Goal: Task Accomplishment & Management: Manage account settings

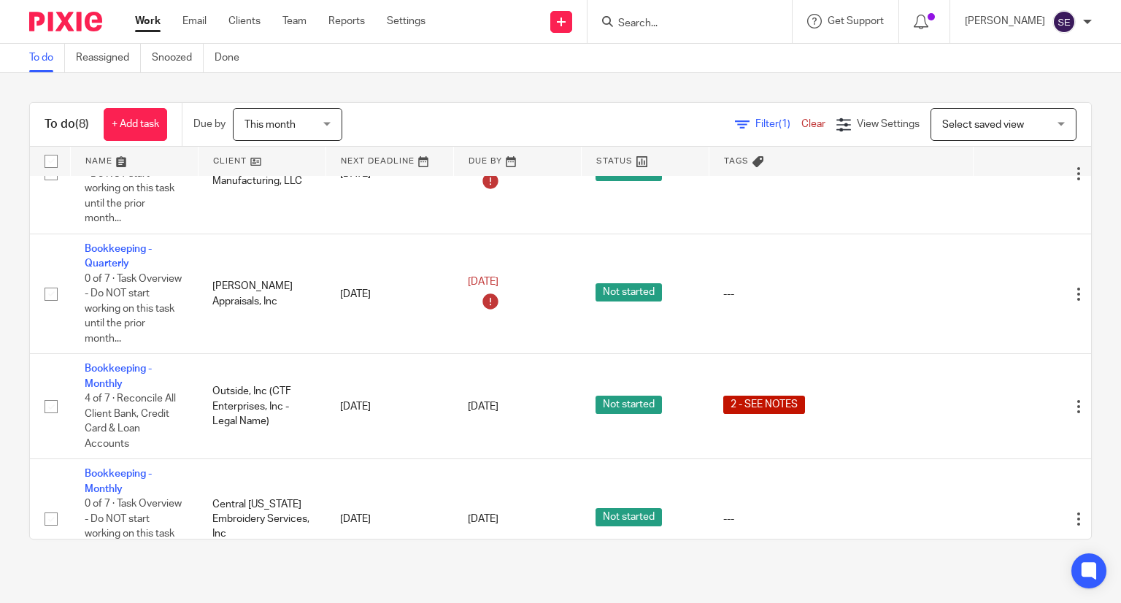
scroll to position [573, 0]
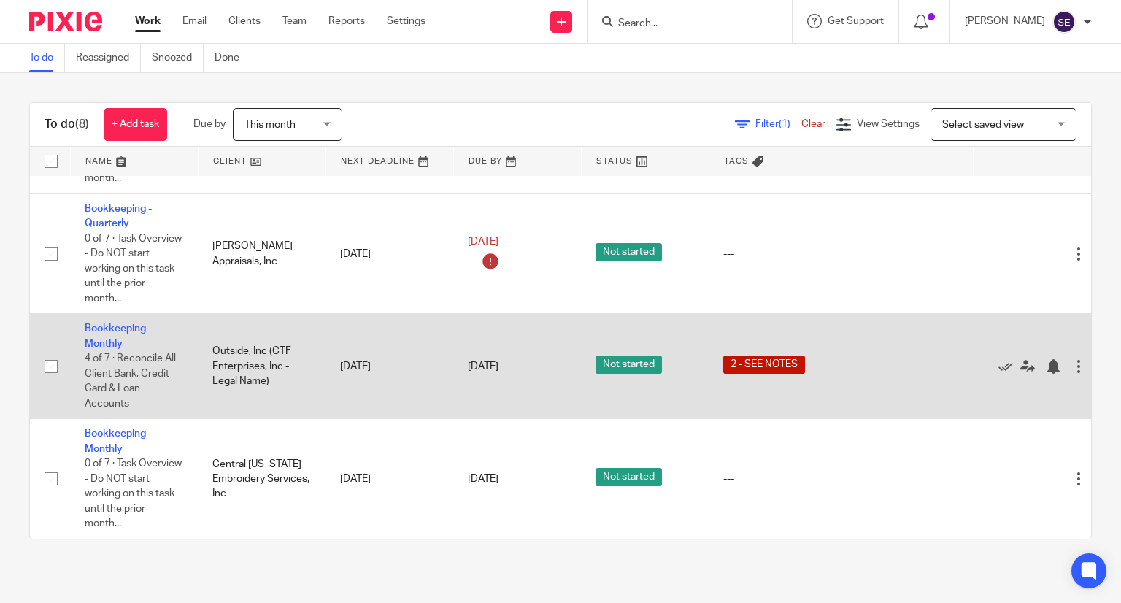
click at [93, 323] on td "Bookkeeping - Monthly 4 of 7 · Reconcile All Client Bank, Credit Card & Loan Ac…" at bounding box center [134, 366] width 128 height 105
click at [98, 334] on link "Bookkeeping - Monthly" at bounding box center [118, 335] width 67 height 25
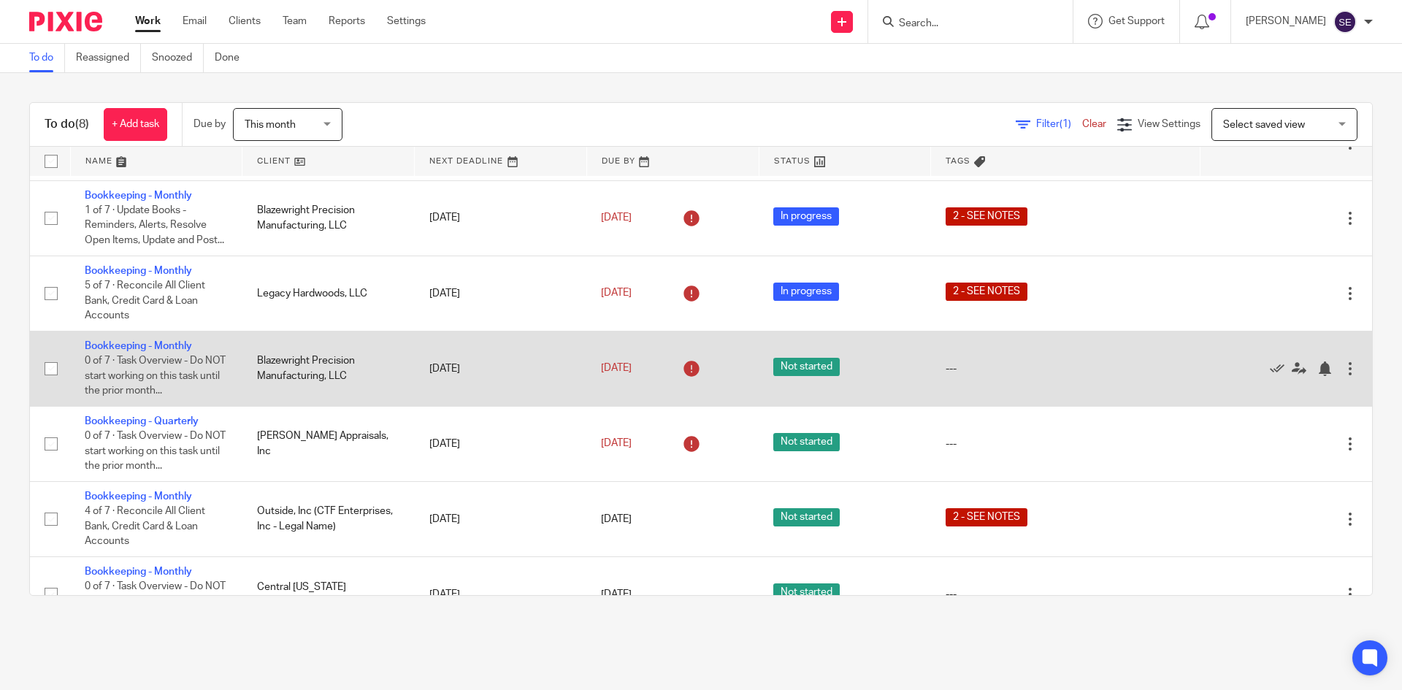
scroll to position [197, 0]
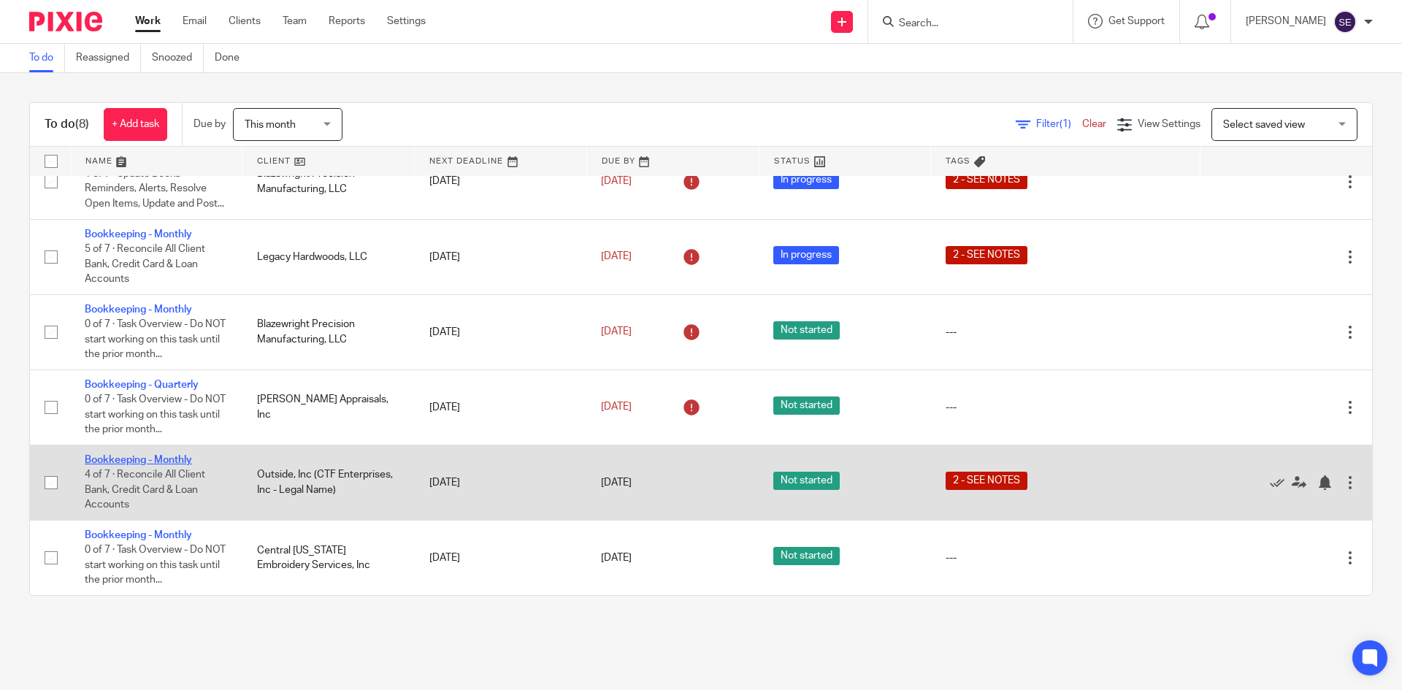
click at [166, 458] on link "Bookkeeping - Monthly" at bounding box center [138, 460] width 107 height 10
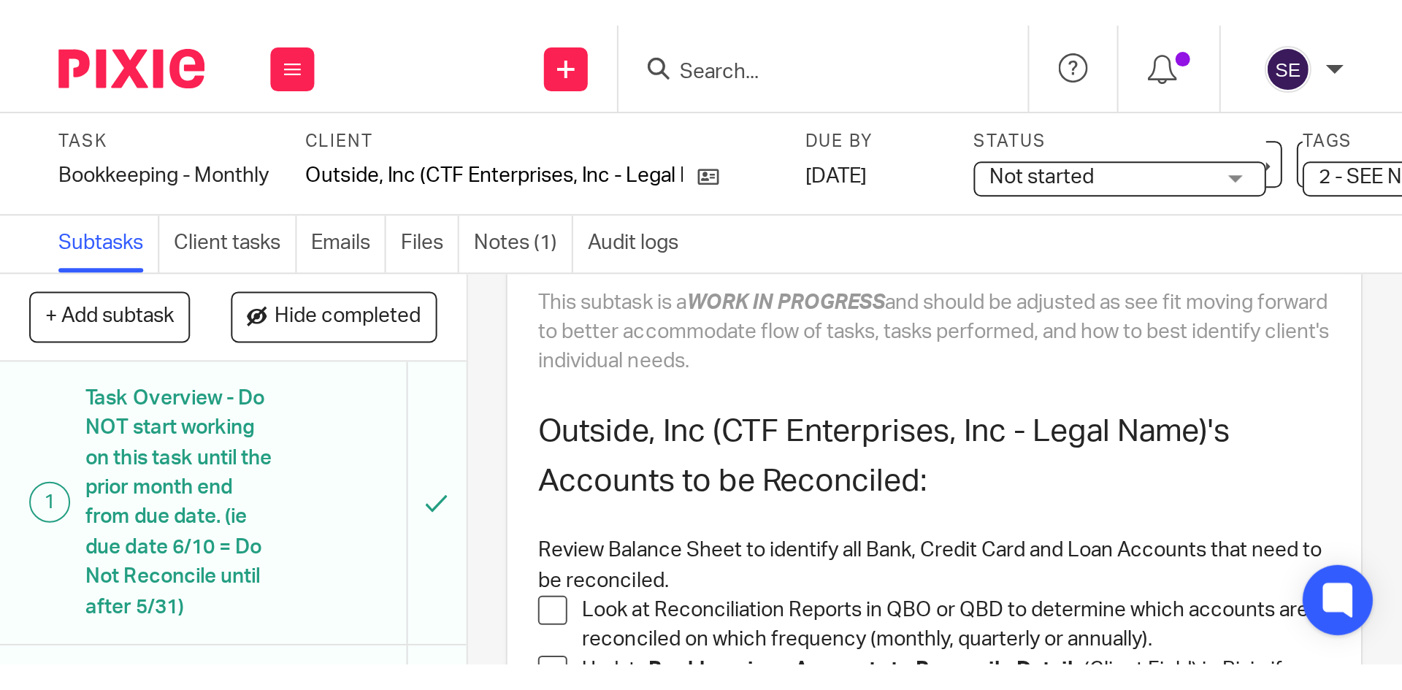
scroll to position [115, 0]
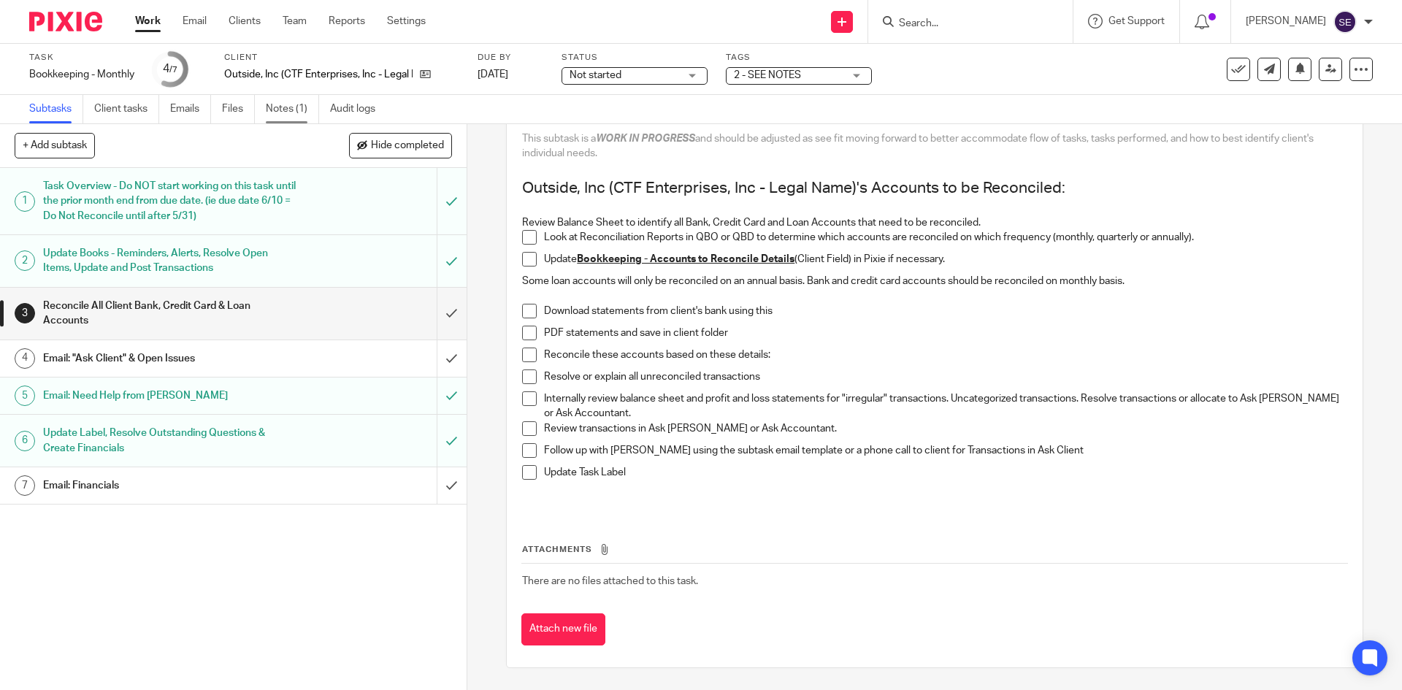
click at [267, 105] on link "Notes (1)" at bounding box center [292, 109] width 53 height 28
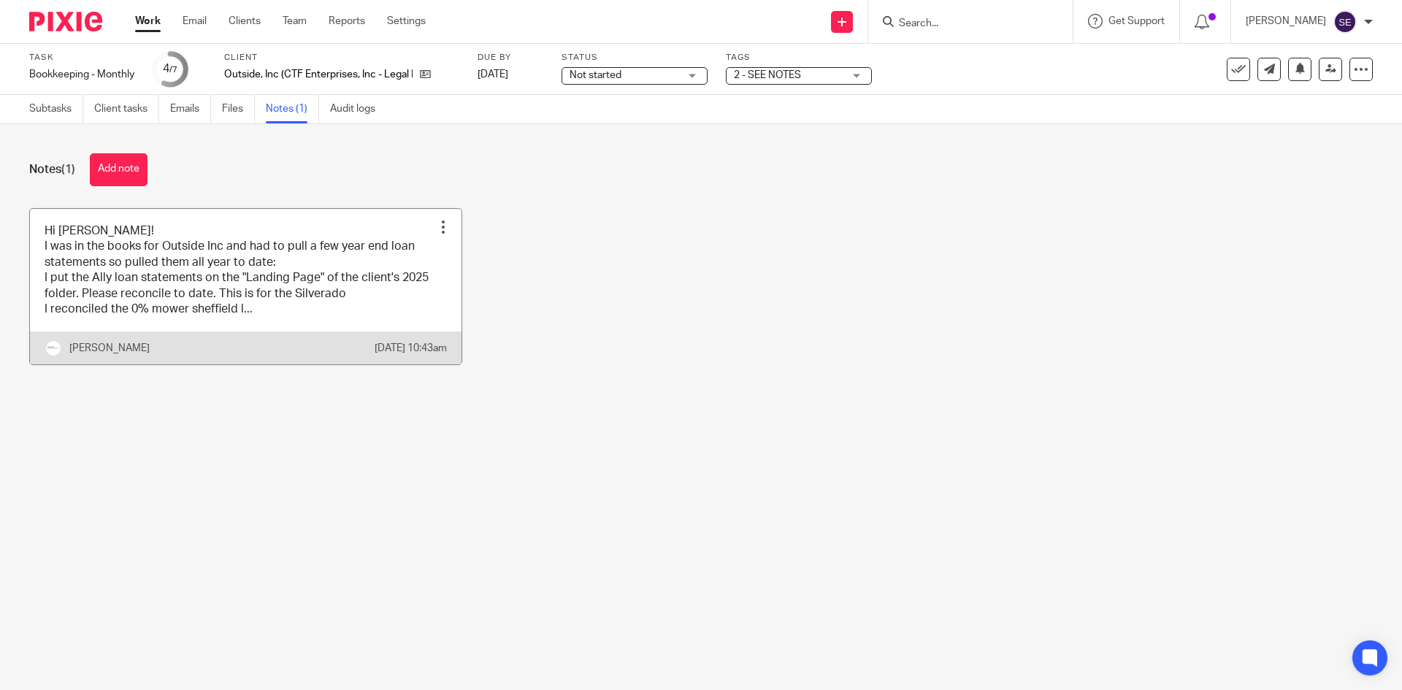
click at [320, 331] on link at bounding box center [245, 287] width 431 height 156
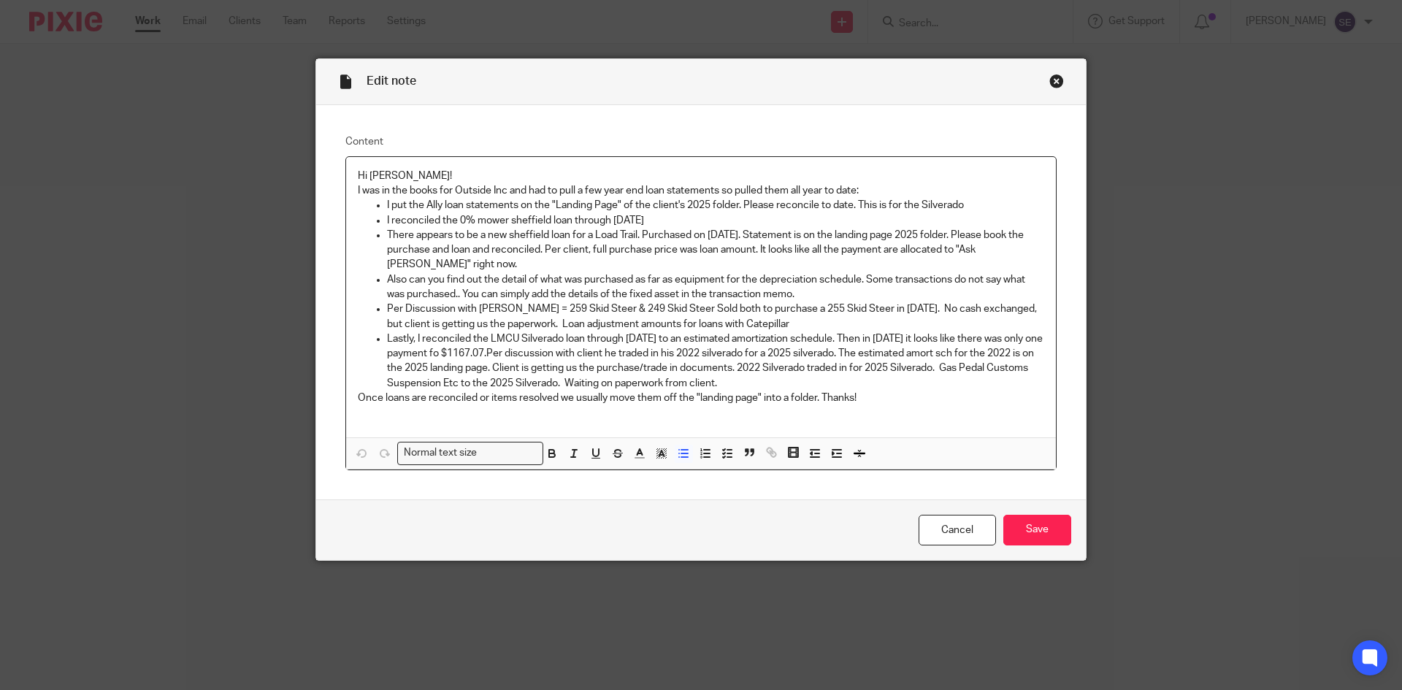
click at [815, 293] on p "Also can you find out the detail of what was purchased as far as equipment for …" at bounding box center [715, 287] width 657 height 30
click at [758, 322] on p "Per Discussion with Corey = 259 Skid Steer & 249 Skid Steer Sold both to purcha…" at bounding box center [715, 316] width 657 height 30
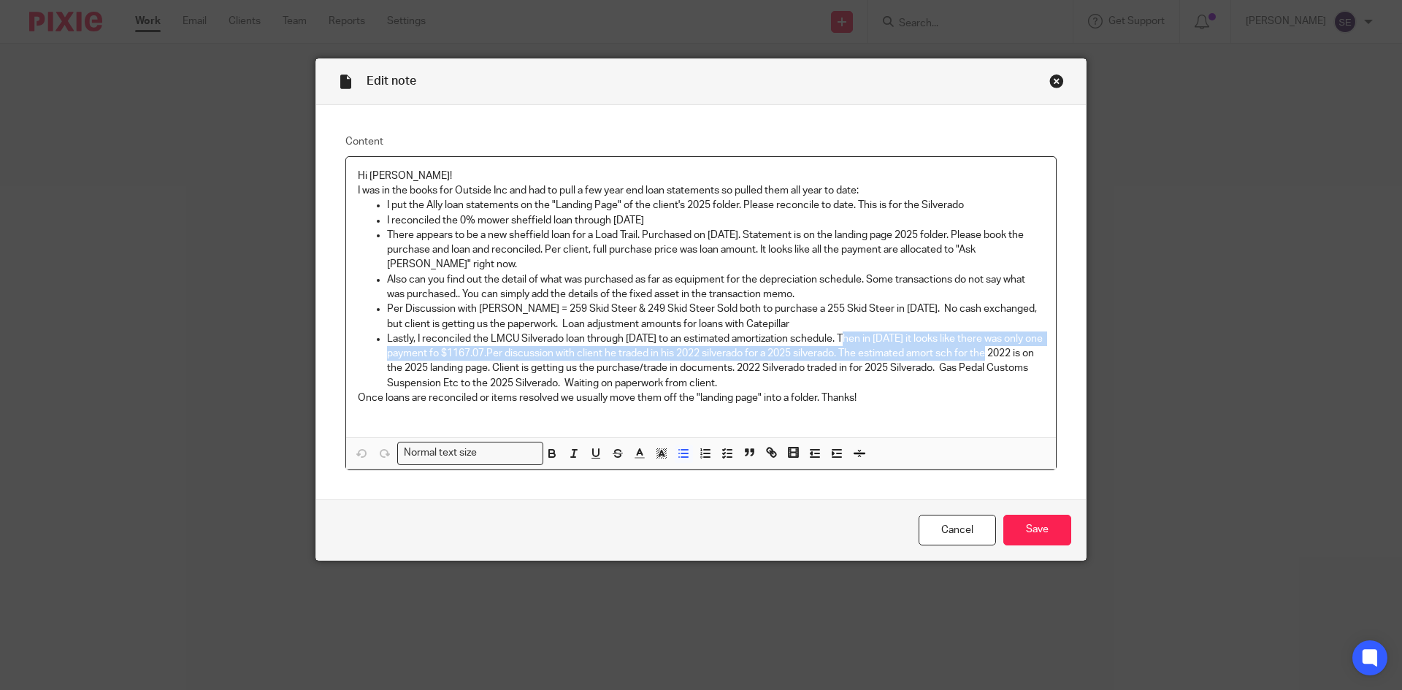
drag, startPoint x: 853, startPoint y: 331, endPoint x: 1005, endPoint y: 355, distance: 153.8
click at [1005, 355] on p "Lastly, I reconciled the LMCU Silverado loan through 12.31.24 to an estimated a…" at bounding box center [715, 360] width 657 height 59
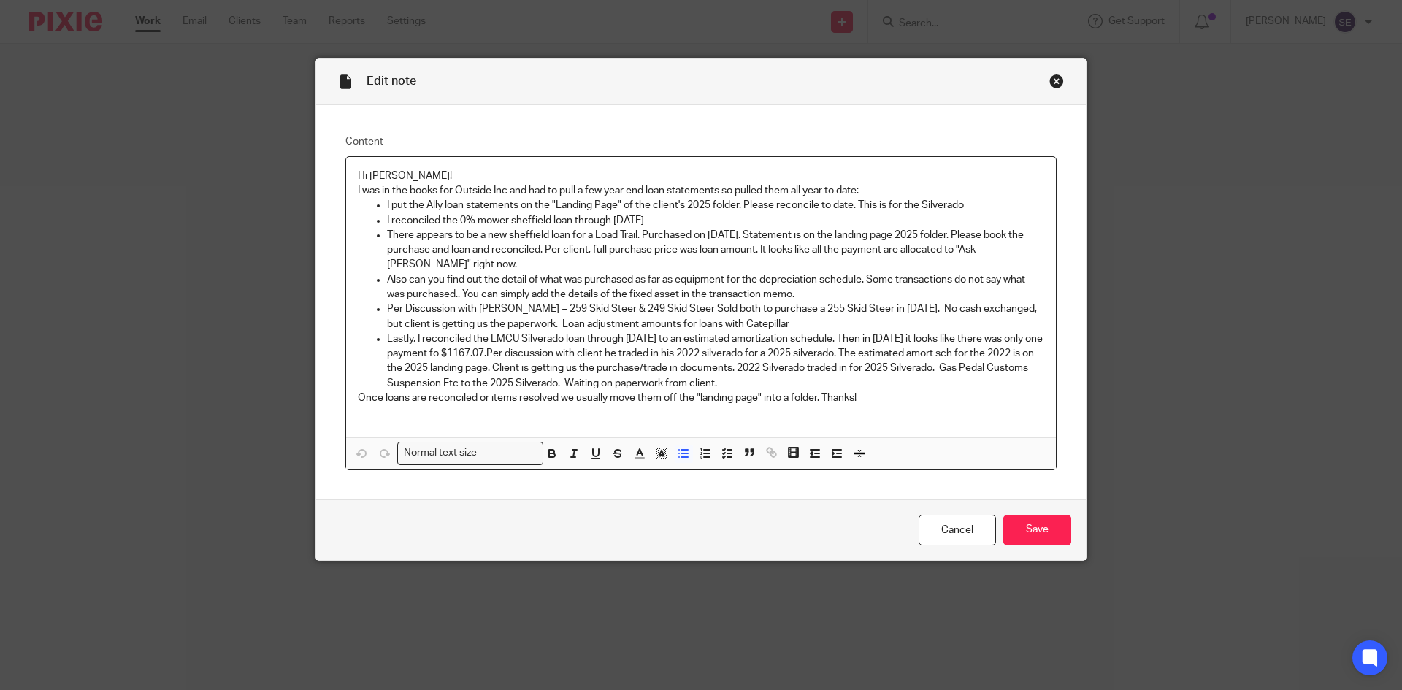
click at [997, 372] on p "Lastly, I reconciled the LMCU Silverado loan through 12.31.24 to an estimated a…" at bounding box center [715, 360] width 657 height 59
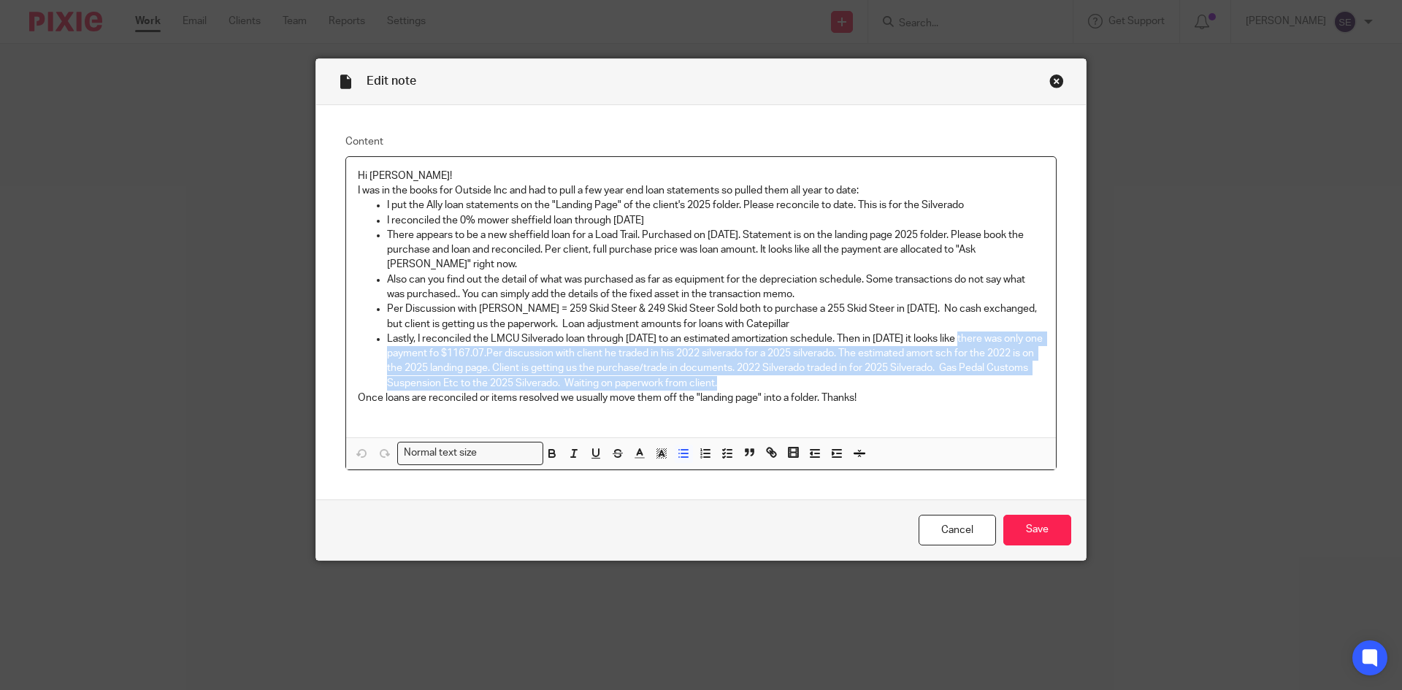
drag, startPoint x: 991, startPoint y: 377, endPoint x: 961, endPoint y: 342, distance: 46.6
click at [961, 342] on p "Lastly, I reconciled the LMCU Silverado loan through 12.31.24 to an estimated a…" at bounding box center [715, 360] width 657 height 59
click at [936, 374] on p "Lastly, I reconciled the LMCU Silverado loan through 12.31.24 to an estimated a…" at bounding box center [715, 360] width 657 height 59
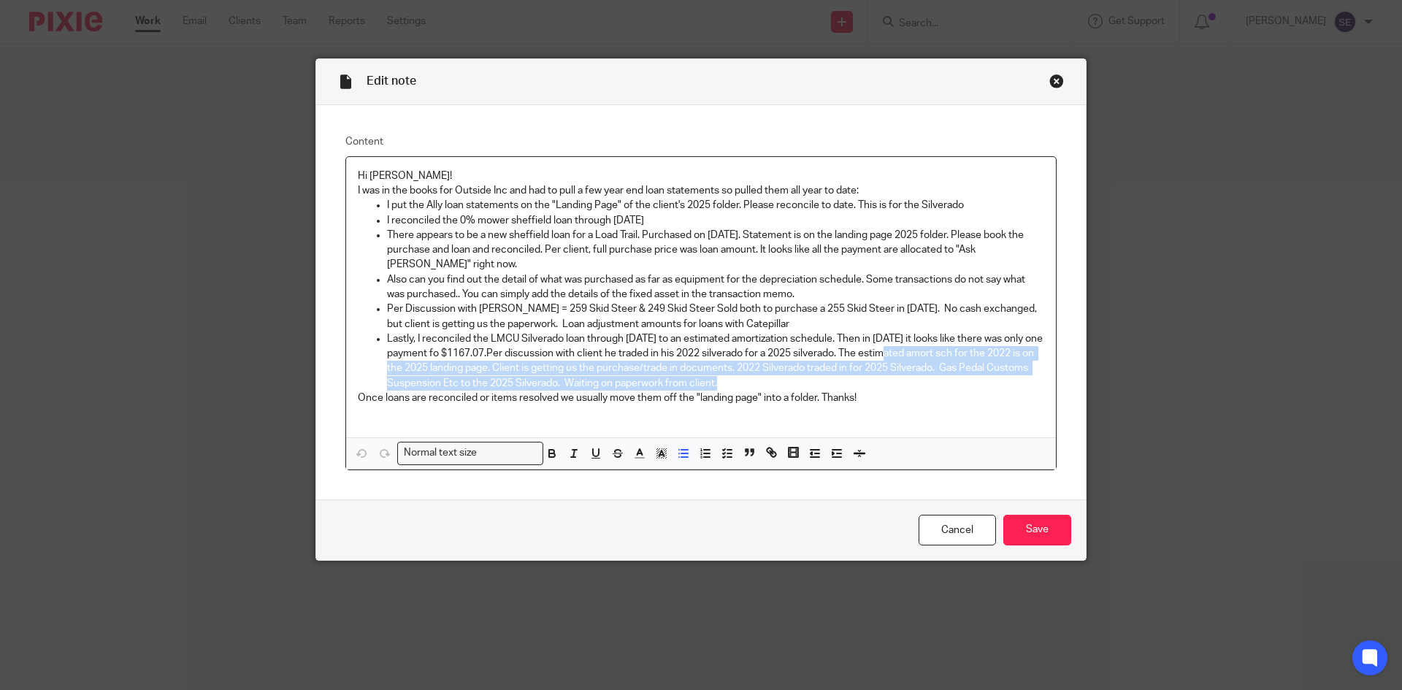
drag, startPoint x: 919, startPoint y: 378, endPoint x: 902, endPoint y: 355, distance: 29.2
click at [902, 355] on p "Lastly, I reconciled the LMCU Silverado loan through 12.31.24 to an estimated a…" at bounding box center [715, 360] width 657 height 59
click at [899, 376] on p "Lastly, I reconciled the LMCU Silverado loan through 12.31.24 to an estimated a…" at bounding box center [715, 360] width 657 height 59
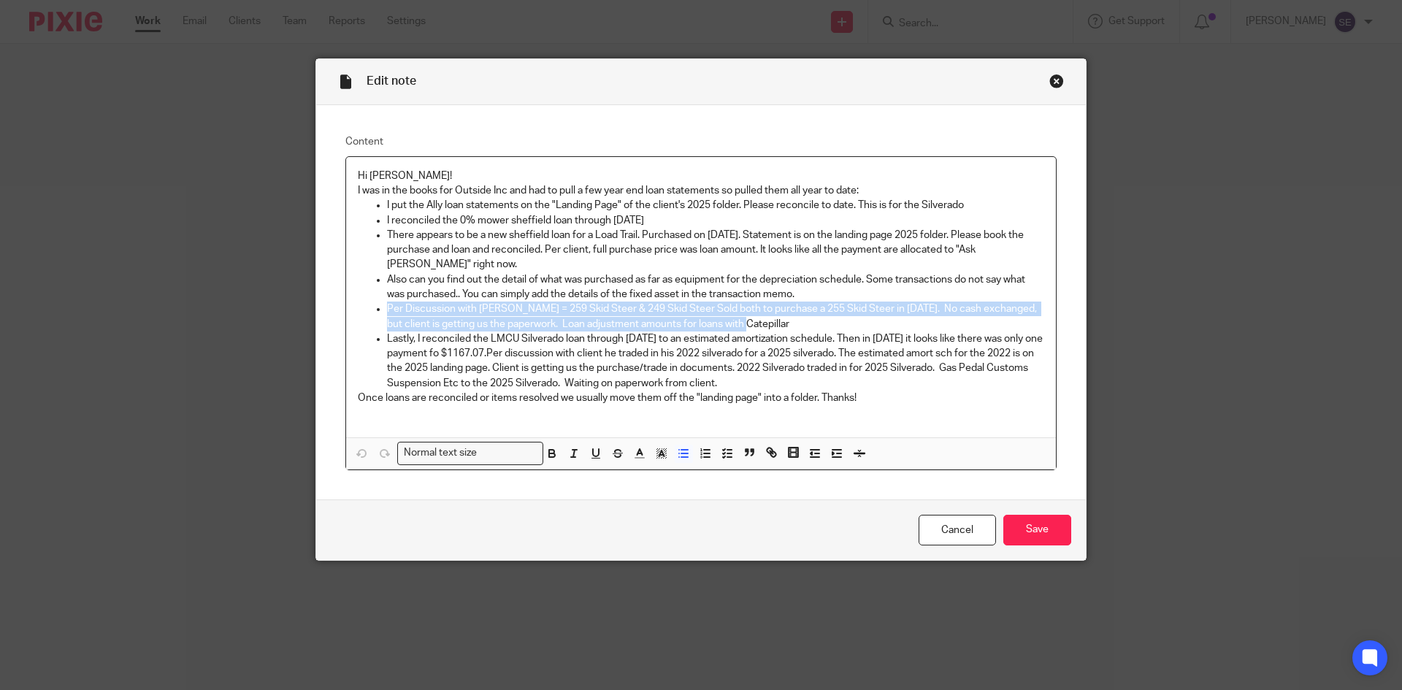
drag, startPoint x: 384, startPoint y: 307, endPoint x: 910, endPoint y: 324, distance: 525.8
click at [910, 324] on p "Per Discussion with [PERSON_NAME] = 259 Skid Steer & 249 Skid Steer Sold both t…" at bounding box center [715, 316] width 657 height 30
click at [539, 315] on p "Per Discussion with Corey = 259 Skid Steer & 249 Skid Steer Sold both to purcha…" at bounding box center [715, 316] width 657 height 30
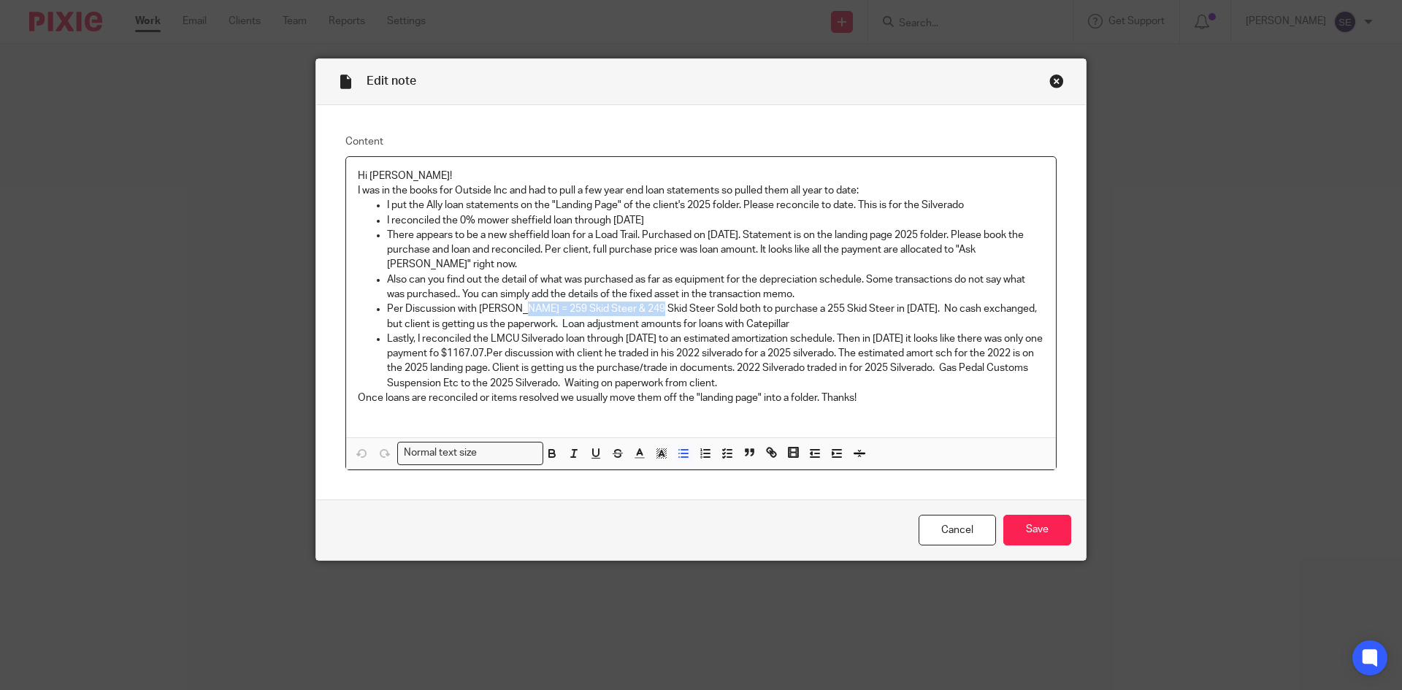
drag, startPoint x: 512, startPoint y: 305, endPoint x: 645, endPoint y: 307, distance: 132.1
click at [645, 307] on p "Per Discussion with Corey = 259 Skid Steer & 249 Skid Steer Sold both to purcha…" at bounding box center [715, 316] width 657 height 30
click at [778, 320] on p "Per Discussion with Corey = 259 Skid Steer & 249 Skid Steer Sold both to purcha…" at bounding box center [715, 316] width 657 height 30
click at [649, 237] on p "There appears to be a new sheffield loan for a Load Trail. Purchased on Feb of …" at bounding box center [715, 250] width 657 height 45
click at [702, 203] on p "I put the Ally loan statements on the "Landing Page" of the client's 2025 folde…" at bounding box center [715, 205] width 657 height 15
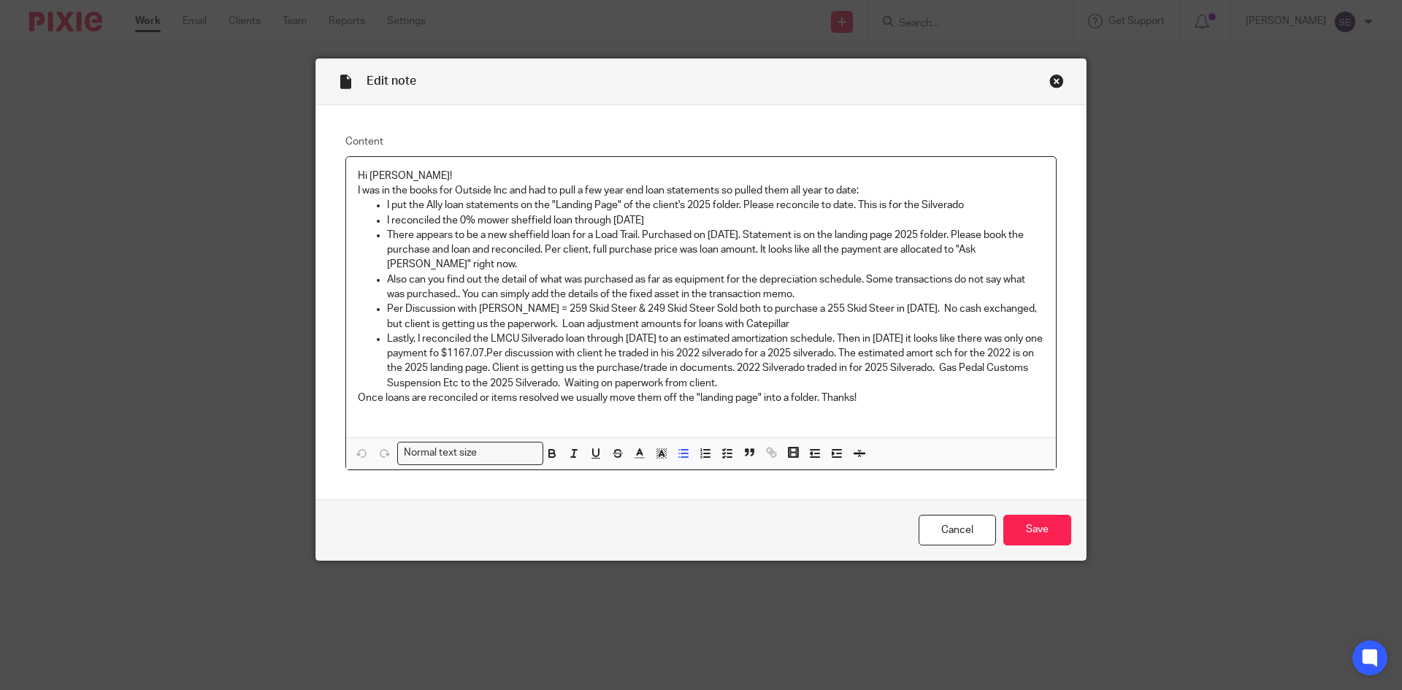
click at [693, 219] on p "I reconciled the 0% mower sheffield loan through August 2025" at bounding box center [715, 220] width 657 height 15
click at [1049, 82] on div "Close this dialog window" at bounding box center [1056, 81] width 15 height 15
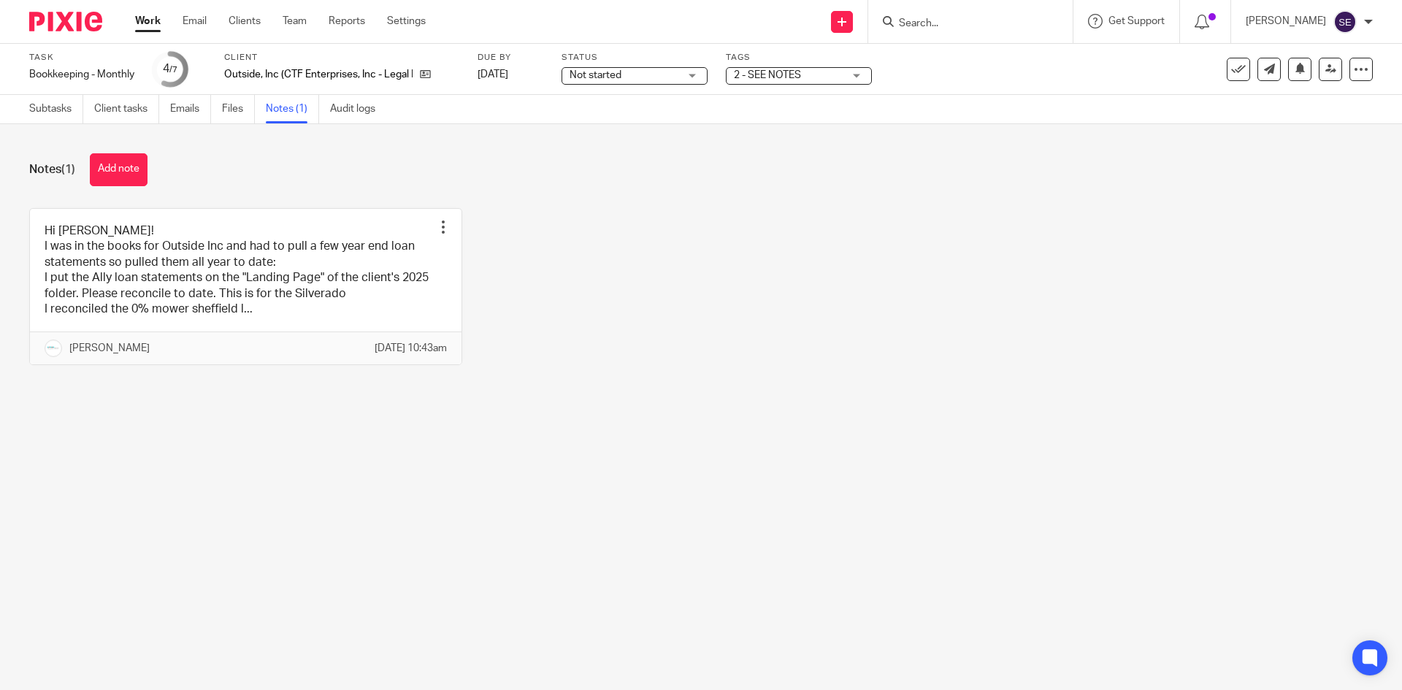
click at [158, 21] on link "Work" at bounding box center [148, 21] width 26 height 15
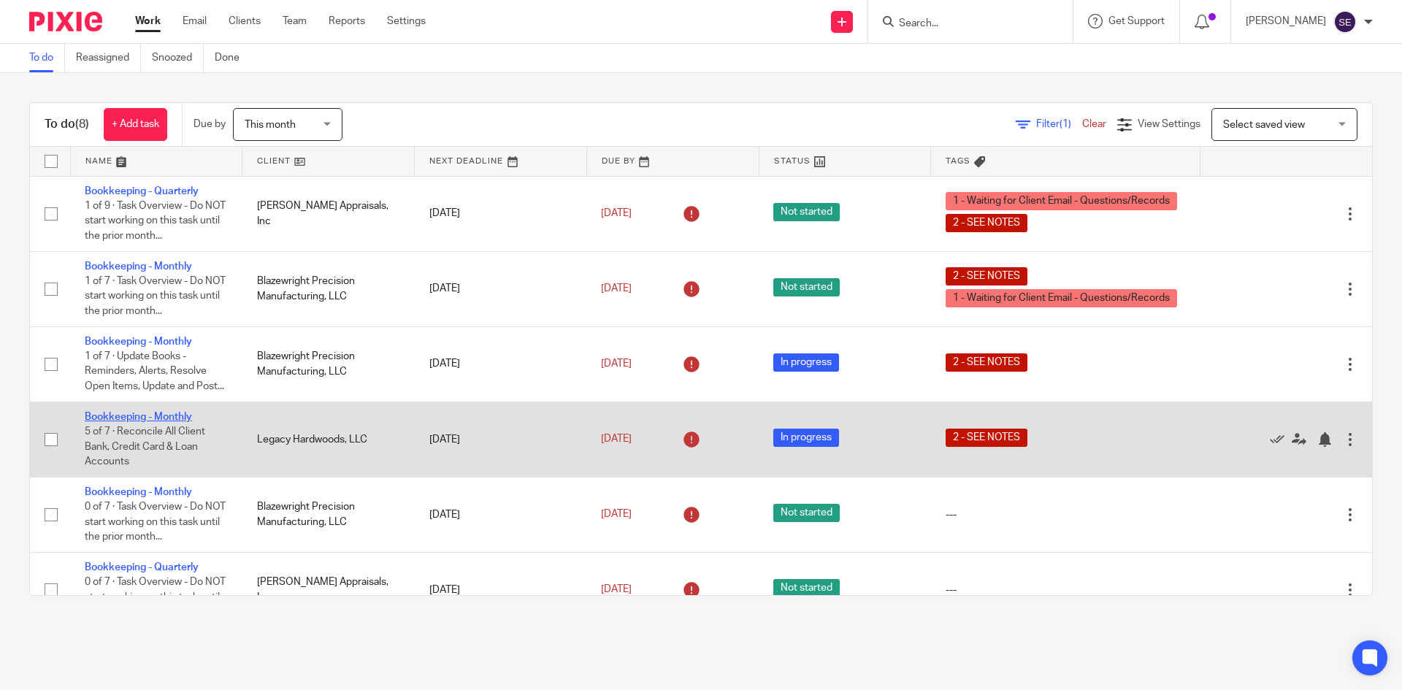
click at [172, 422] on link "Bookkeeping - Monthly" at bounding box center [138, 417] width 107 height 10
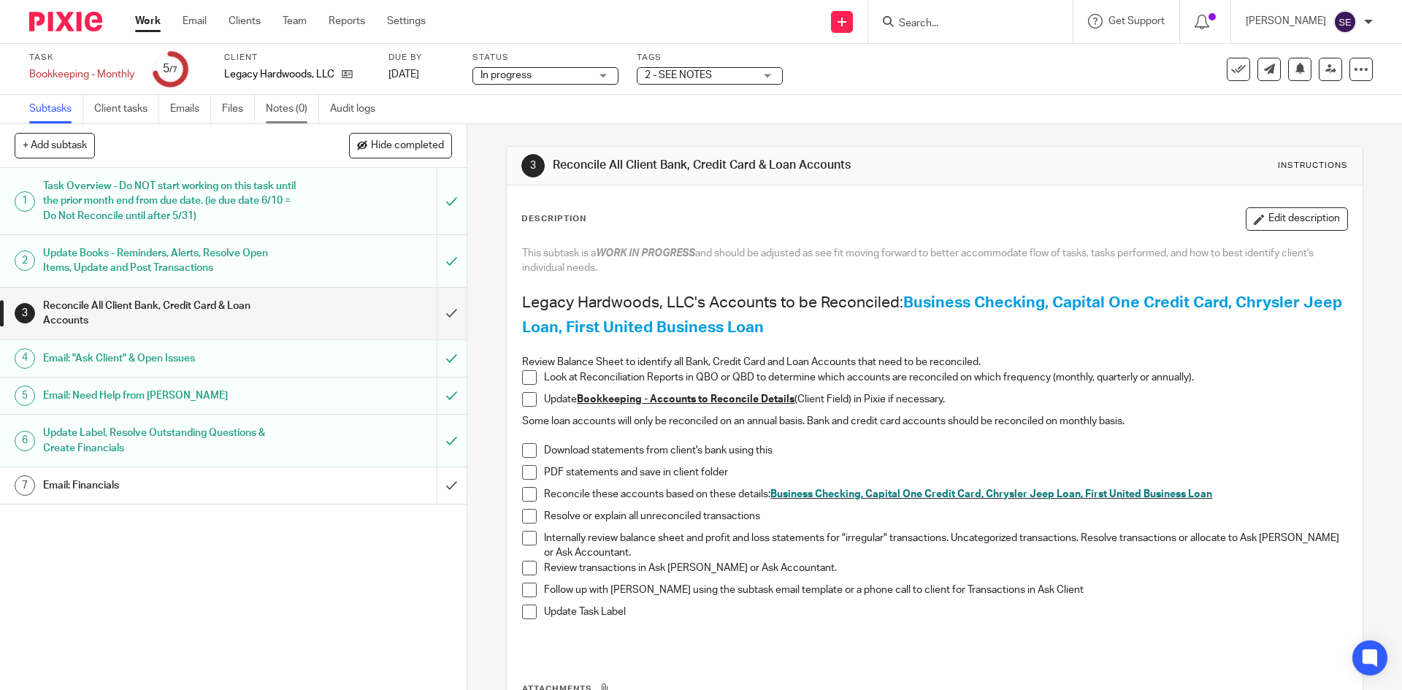
click at [269, 114] on link "Notes (0)" at bounding box center [292, 109] width 53 height 28
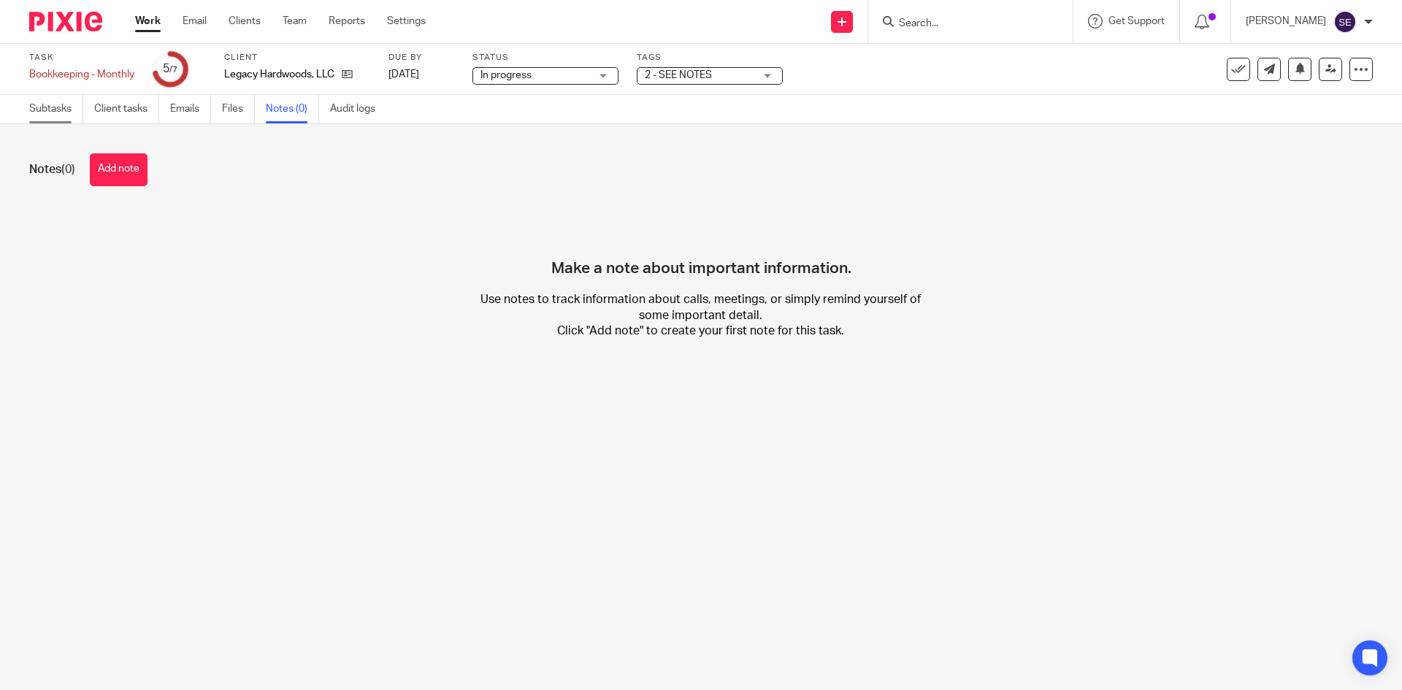
click at [58, 119] on link "Subtasks" at bounding box center [56, 109] width 54 height 28
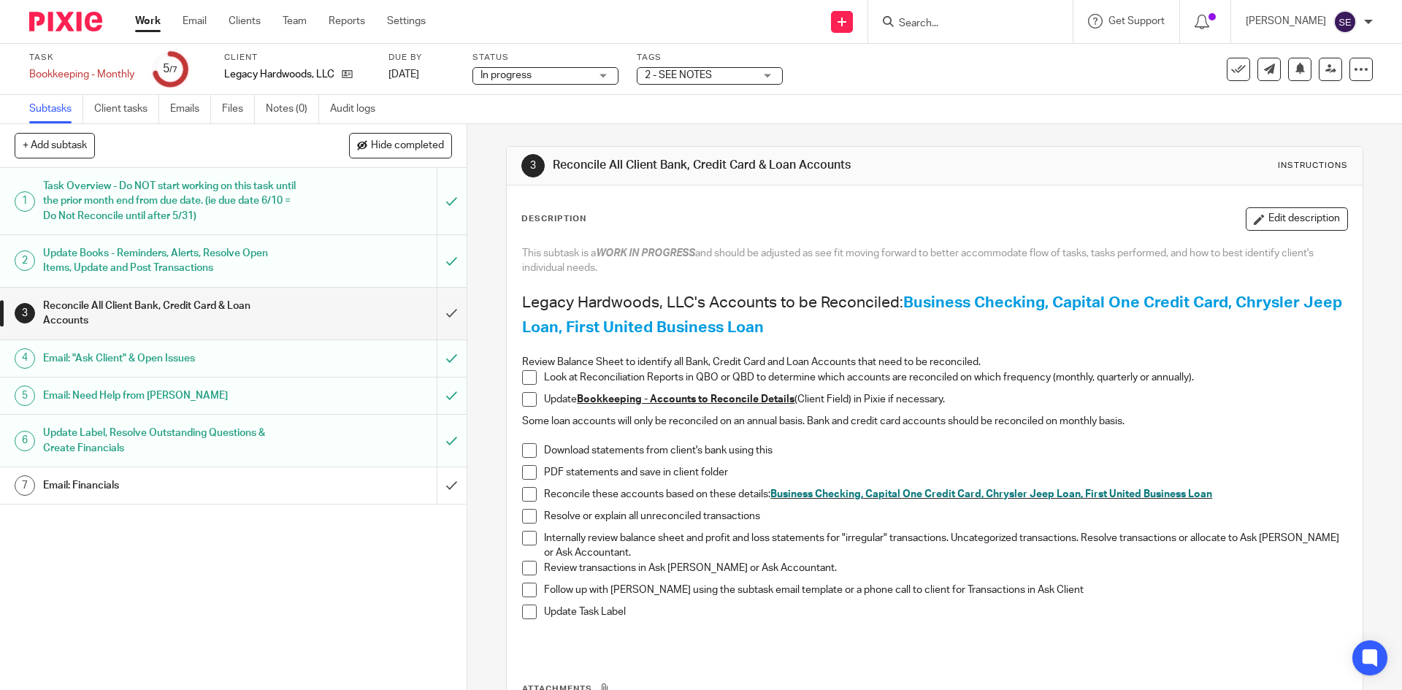
click at [138, 19] on link "Work" at bounding box center [148, 21] width 26 height 15
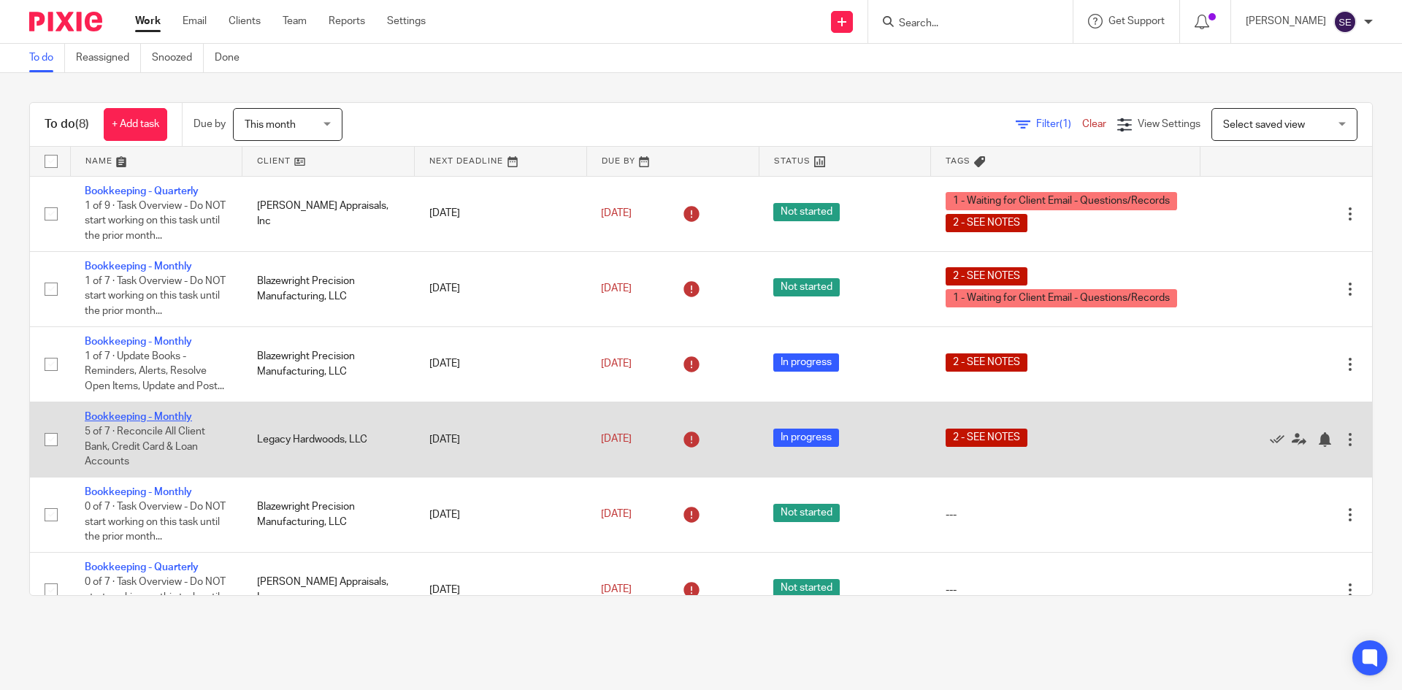
click at [142, 422] on link "Bookkeeping - Monthly" at bounding box center [138, 417] width 107 height 10
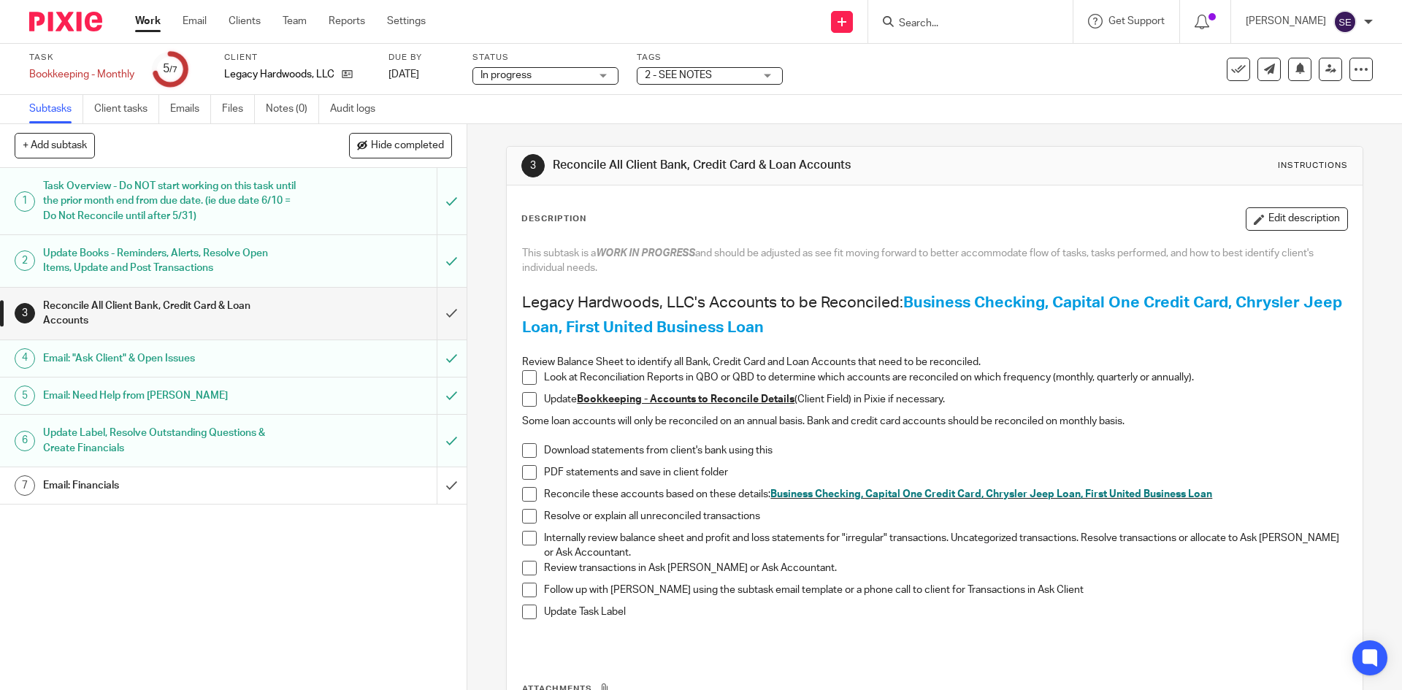
click at [99, 196] on h1 "Task Overview - Do NOT start working on this task until the prior month end fro…" at bounding box center [169, 201] width 253 height 52
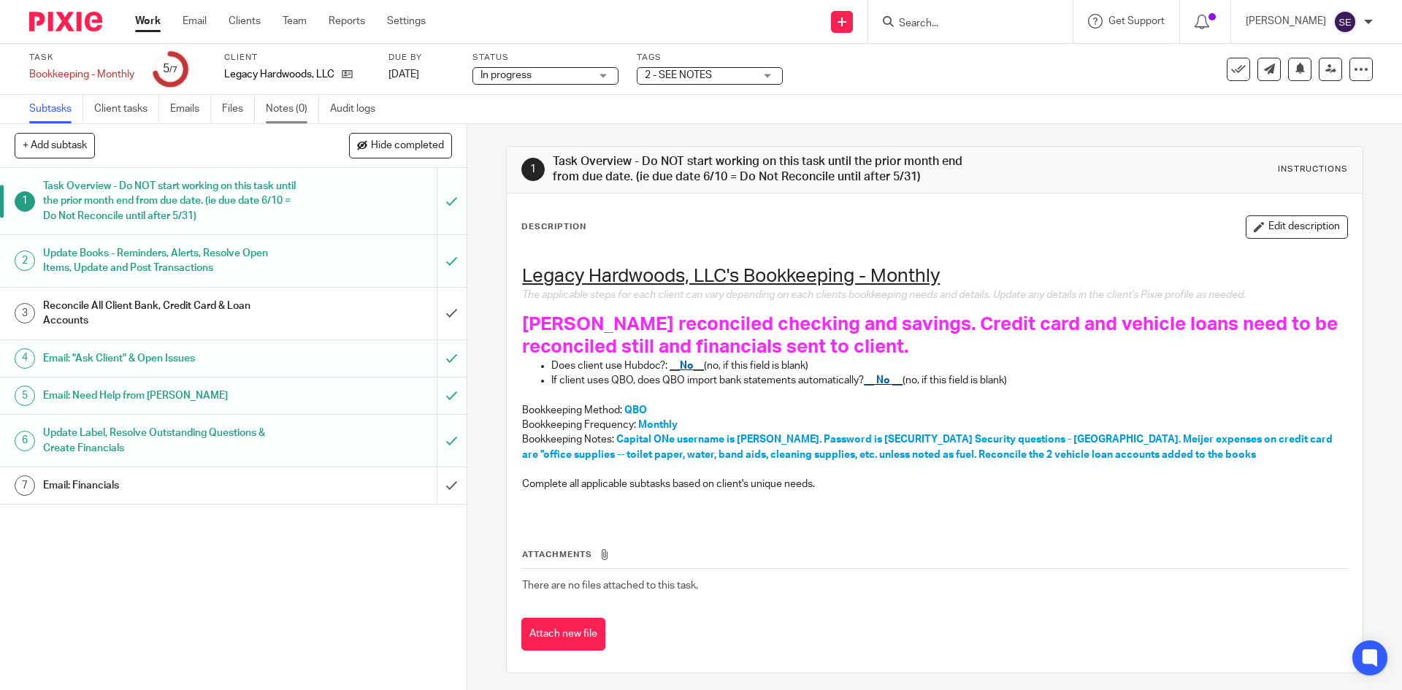
click at [281, 109] on link "Notes (0)" at bounding box center [292, 109] width 53 height 28
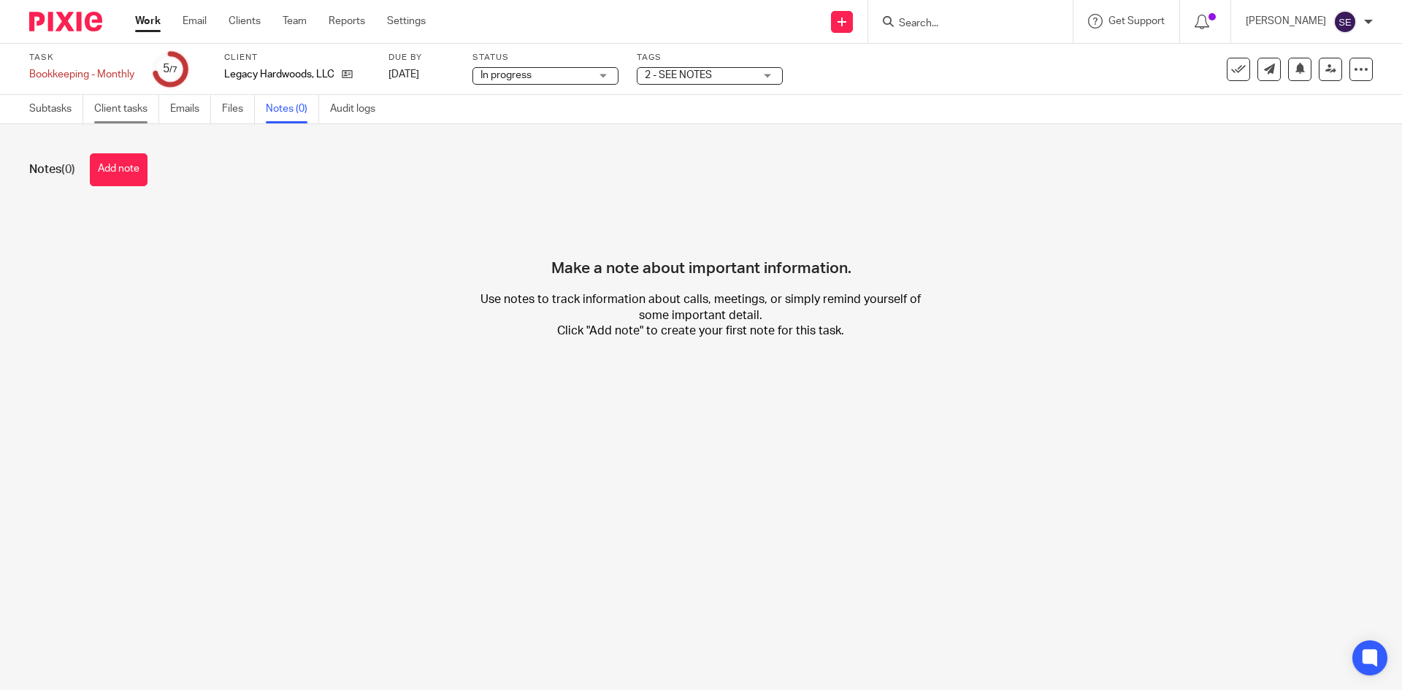
click at [122, 118] on link "Client tasks" at bounding box center [126, 109] width 65 height 28
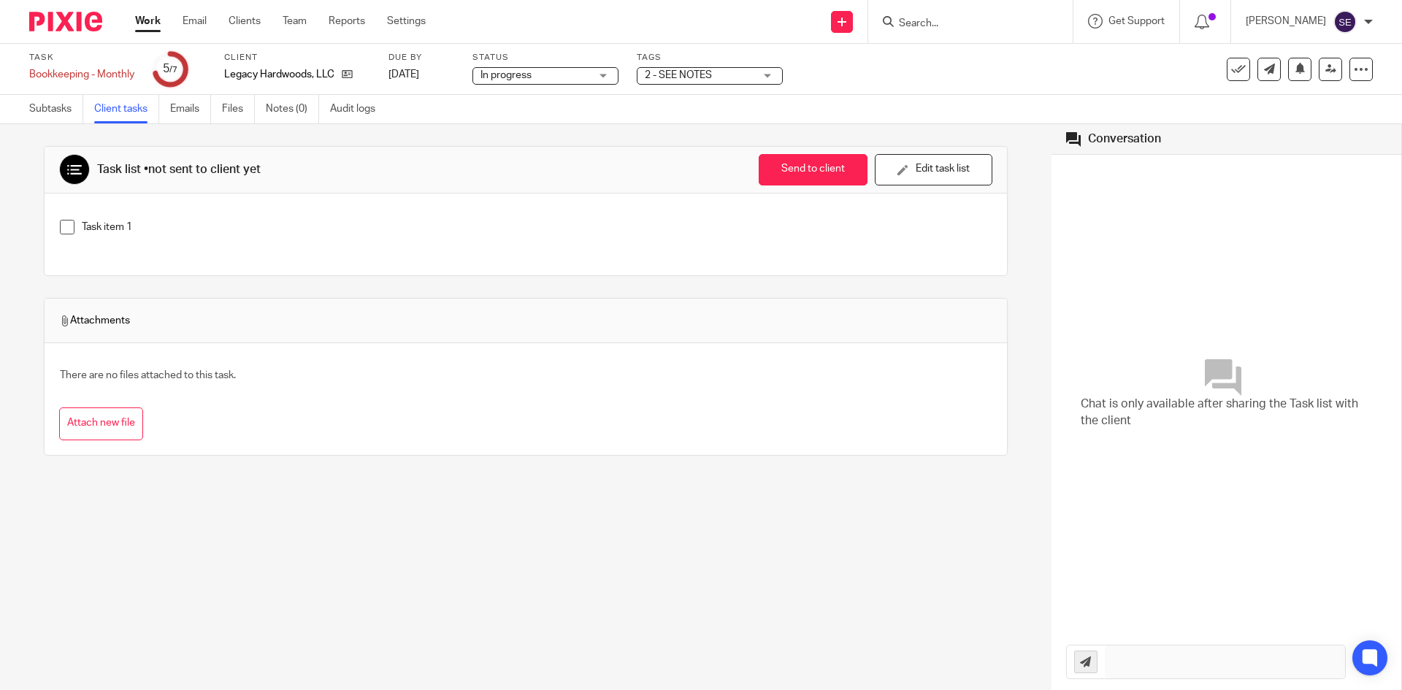
click at [179, 112] on link "Emails" at bounding box center [190, 109] width 41 height 28
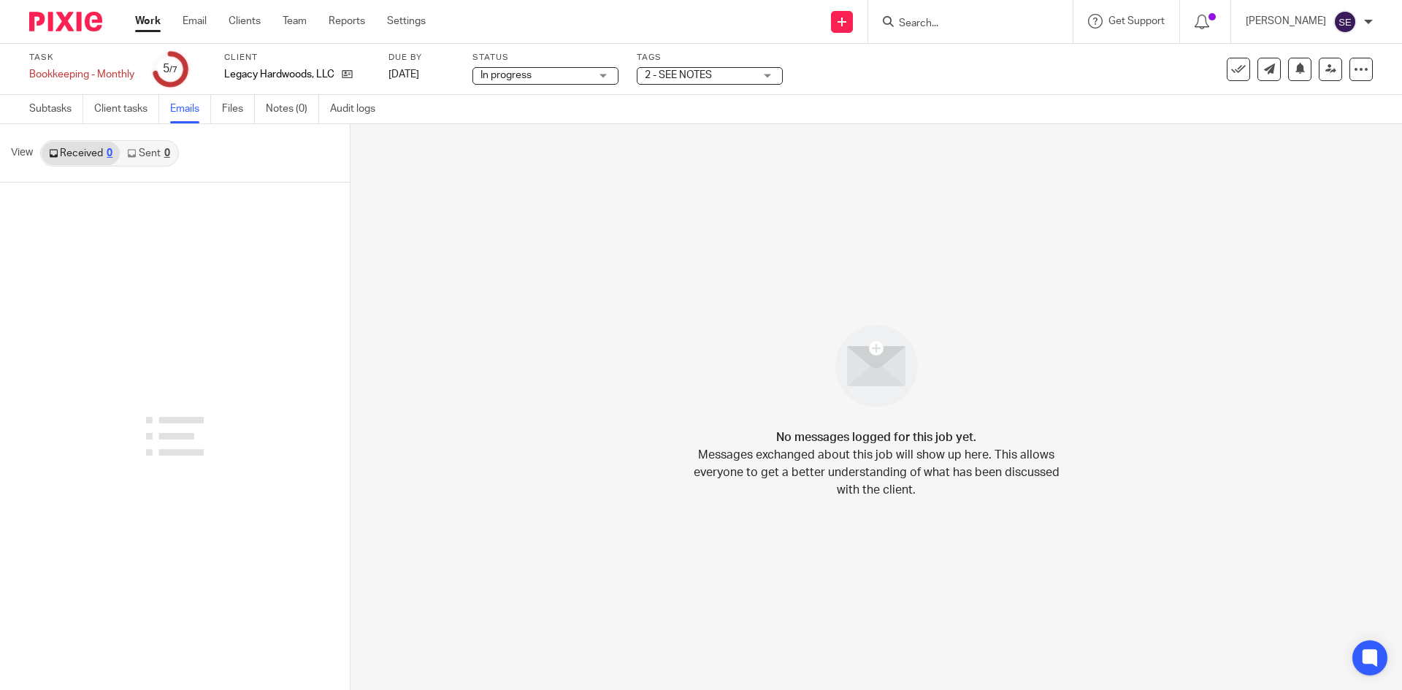
click at [51, 111] on link "Subtasks" at bounding box center [56, 109] width 54 height 28
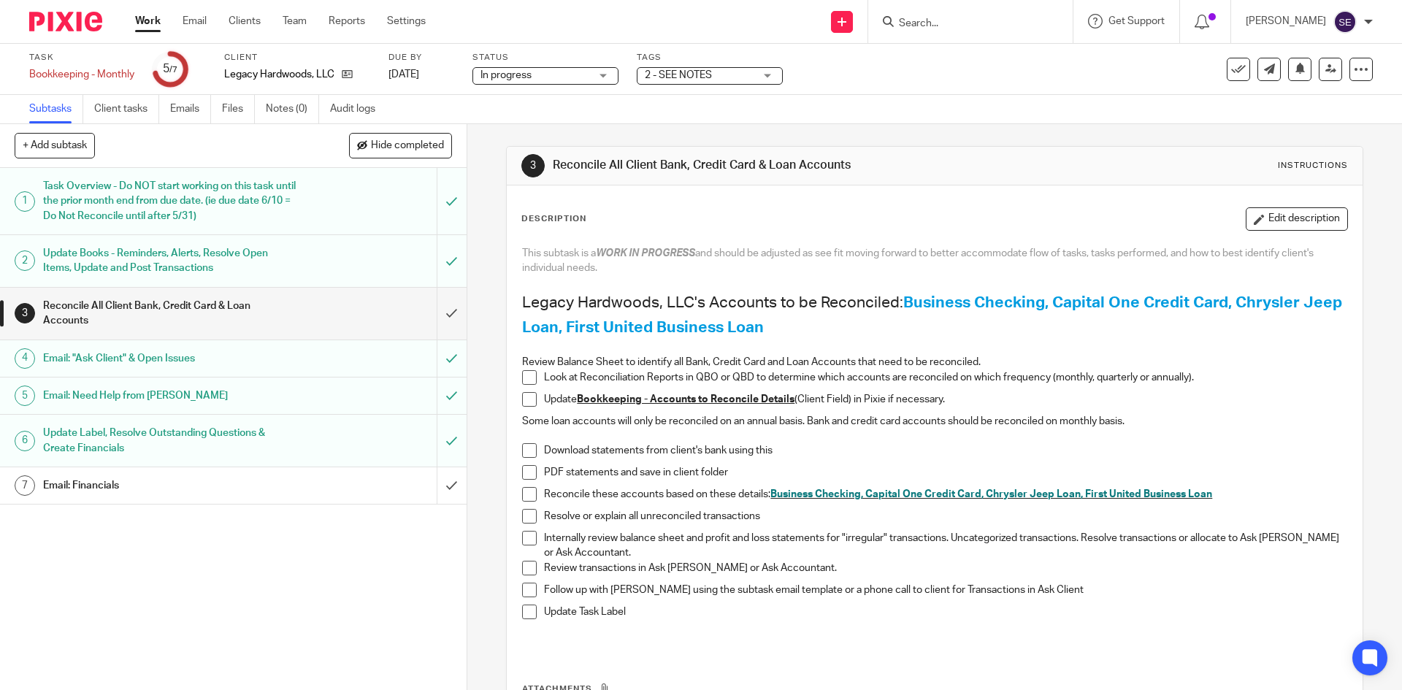
scroll to position [139, 0]
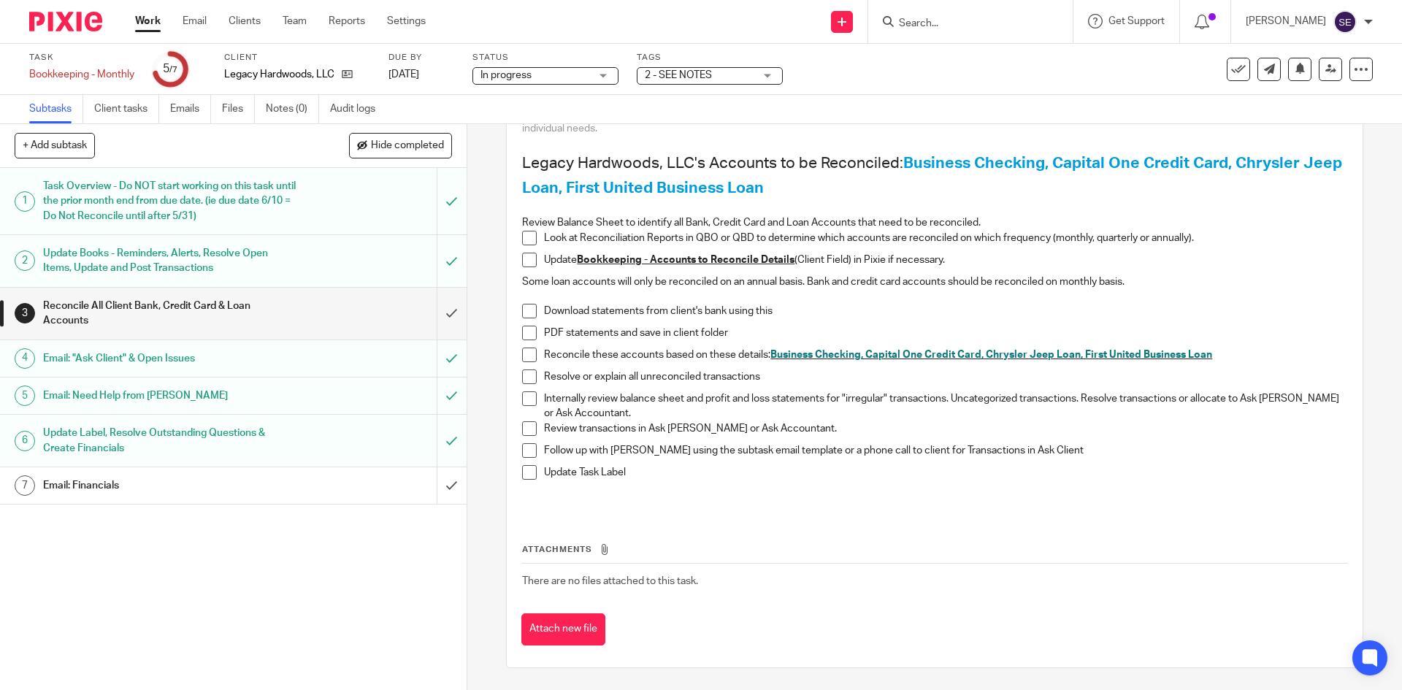
click at [153, 32] on div "Work Email Clients Team Reports Settings Work Email Clients Team Reports Settin…" at bounding box center [283, 21] width 327 height 43
click at [145, 16] on link "Work" at bounding box center [148, 21] width 26 height 15
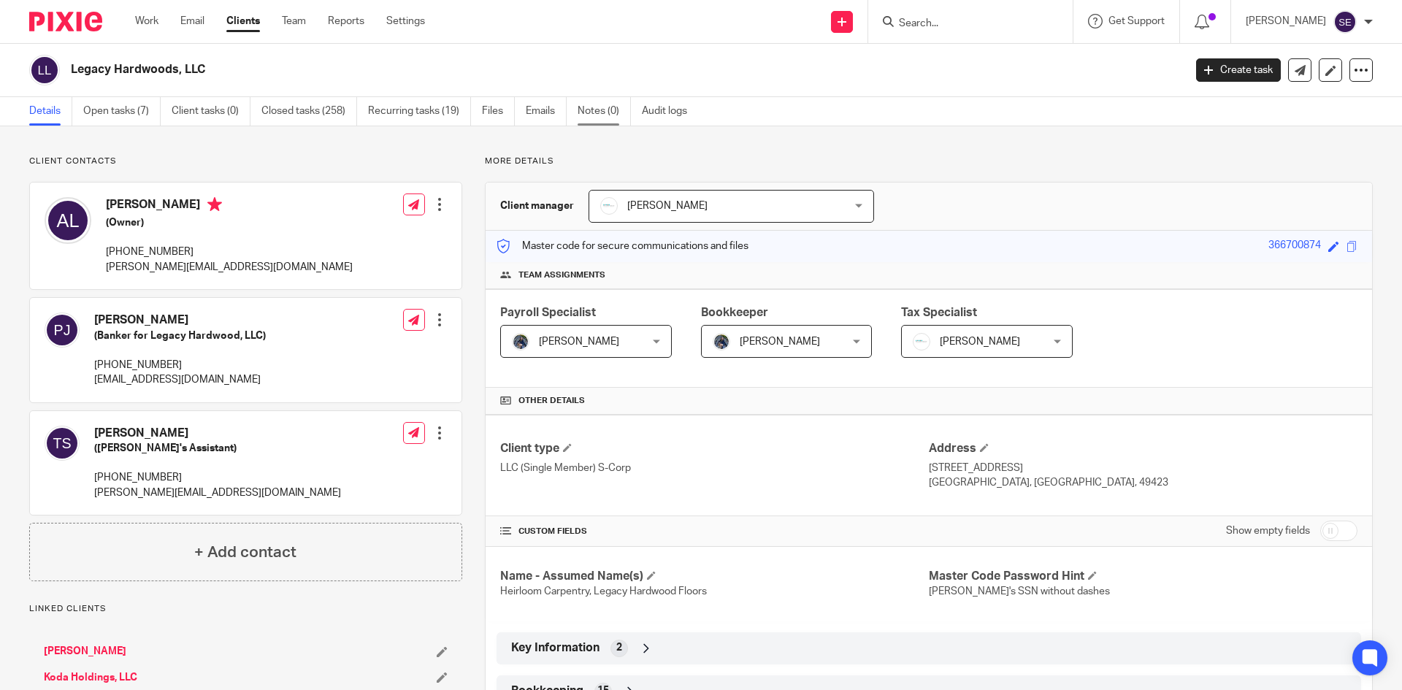
click at [610, 107] on link "Notes (0)" at bounding box center [603, 111] width 53 height 28
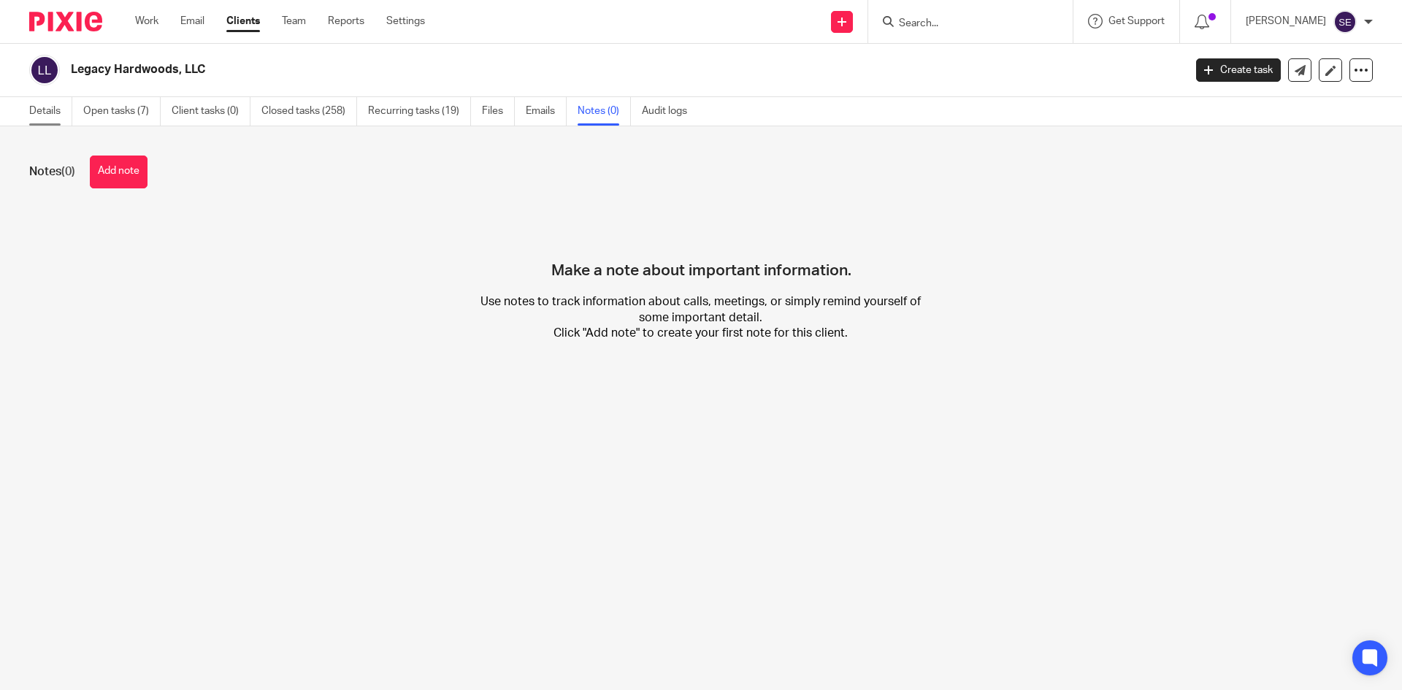
click at [52, 111] on link "Details" at bounding box center [50, 111] width 43 height 28
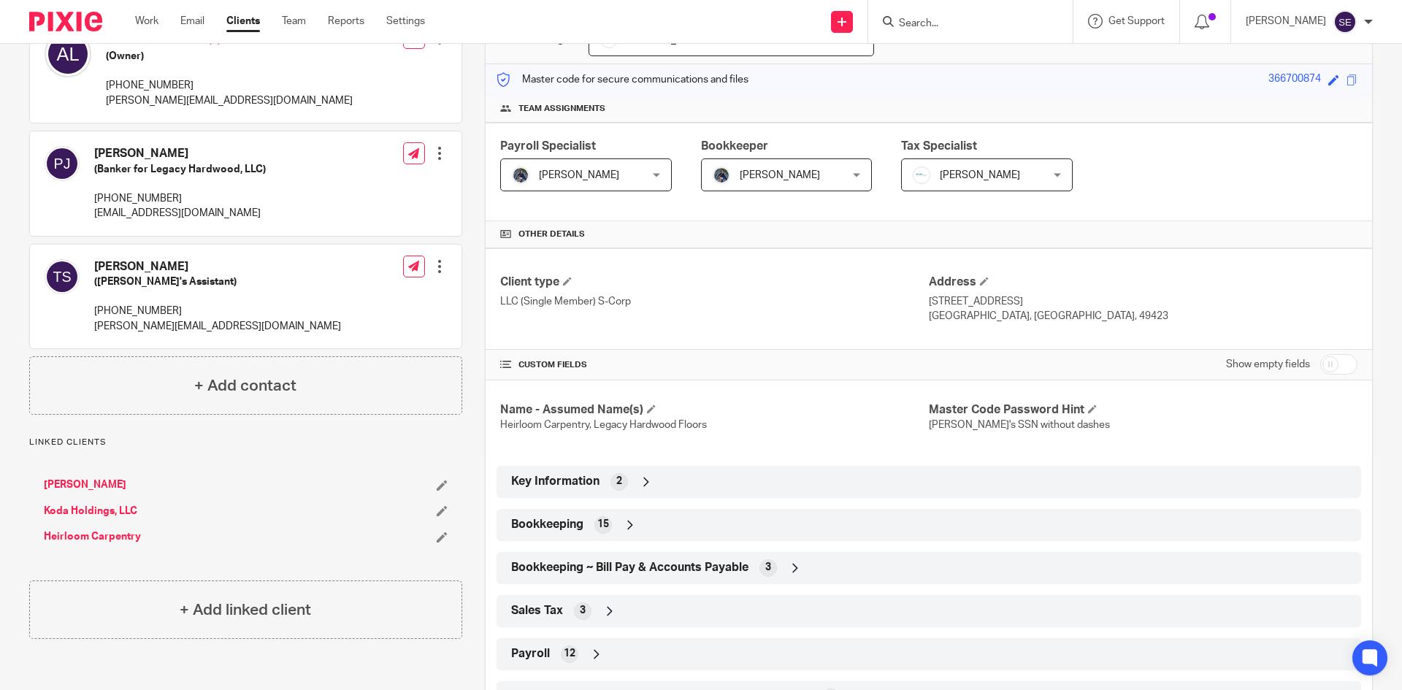
scroll to position [187, 0]
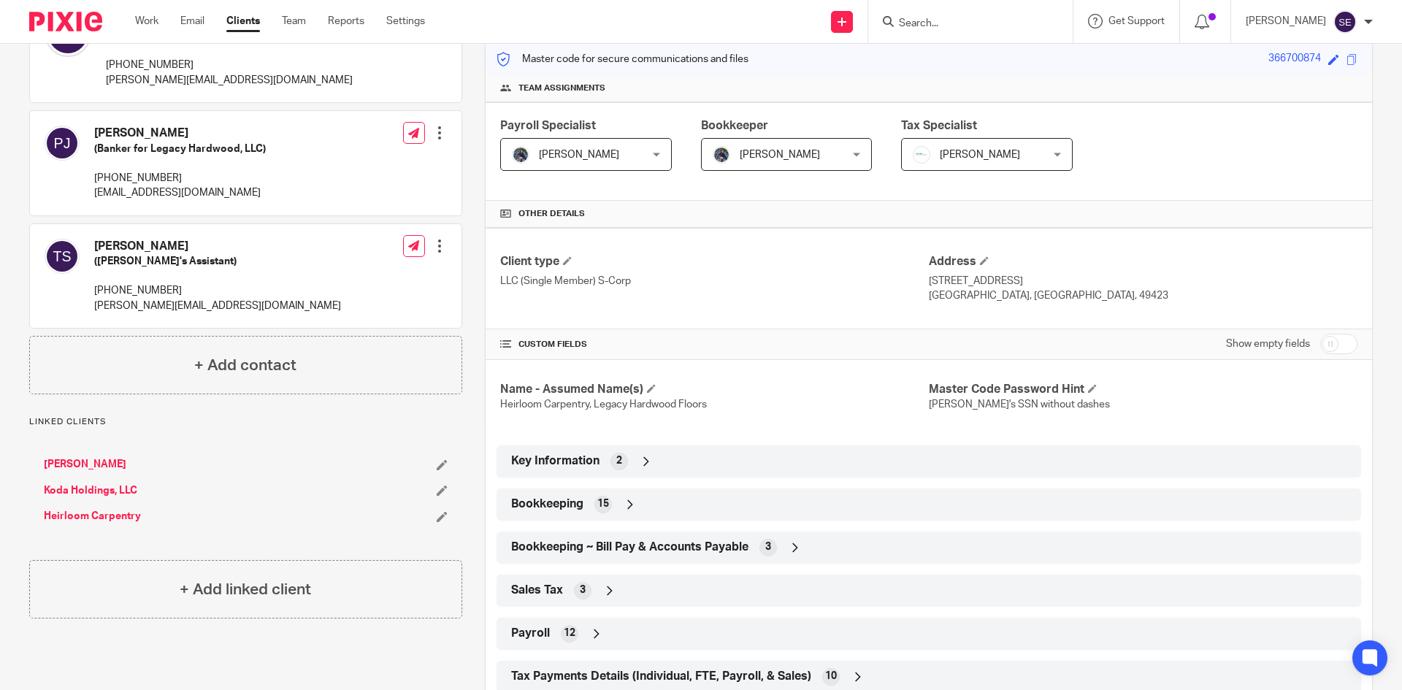
click at [618, 503] on div "Bookkeeping 15" at bounding box center [928, 504] width 842 height 25
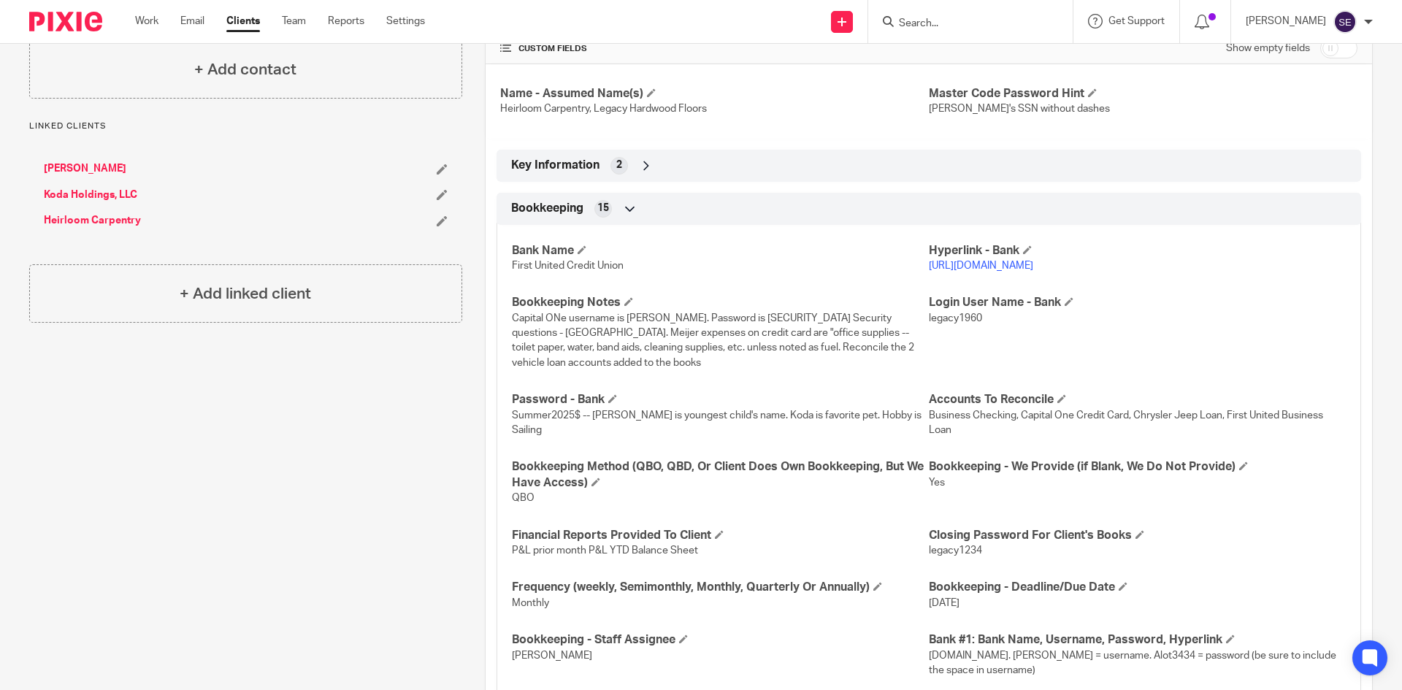
scroll to position [483, 0]
click at [1033, 266] on link "https://www.itsme247.com/135/authentication/username" at bounding box center [981, 265] width 104 height 10
click at [929, 321] on span "legacy1960" at bounding box center [955, 317] width 53 height 10
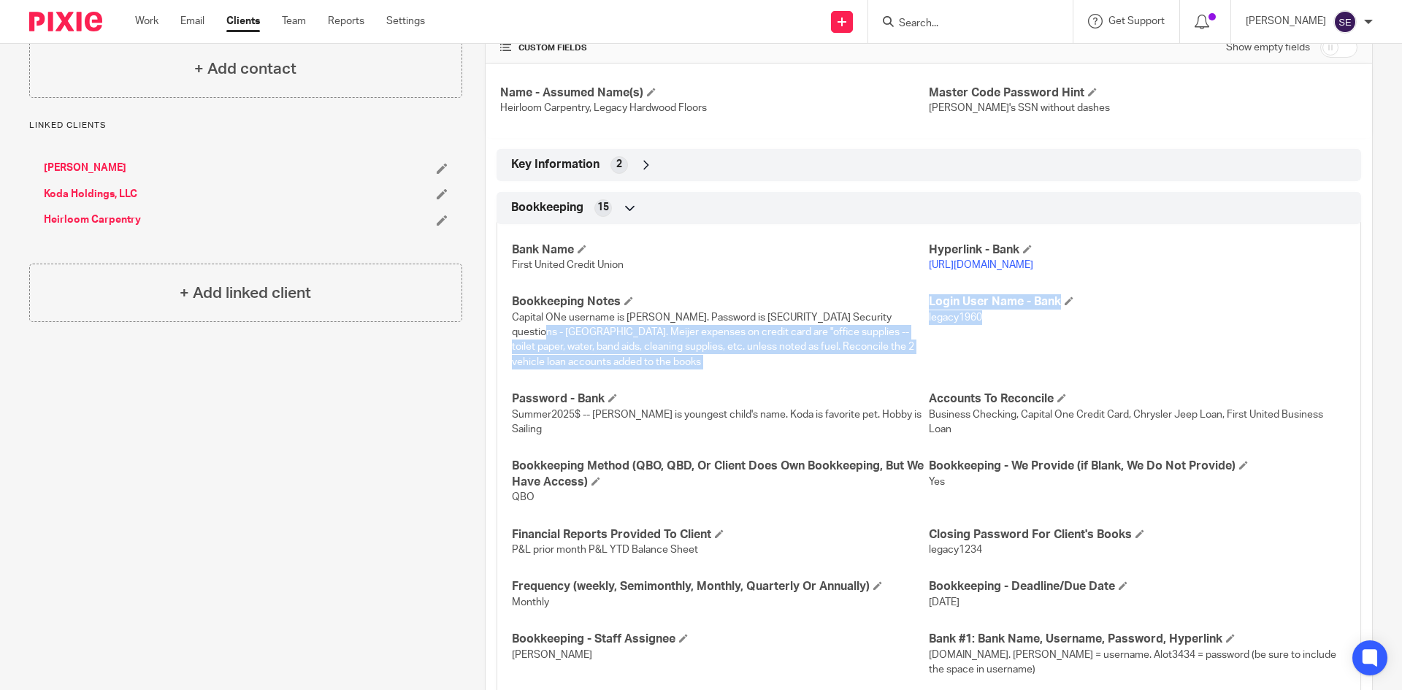
drag, startPoint x: 919, startPoint y: 319, endPoint x: 976, endPoint y: 319, distance: 56.9
click at [976, 319] on div "Bank Name First United Credit Union Hyperlink - Bank https://www.itsme247.com/1…" at bounding box center [928, 481] width 864 height 536
click at [976, 319] on p "legacy1960" at bounding box center [1137, 317] width 417 height 15
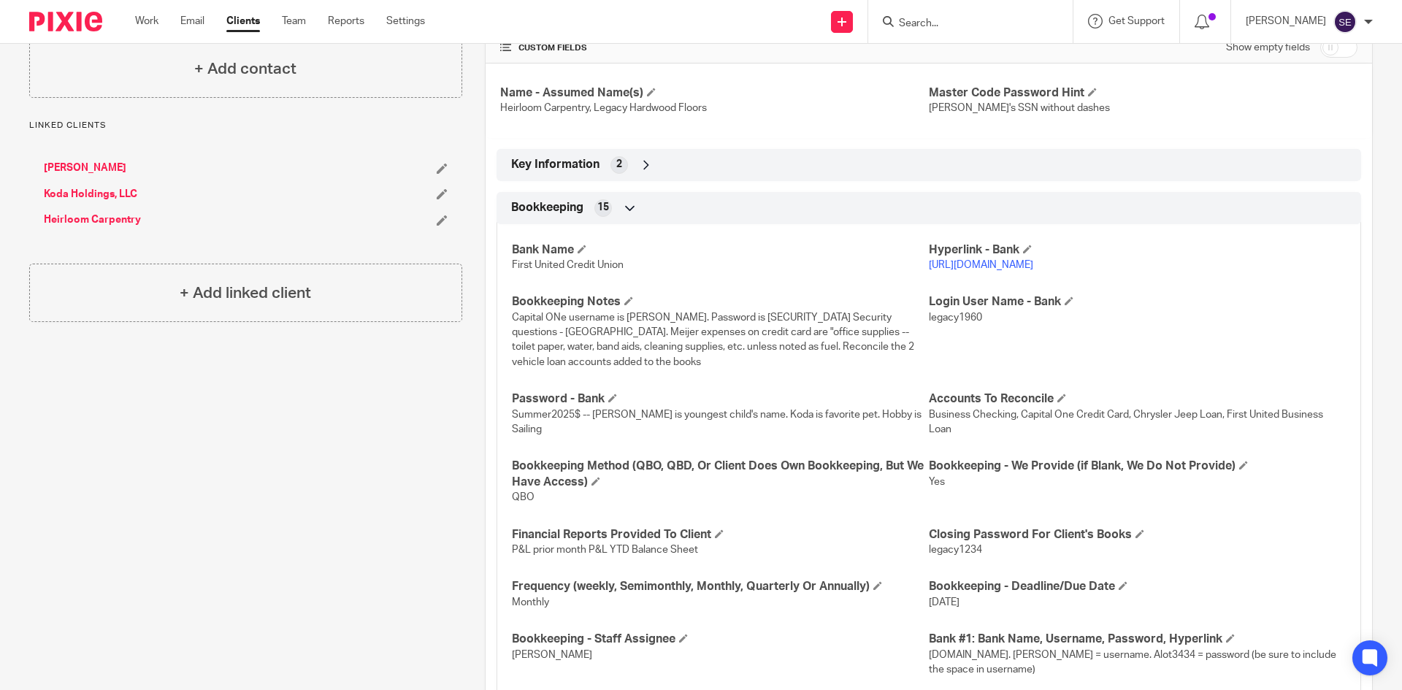
click at [960, 318] on span "legacy1960" at bounding box center [955, 317] width 53 height 10
copy span "legacy1960"
click at [747, 309] on h4 "Bookkeeping Notes" at bounding box center [720, 301] width 417 height 15
drag, startPoint x: 574, startPoint y: 413, endPoint x: 508, endPoint y: 415, distance: 66.5
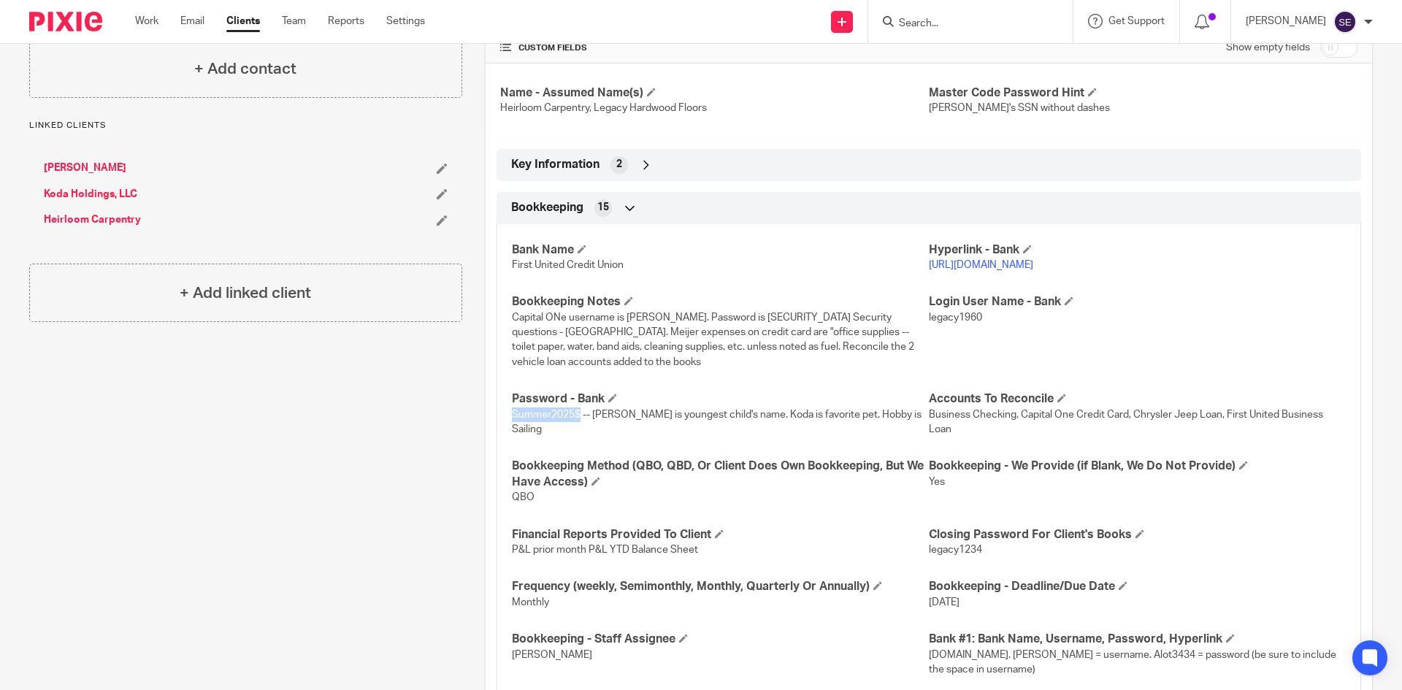
click at [512, 415] on span "Summer2025$ -- Danafish is youngest child's name. Koda is favorite pet. Hobby i…" at bounding box center [717, 422] width 410 height 25
copy span "Summer2025$"
click at [145, 32] on div "Work Email Clients Team Reports Settings Work Email Clients Team Reports Settin…" at bounding box center [283, 21] width 326 height 43
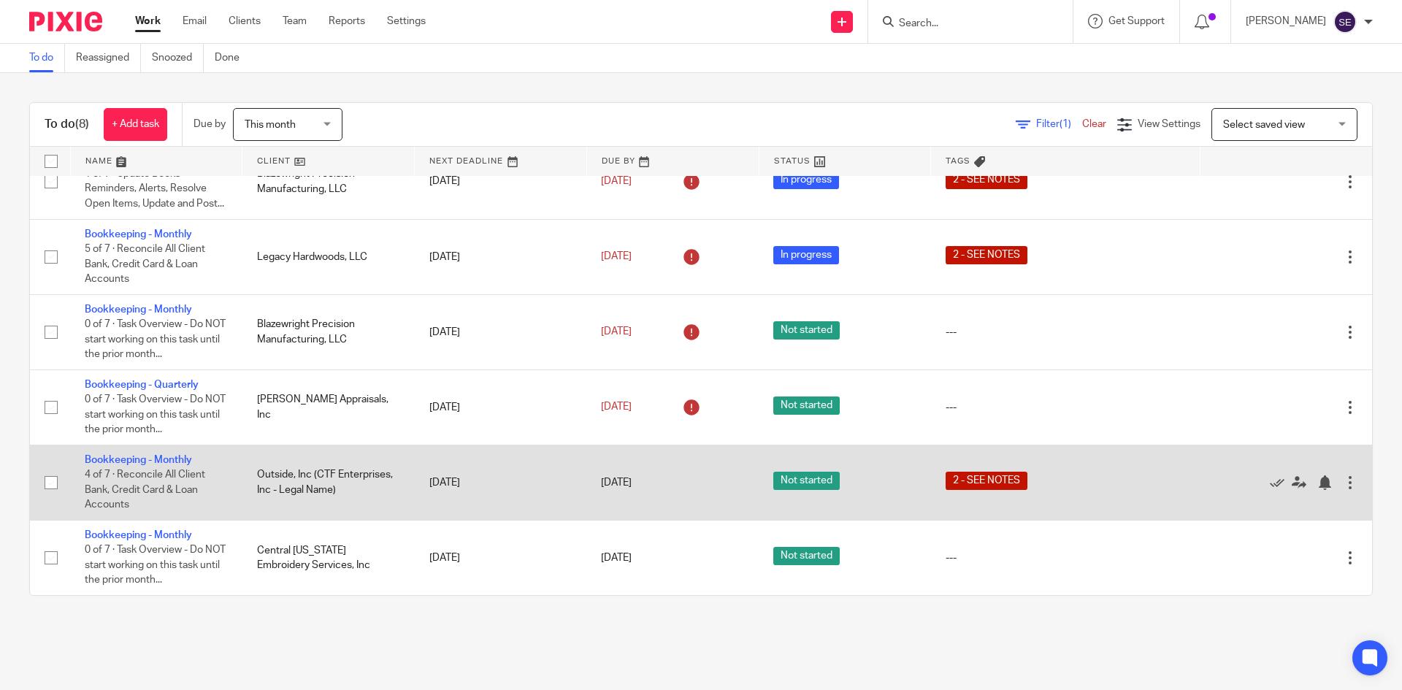
scroll to position [197, 0]
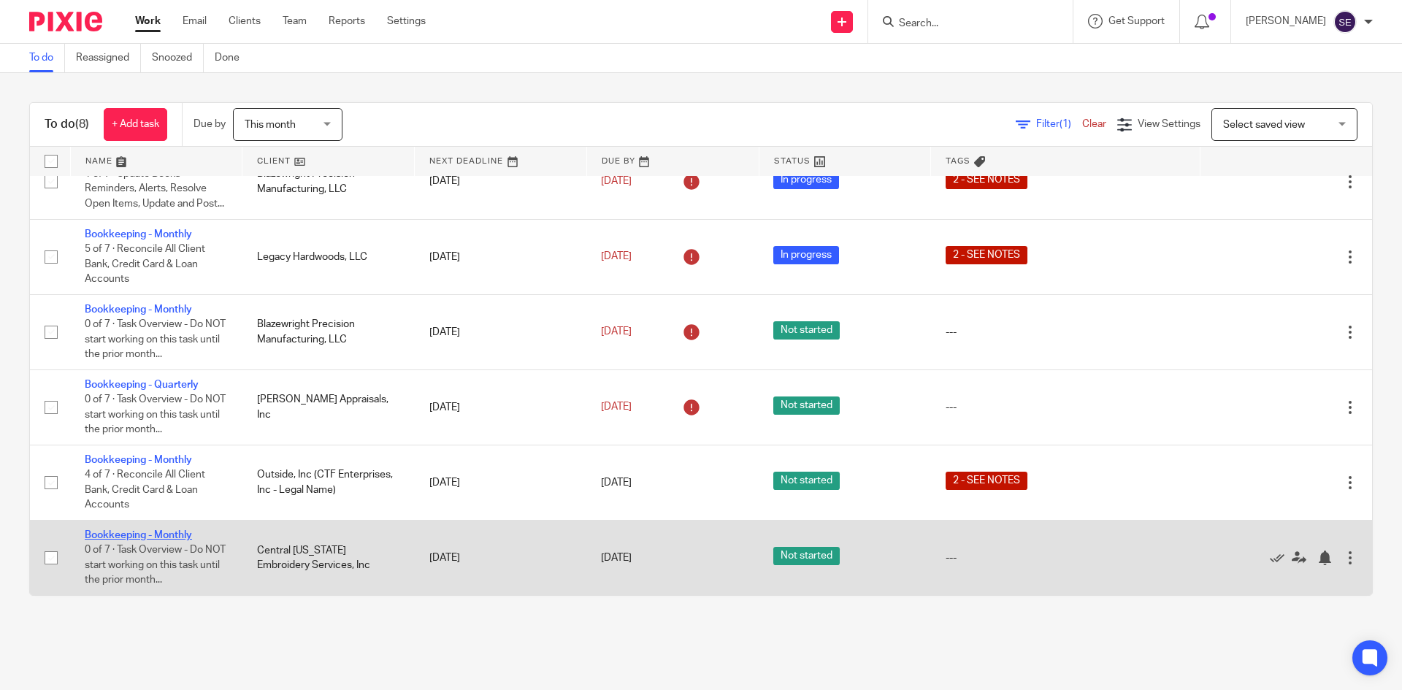
click at [167, 535] on link "Bookkeeping - Monthly" at bounding box center [138, 535] width 107 height 10
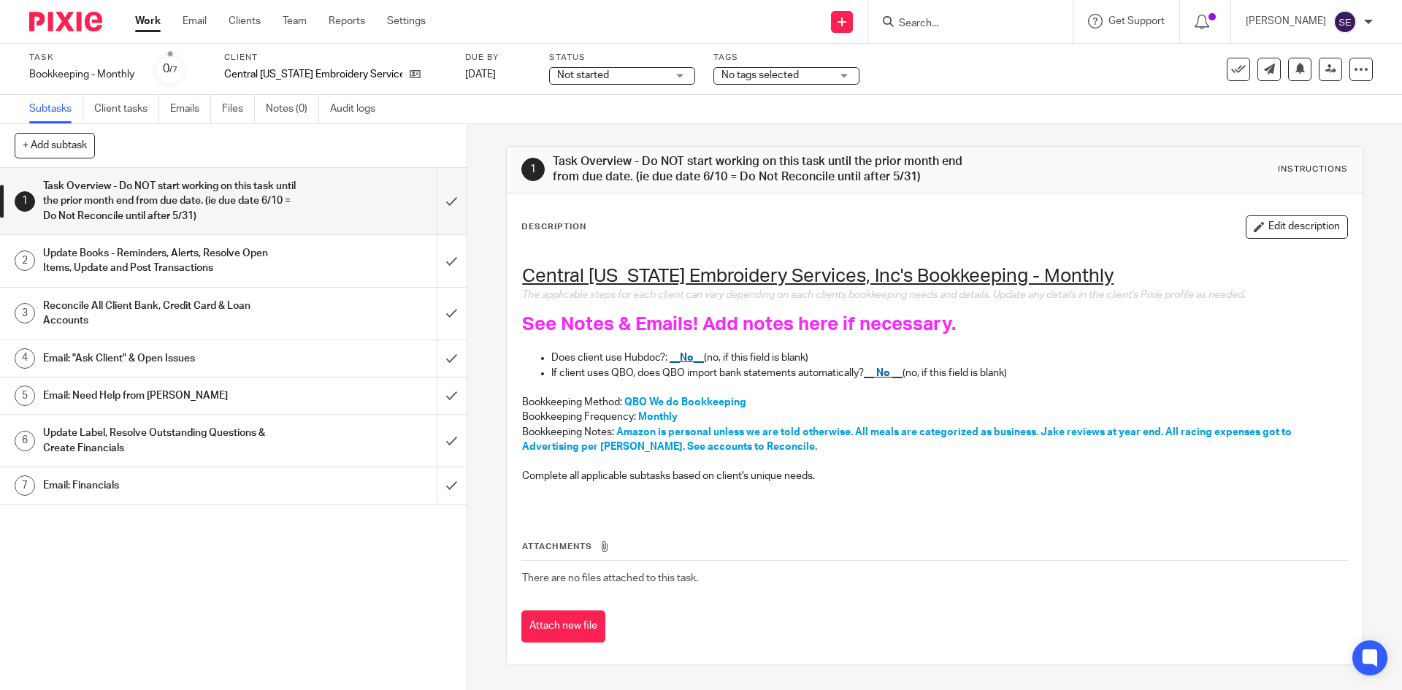
click at [137, 26] on link "Work" at bounding box center [148, 21] width 26 height 15
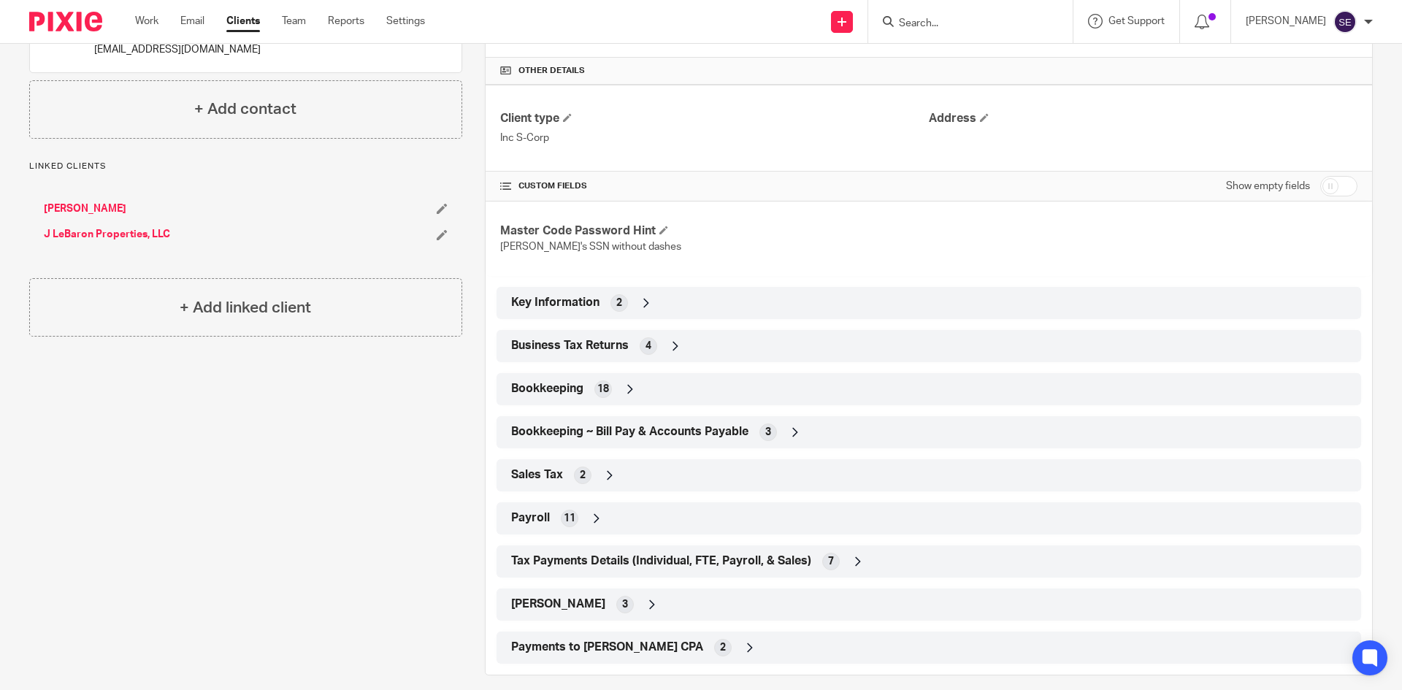
scroll to position [332, 0]
click at [619, 386] on div "Bookkeeping 18" at bounding box center [928, 386] width 842 height 25
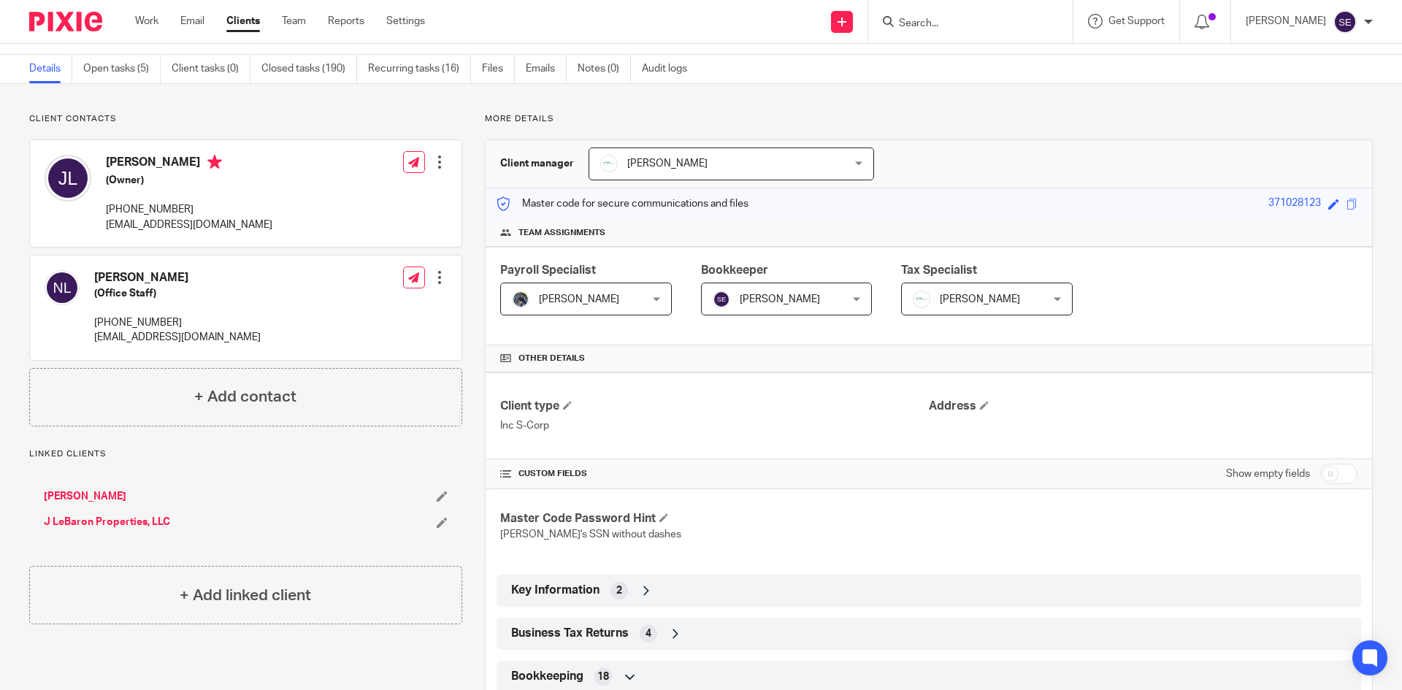
scroll to position [0, 0]
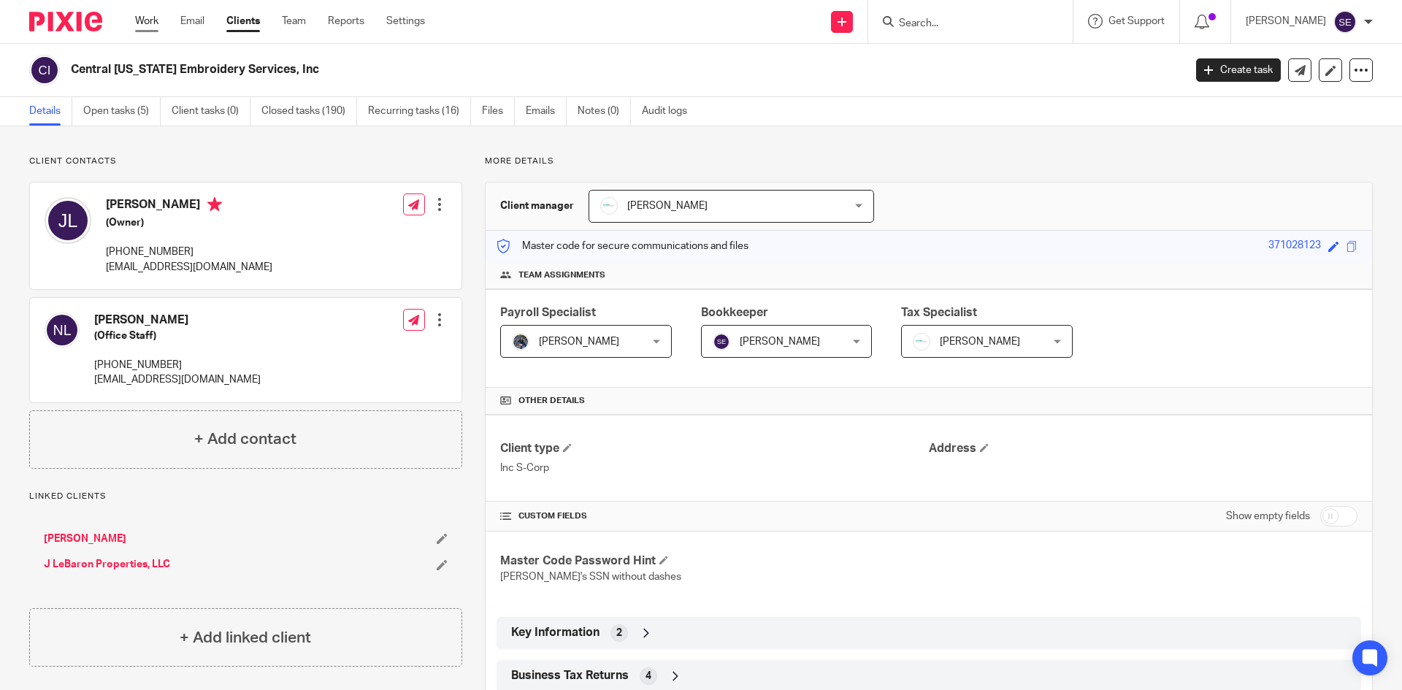
click at [148, 20] on link "Work" at bounding box center [146, 21] width 23 height 15
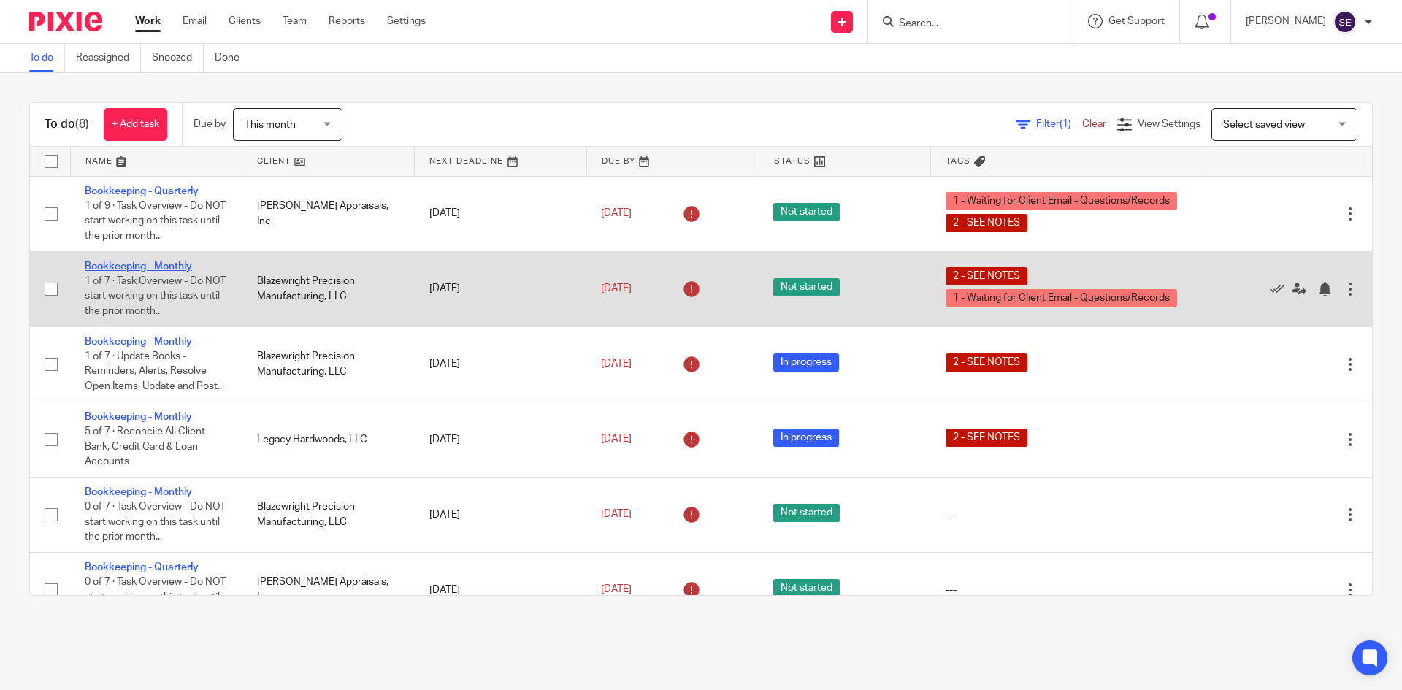
click at [166, 264] on link "Bookkeeping - Monthly" at bounding box center [138, 266] width 107 height 10
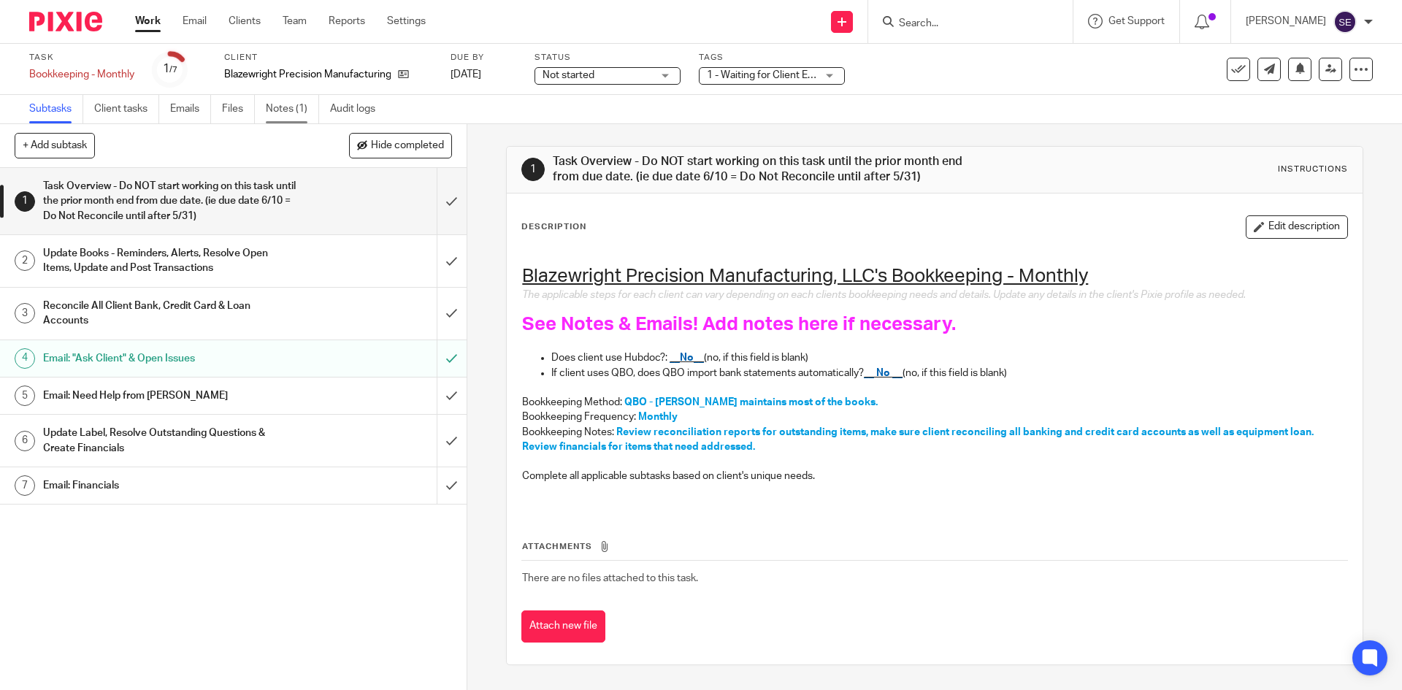
click at [295, 99] on link "Notes (1)" at bounding box center [292, 109] width 53 height 28
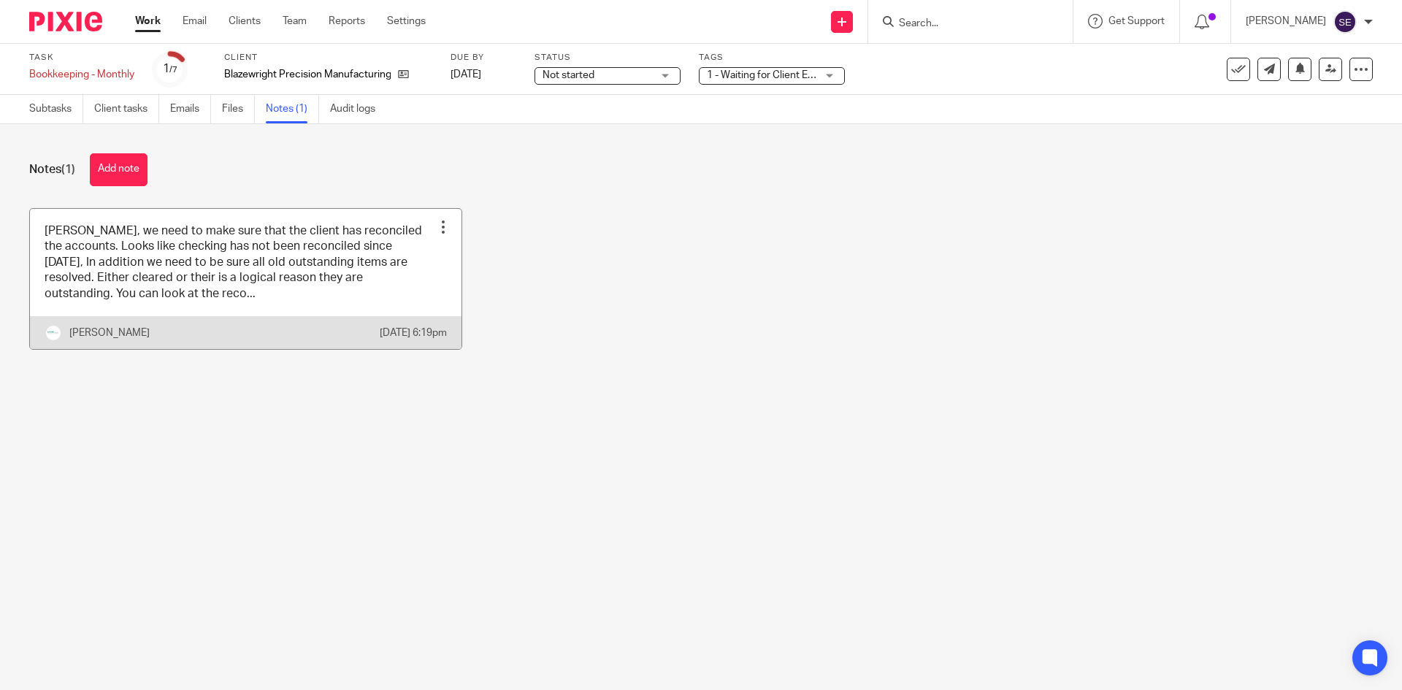
click at [430, 308] on link at bounding box center [245, 279] width 431 height 140
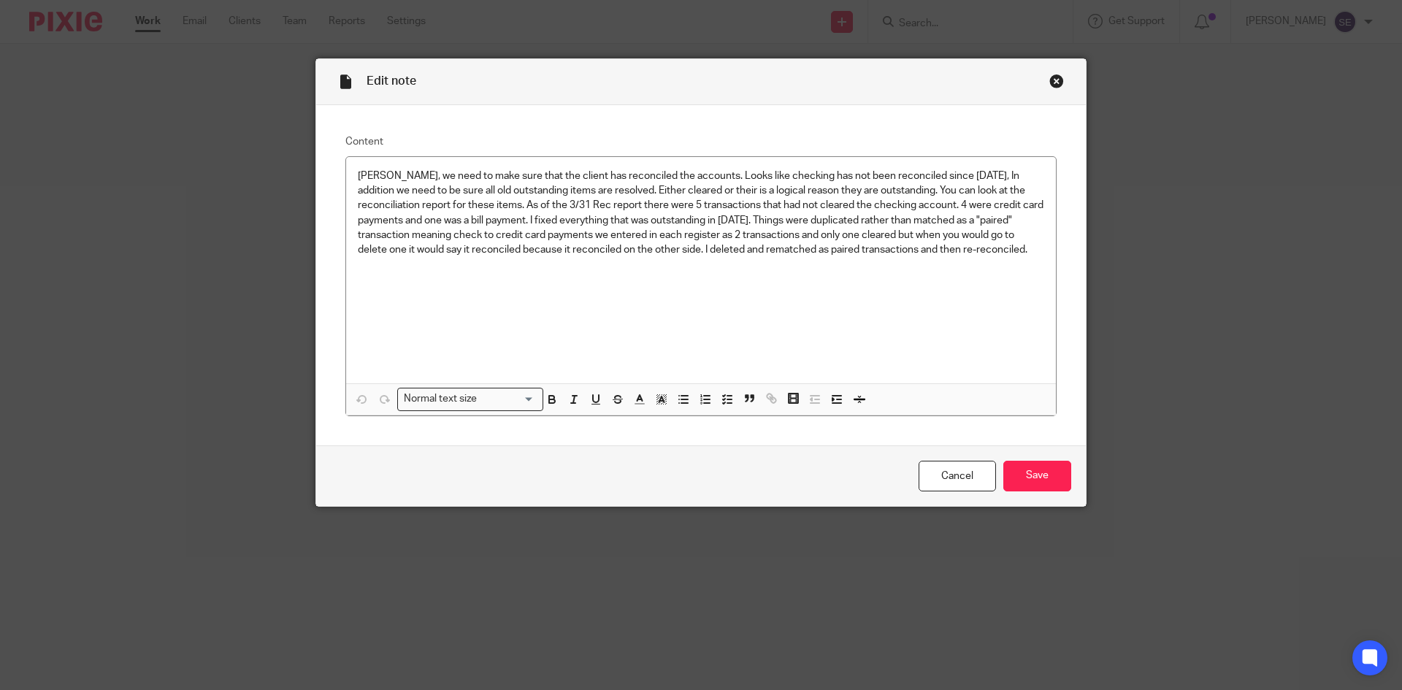
click at [1056, 83] on div "Close this dialog window" at bounding box center [1056, 81] width 15 height 15
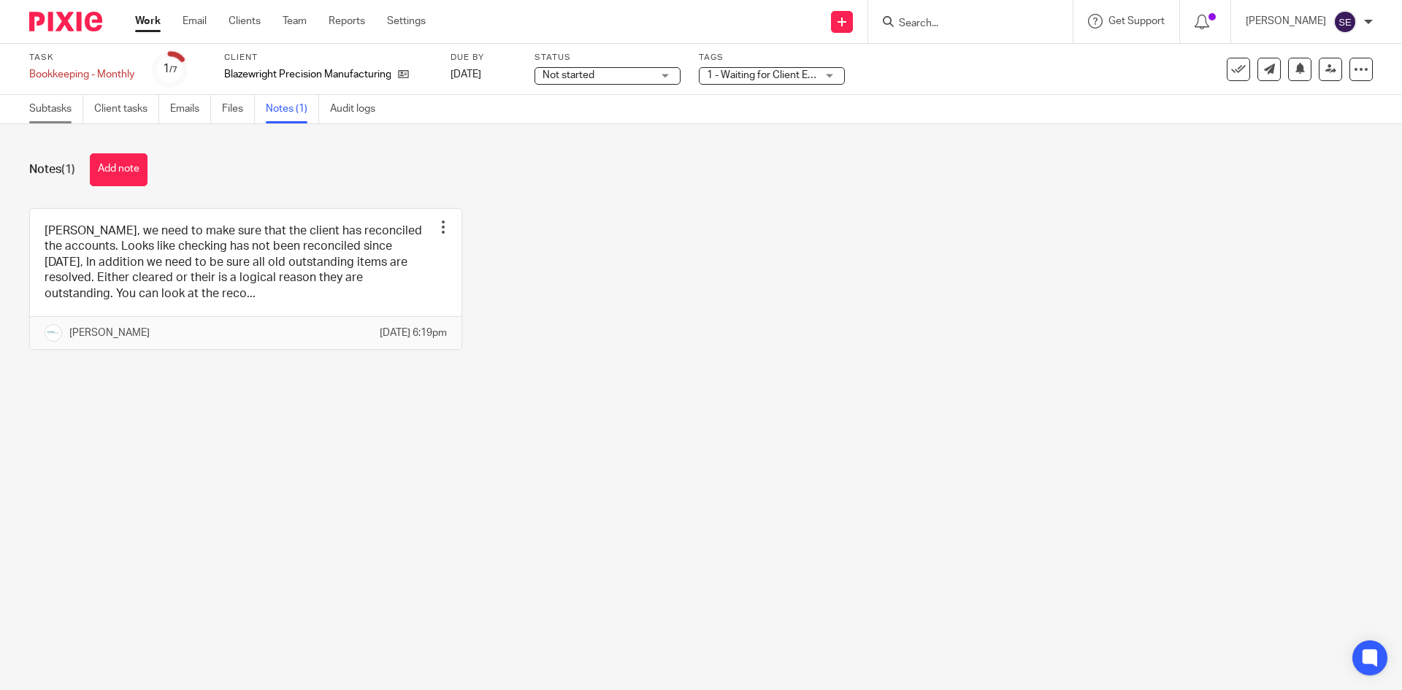
click at [60, 101] on link "Subtasks" at bounding box center [56, 109] width 54 height 28
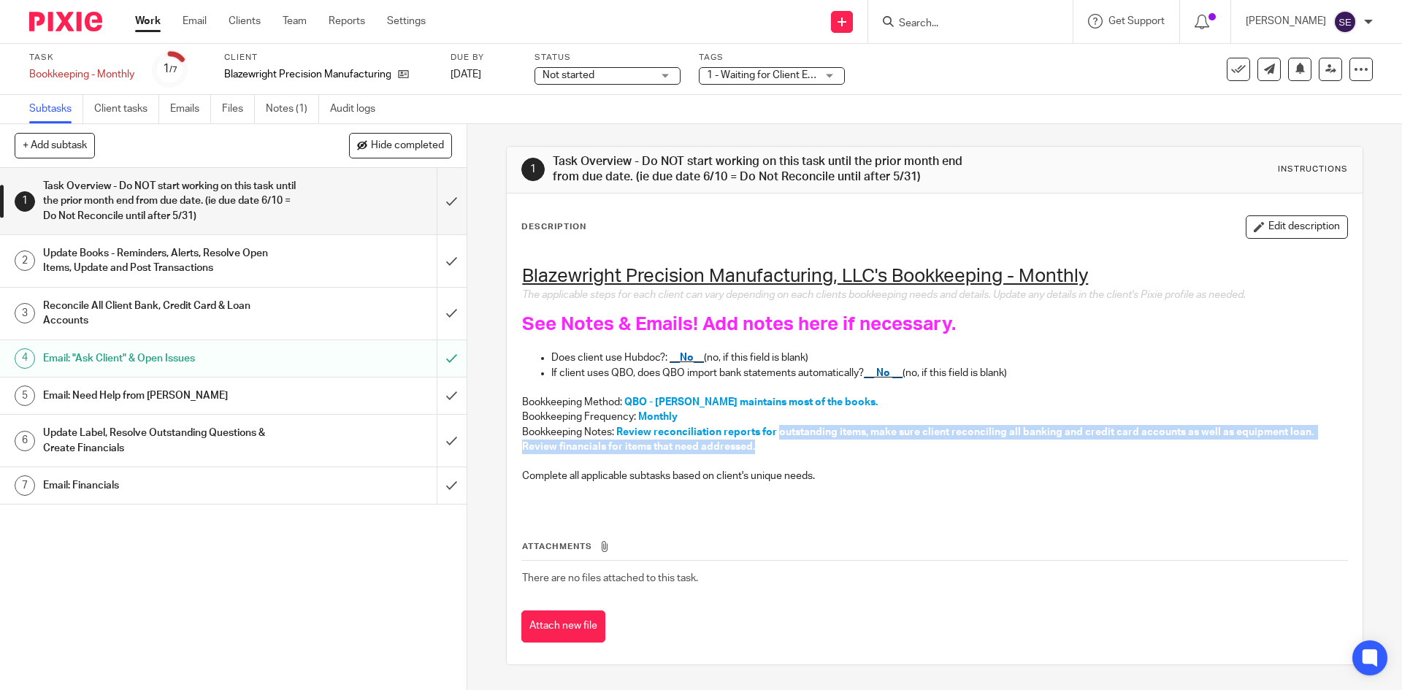
drag, startPoint x: 799, startPoint y: 444, endPoint x: 771, endPoint y: 427, distance: 33.1
click at [771, 427] on p "Bookkeeping Notes: Review reconciliation reports for outstanding items, make su…" at bounding box center [934, 440] width 824 height 30
click at [804, 447] on p "Bookkeeping Notes: Review reconciliation reports for outstanding items, make su…" at bounding box center [934, 440] width 824 height 30
click at [765, 456] on p at bounding box center [934, 461] width 824 height 15
click at [257, 254] on h1 "Update Books - Reminders, Alerts, Resolve Open Items, Update and Post Transacti…" at bounding box center [169, 260] width 253 height 37
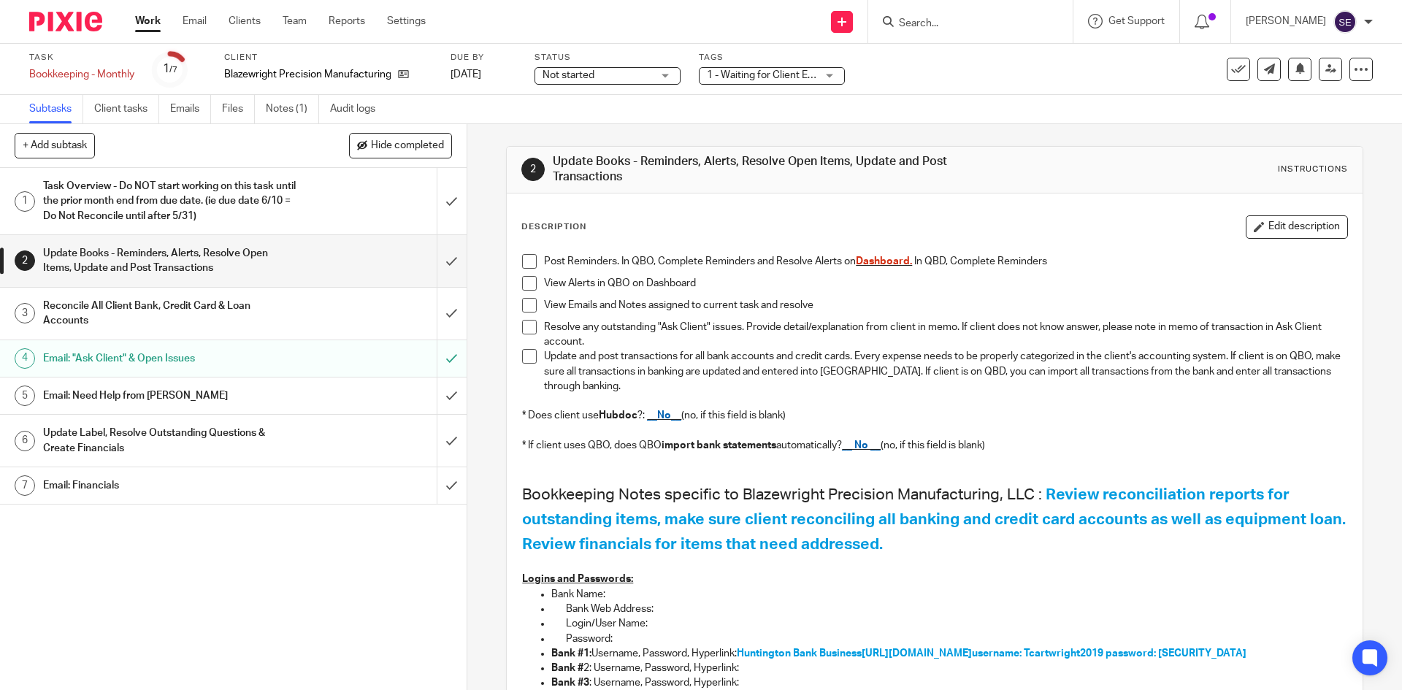
click at [54, 112] on link "Subtasks" at bounding box center [56, 109] width 54 height 28
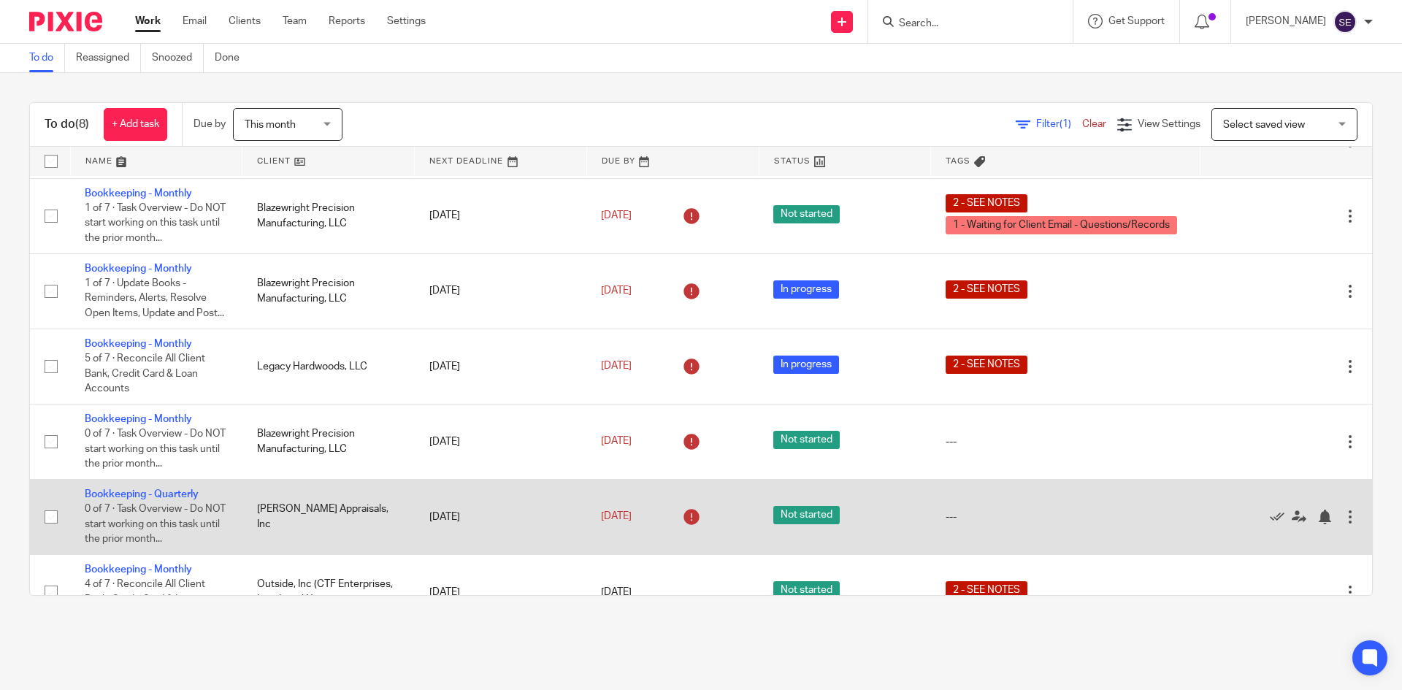
scroll to position [197, 0]
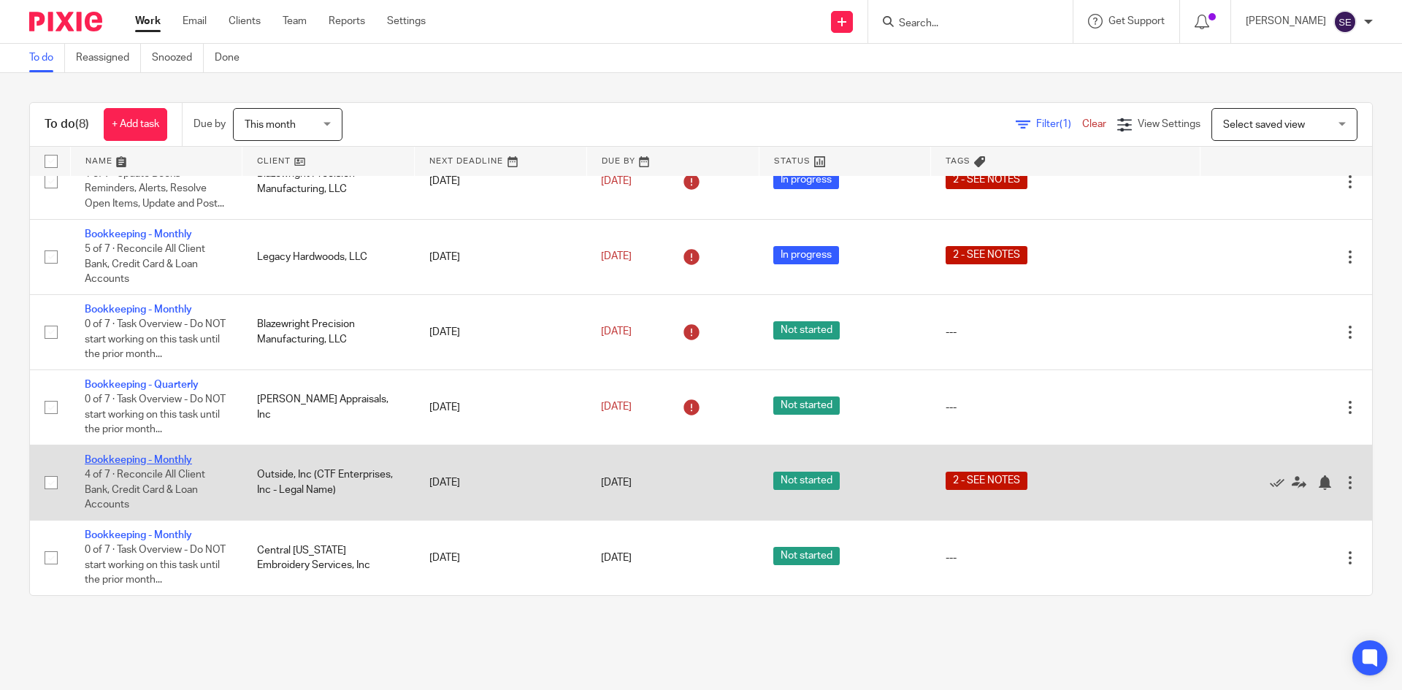
click at [145, 456] on link "Bookkeeping - Monthly" at bounding box center [138, 460] width 107 height 10
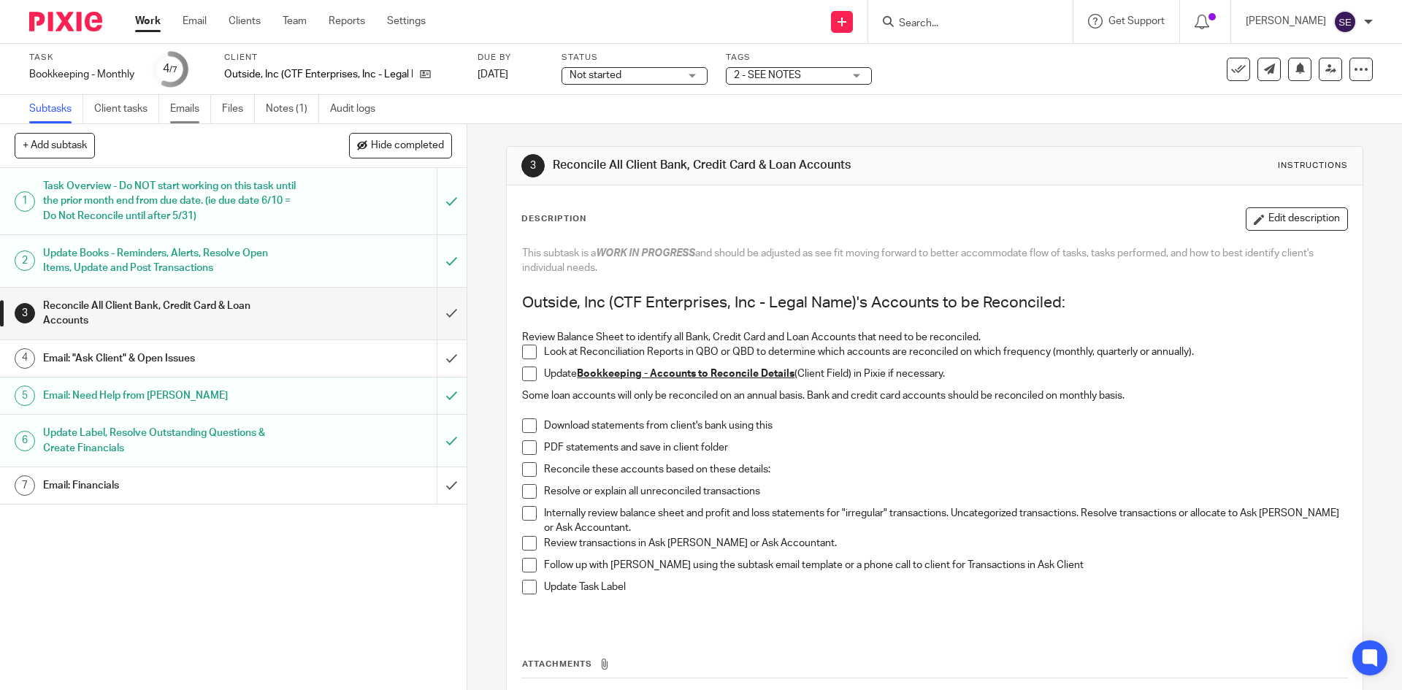
click at [182, 107] on link "Emails" at bounding box center [190, 109] width 41 height 28
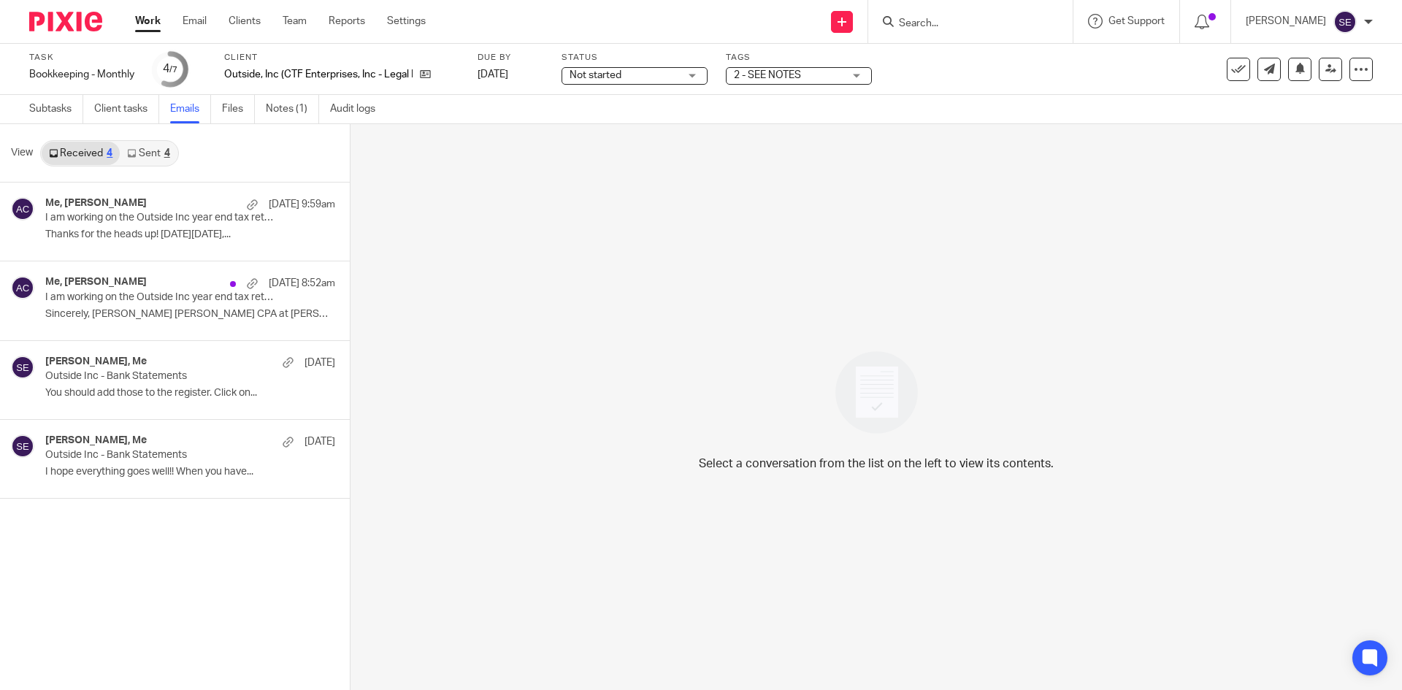
click at [174, 115] on link "Emails" at bounding box center [190, 109] width 41 height 28
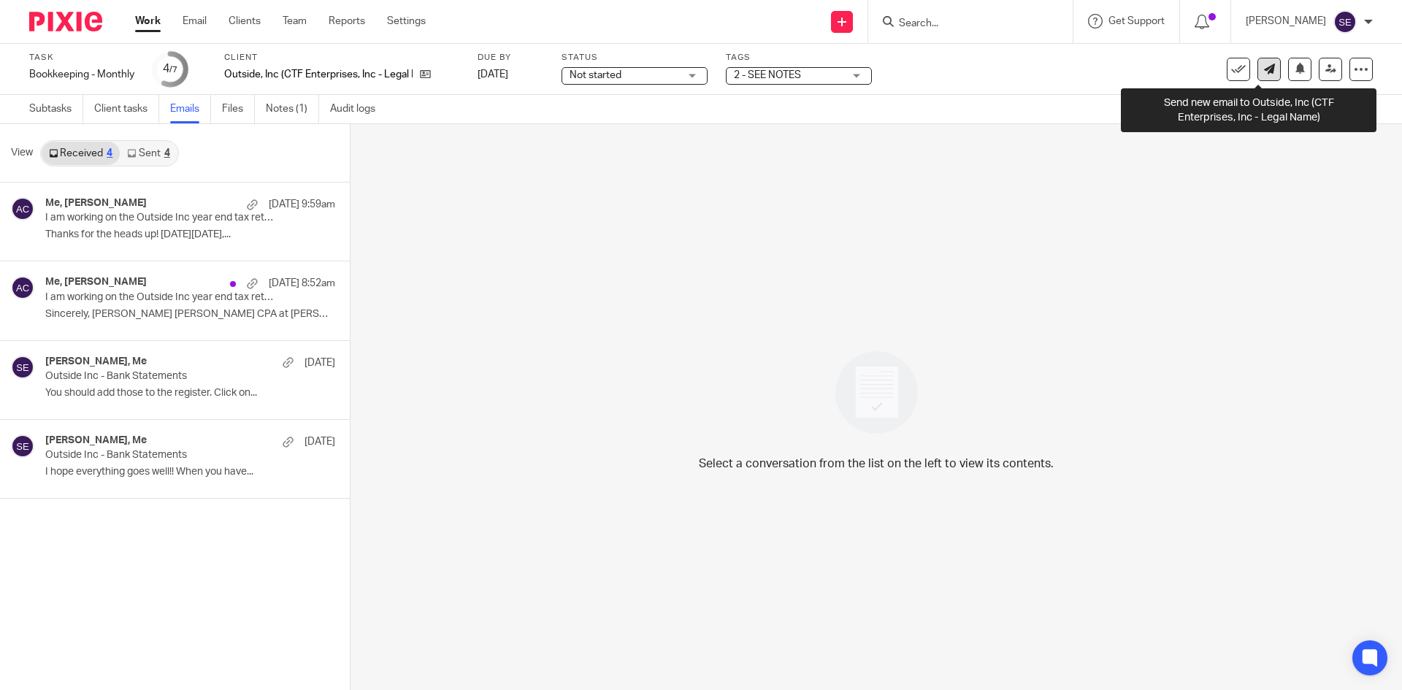
click at [1264, 69] on icon at bounding box center [1269, 69] width 11 height 11
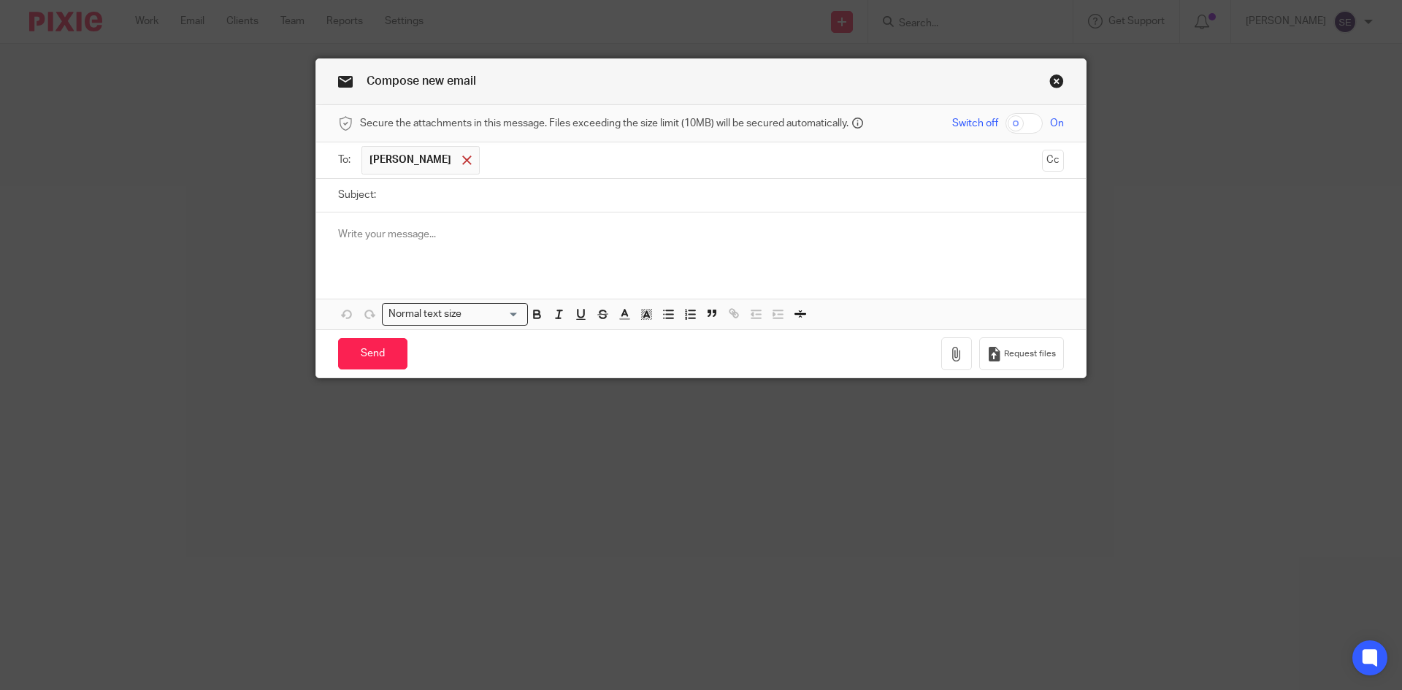
click at [462, 160] on span at bounding box center [466, 159] width 9 height 9
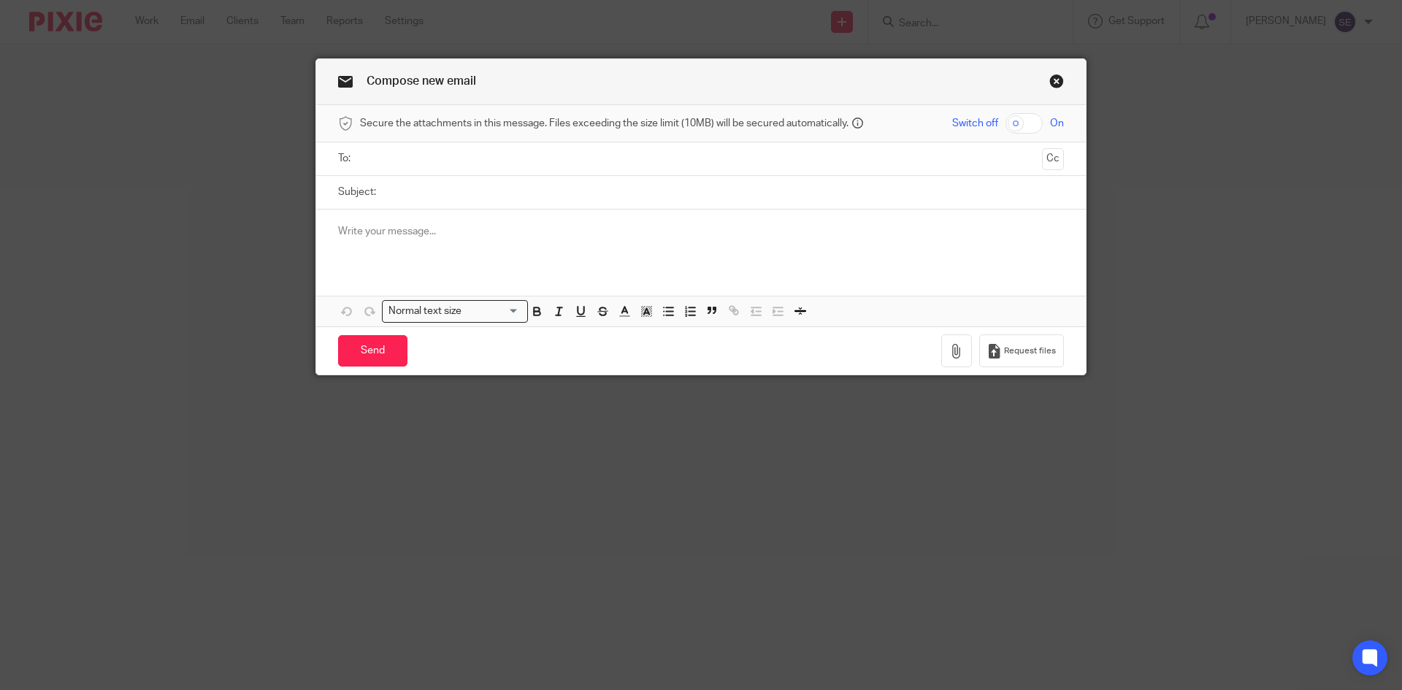
click at [447, 160] on input "text" at bounding box center [700, 158] width 671 height 17
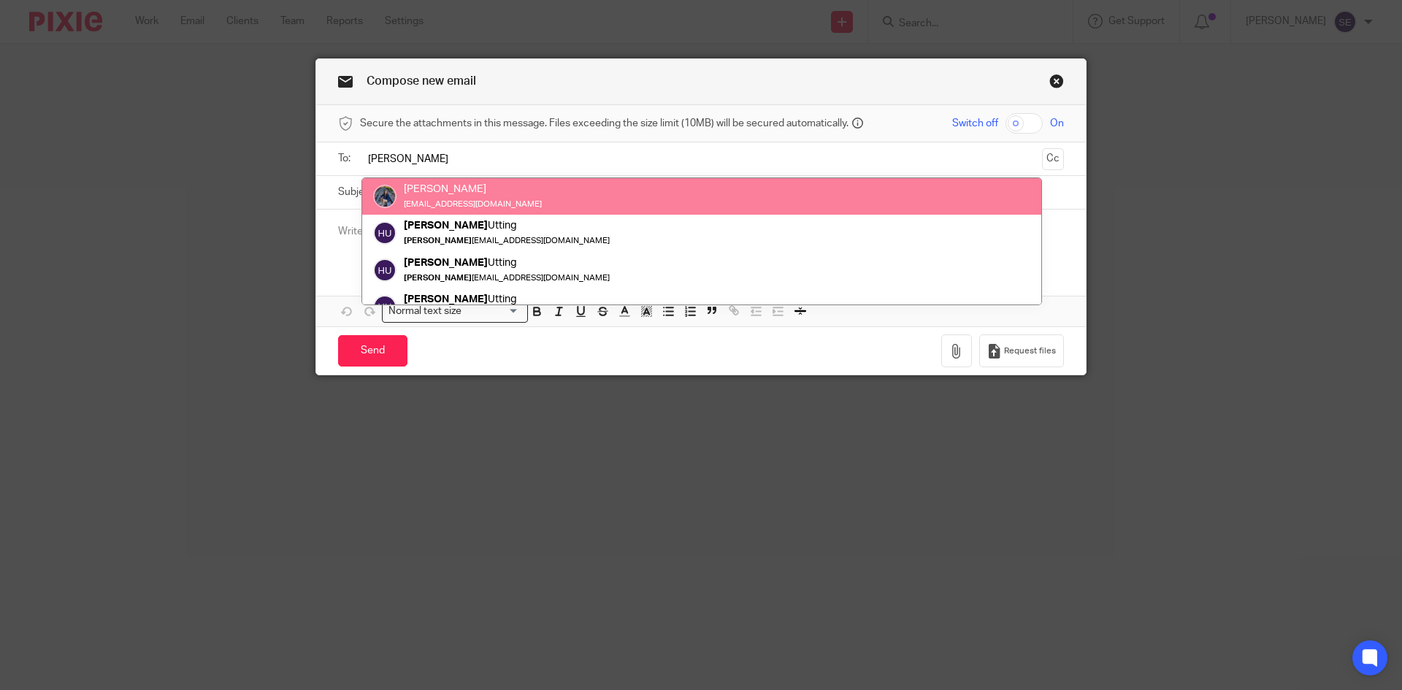
type input "Holly"
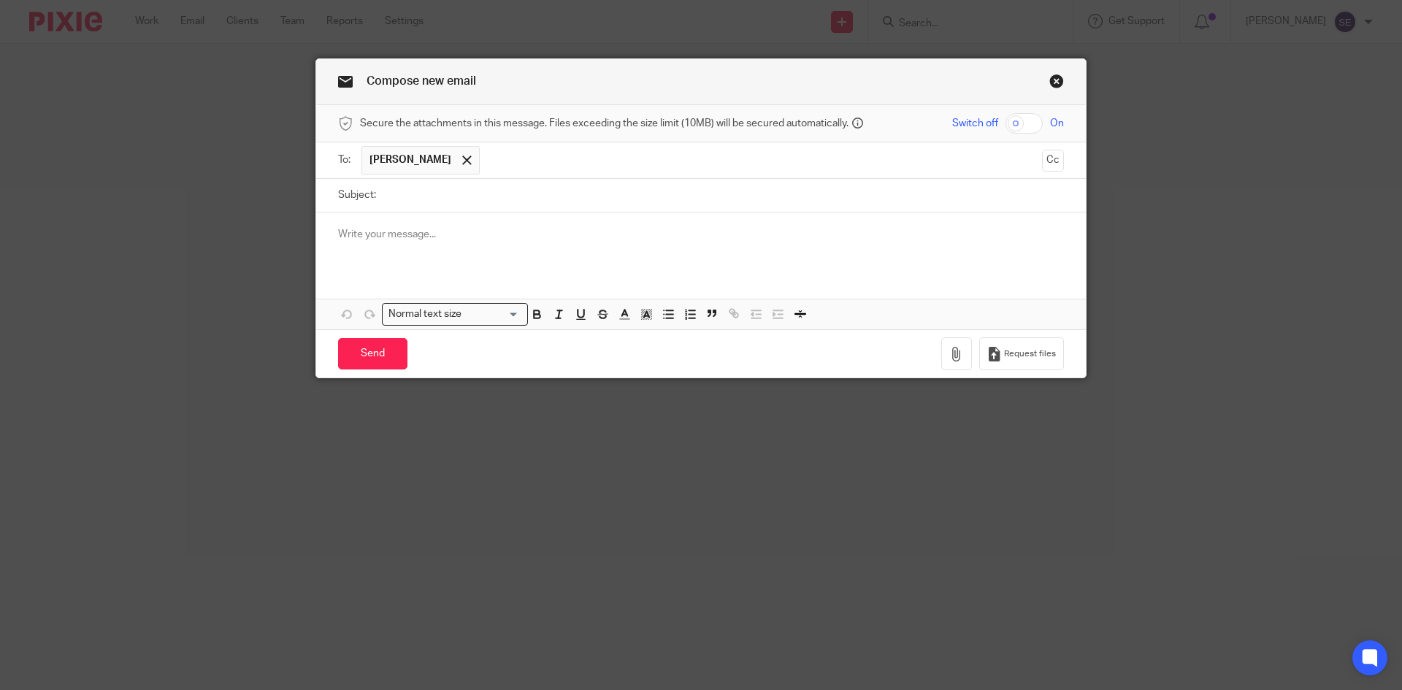
click at [423, 192] on input "Subject:" at bounding box center [723, 195] width 680 height 33
type input "Outside Inc. - Ask Corey Questions"
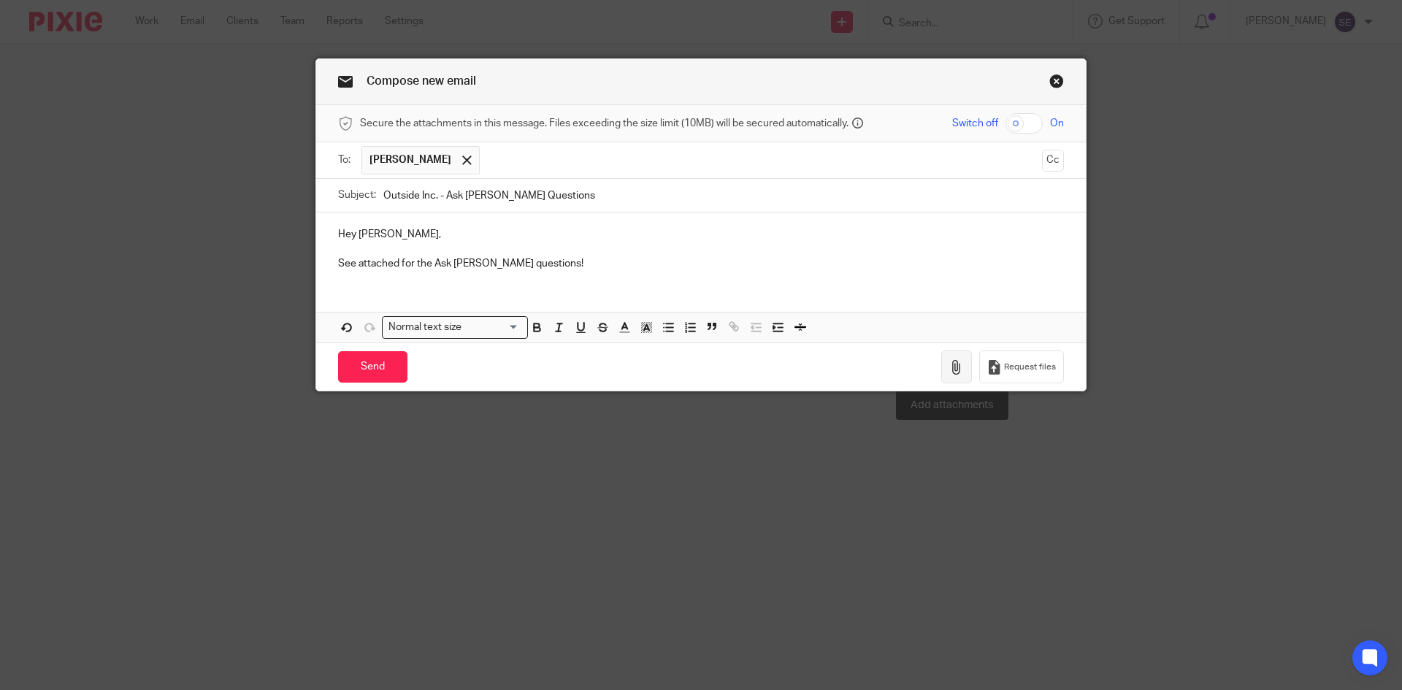
click at [959, 365] on icon "button" at bounding box center [956, 367] width 15 height 15
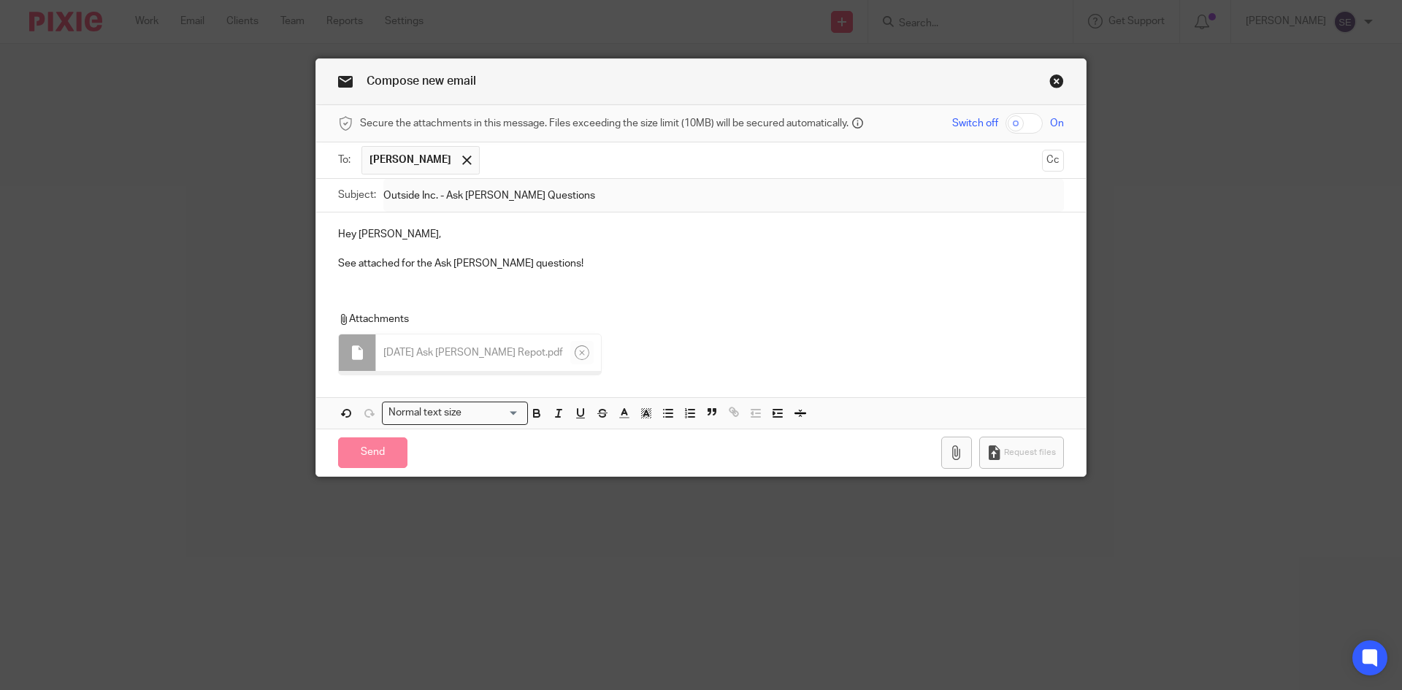
click at [650, 303] on div "Attachments 7.31.25 Ask Corey Repot . pdf" at bounding box center [700, 339] width 769 height 85
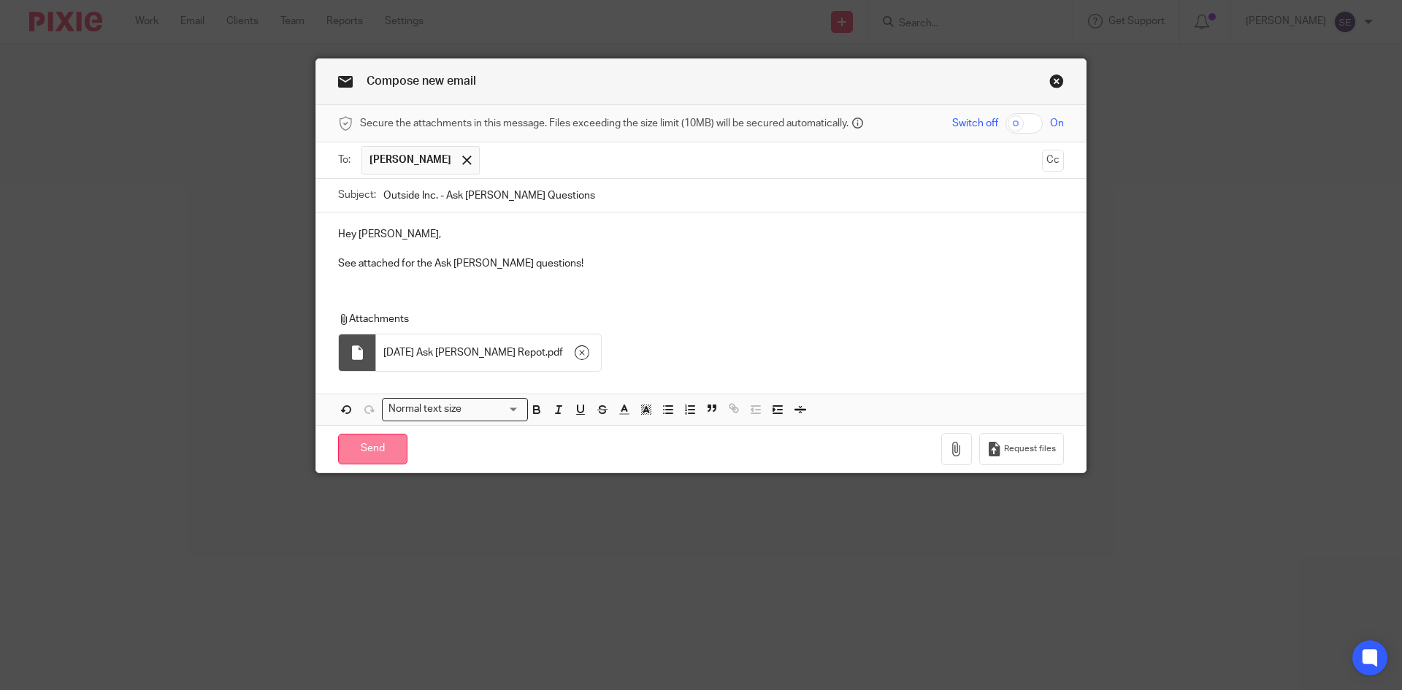
click at [371, 449] on input "Send" at bounding box center [372, 449] width 69 height 31
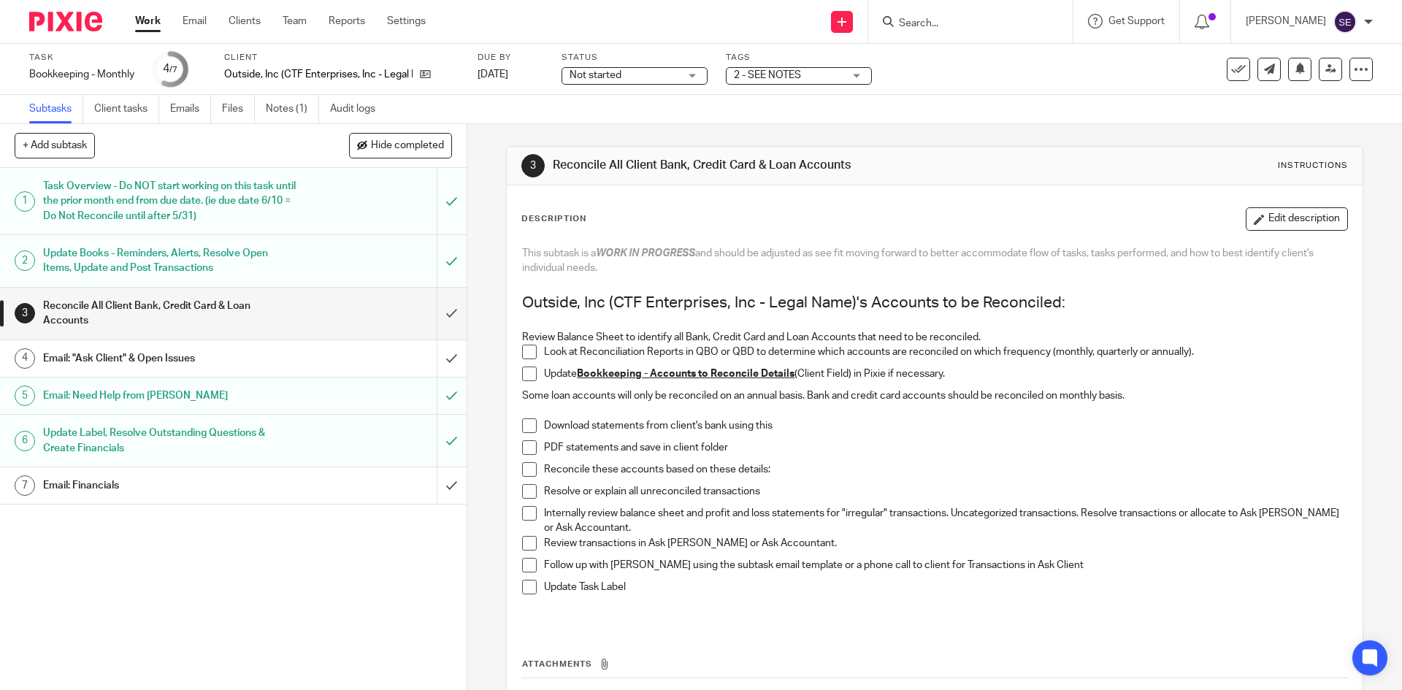
scroll to position [115, 0]
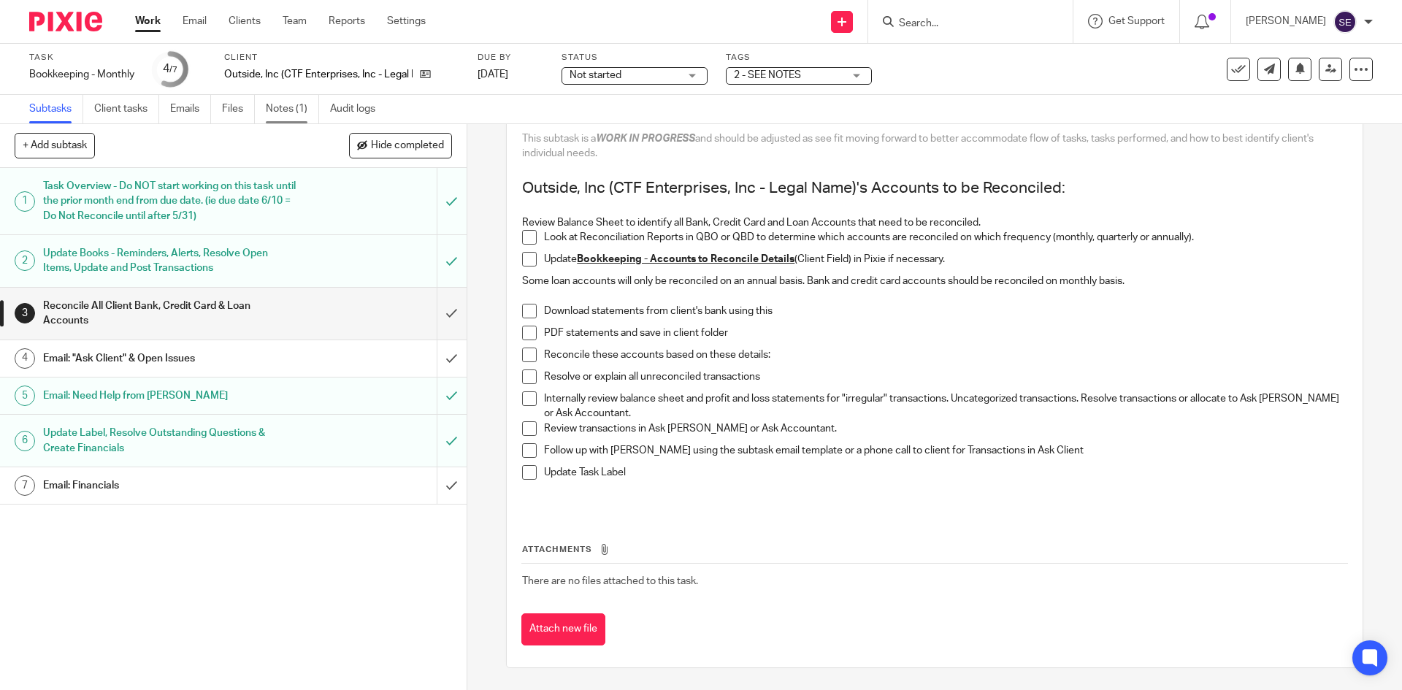
click at [281, 107] on link "Notes (1)" at bounding box center [292, 109] width 53 height 28
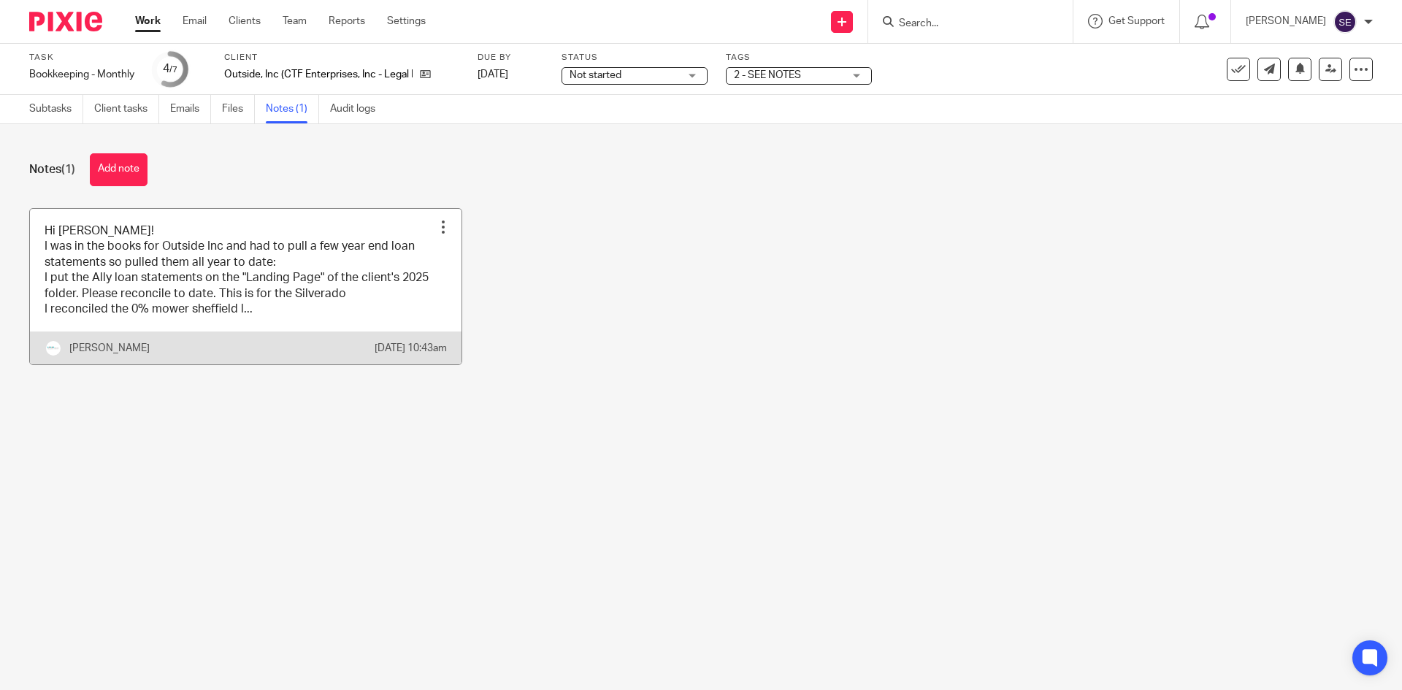
click at [239, 304] on link at bounding box center [245, 287] width 431 height 156
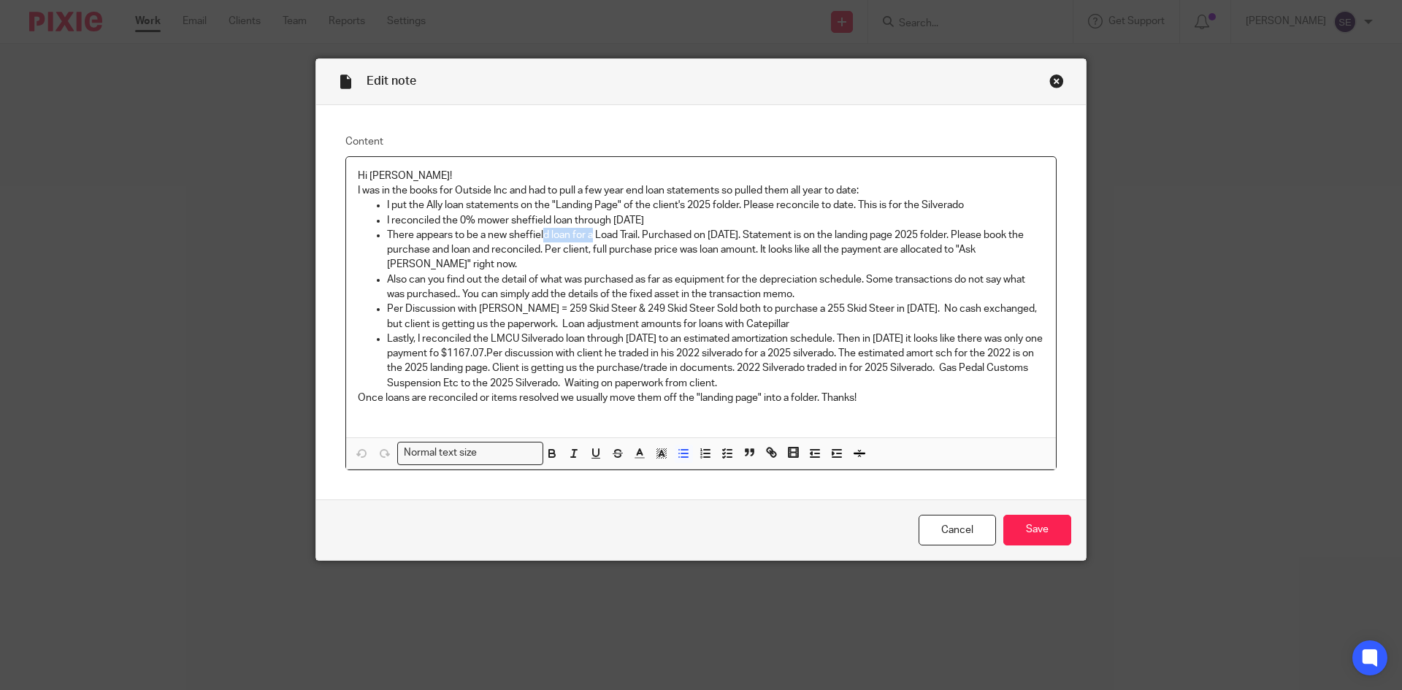
drag, startPoint x: 540, startPoint y: 237, endPoint x: 587, endPoint y: 239, distance: 46.7
click at [587, 239] on p "There appears to be a new sheffield loan for a Load Trail. Purchased on Feb of …" at bounding box center [715, 250] width 657 height 45
click at [606, 276] on p "Also can you find out the detail of what was purchased as far as equipment for …" at bounding box center [715, 287] width 657 height 30
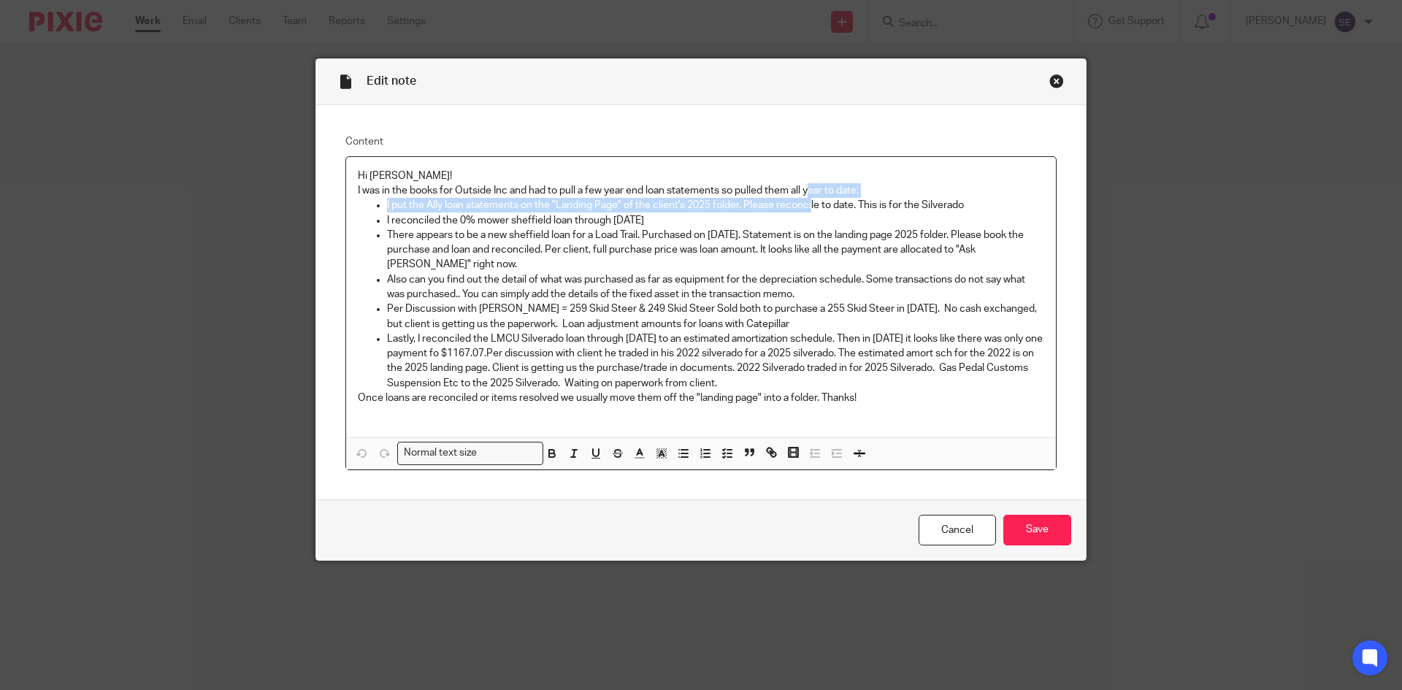
click at [808, 201] on div "Hi Sarah! I was in the books for Outside Inc and had to pull a few year end loa…" at bounding box center [701, 297] width 710 height 281
click at [802, 233] on p "There appears to be a new sheffield loan for a Load Trail. Purchased on [DATE].…" at bounding box center [715, 250] width 657 height 45
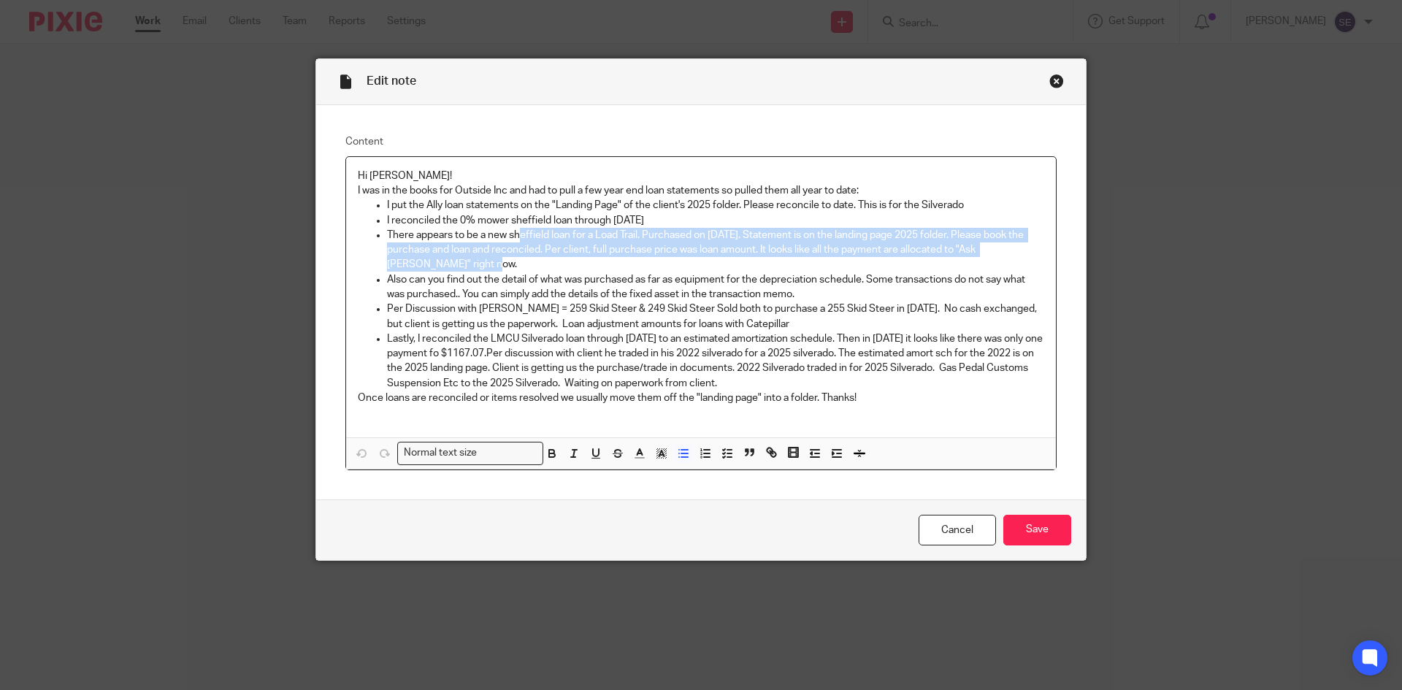
drag, startPoint x: 520, startPoint y: 258, endPoint x: 513, endPoint y: 237, distance: 22.9
click at [513, 237] on p "There appears to be a new sheffield loan for a Load Trail. Purchased on Feb of …" at bounding box center [715, 250] width 657 height 45
click at [518, 257] on p "There appears to be a new sheffield loan for a Load Trail. Purchased on Feb of …" at bounding box center [715, 250] width 657 height 45
drag, startPoint x: 747, startPoint y: 258, endPoint x: 342, endPoint y: 239, distance: 404.8
click at [346, 239] on div "Hi Sarah! I was in the books for Outside Inc and had to pull a few year end loa…" at bounding box center [701, 297] width 710 height 281
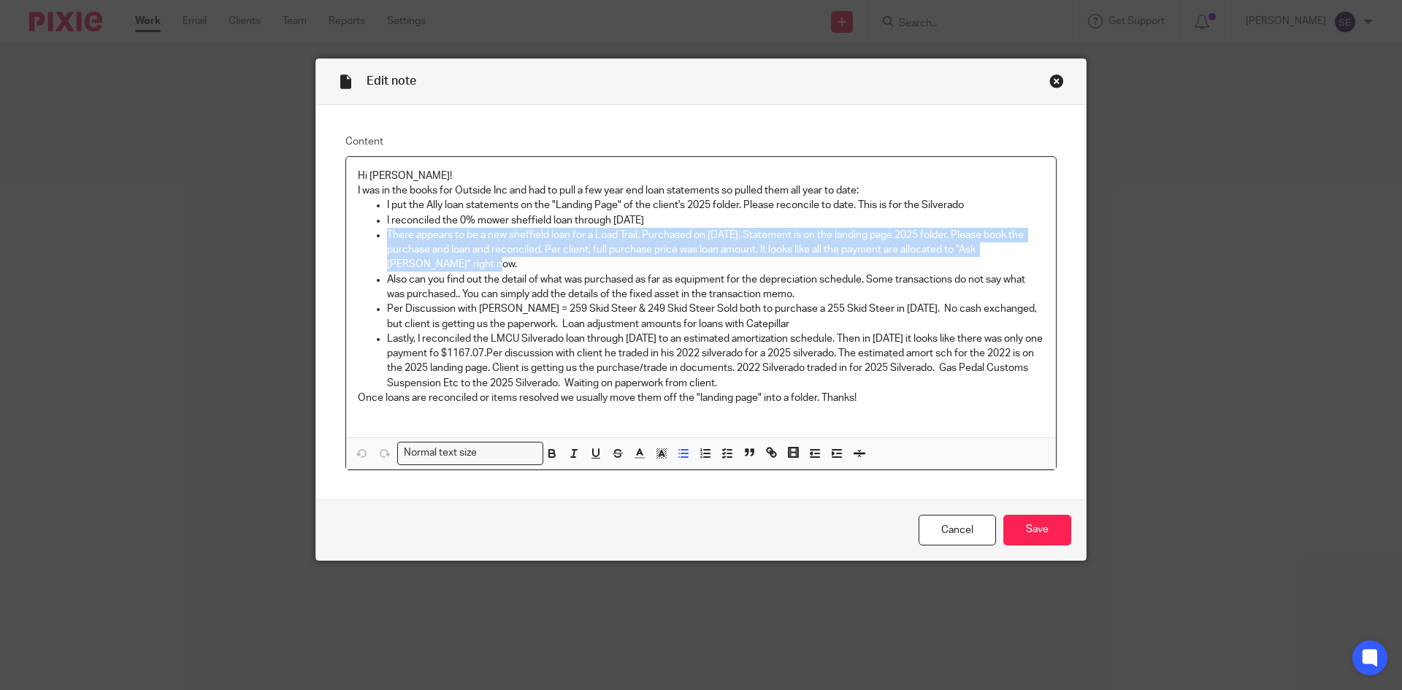
click at [447, 260] on p "There appears to be a new sheffield loan for a Load Trail. Purchased on Feb of …" at bounding box center [715, 250] width 657 height 45
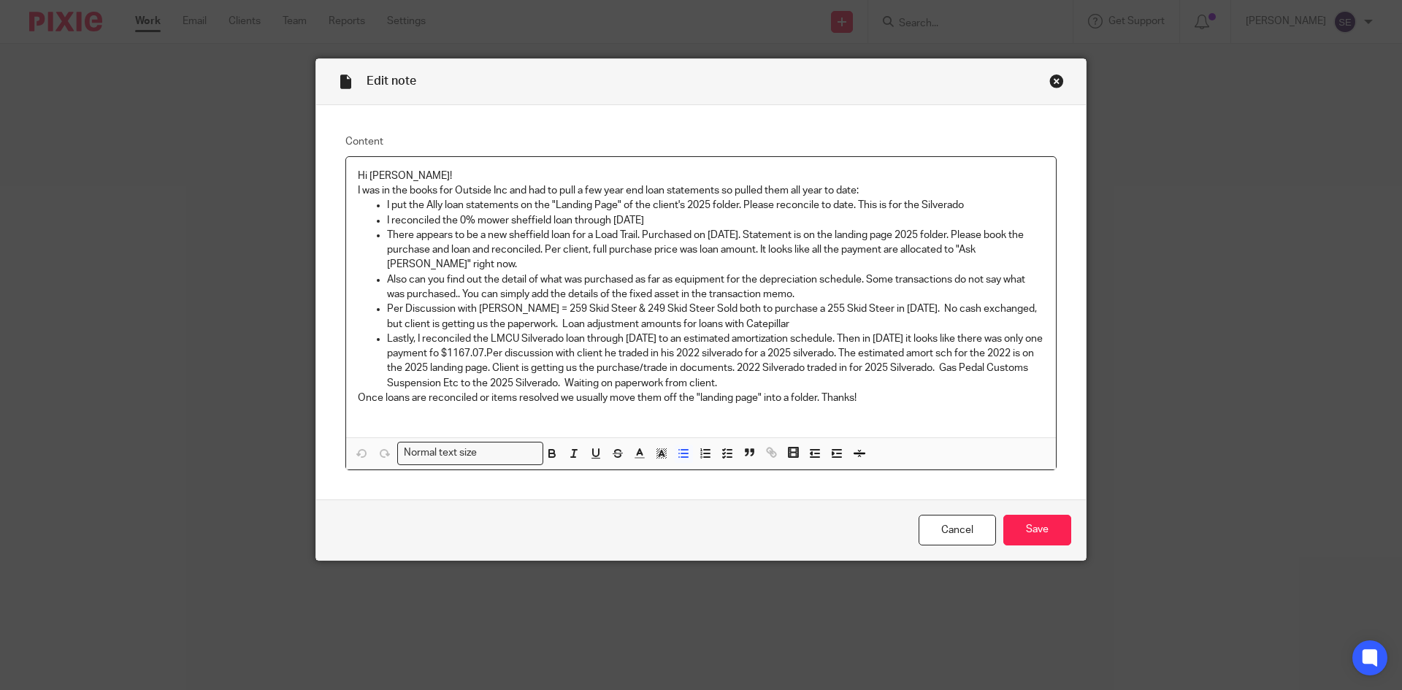
click at [625, 295] on p "Also can you find out the detail of what was purchased as far as equipment for …" at bounding box center [715, 287] width 657 height 30
drag, startPoint x: 604, startPoint y: 291, endPoint x: 718, endPoint y: 297, distance: 114.8
click at [718, 297] on p "Also can you find out the detail of what was purchased as far as equipment for …" at bounding box center [715, 287] width 657 height 30
click at [831, 287] on p "Also can you find out the detail of what was purchased as far as equipment for …" at bounding box center [715, 287] width 657 height 30
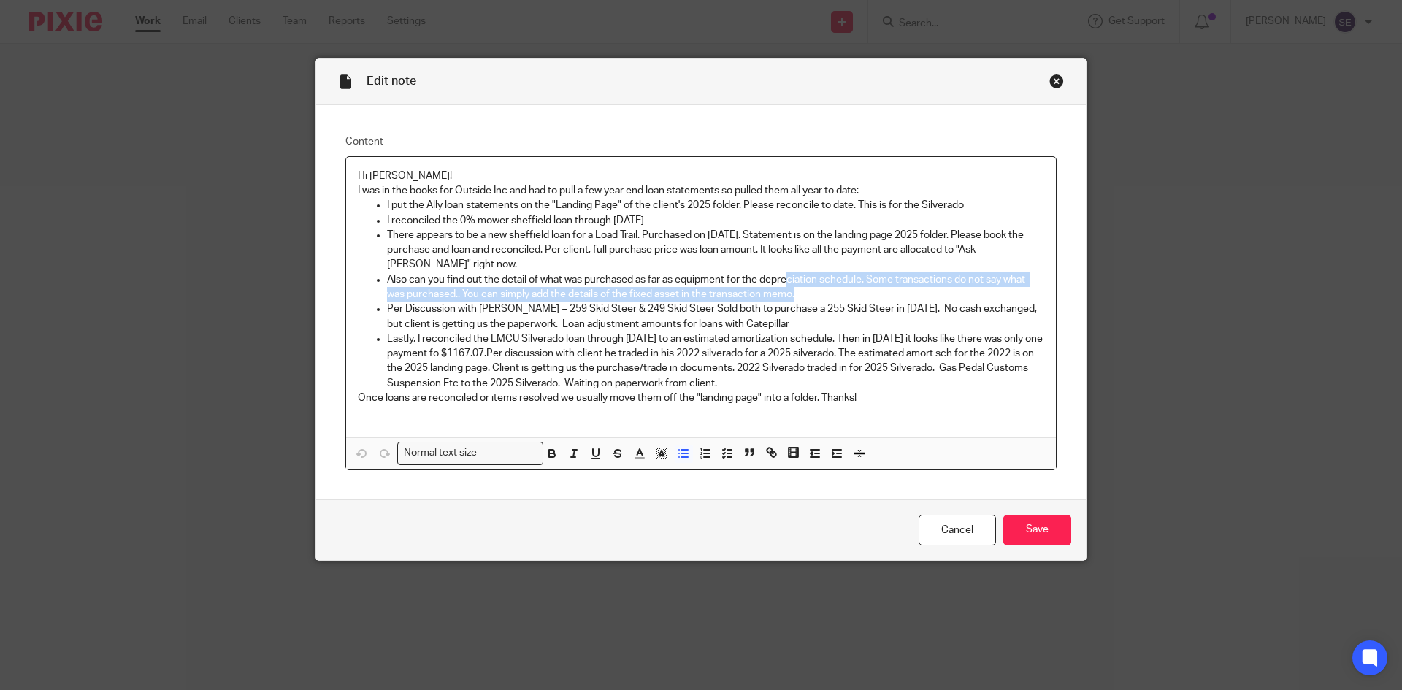
drag, startPoint x: 821, startPoint y: 287, endPoint x: 784, endPoint y: 277, distance: 38.4
click at [784, 277] on p "Also can you find out the detail of what was purchased as far as equipment for …" at bounding box center [715, 287] width 657 height 30
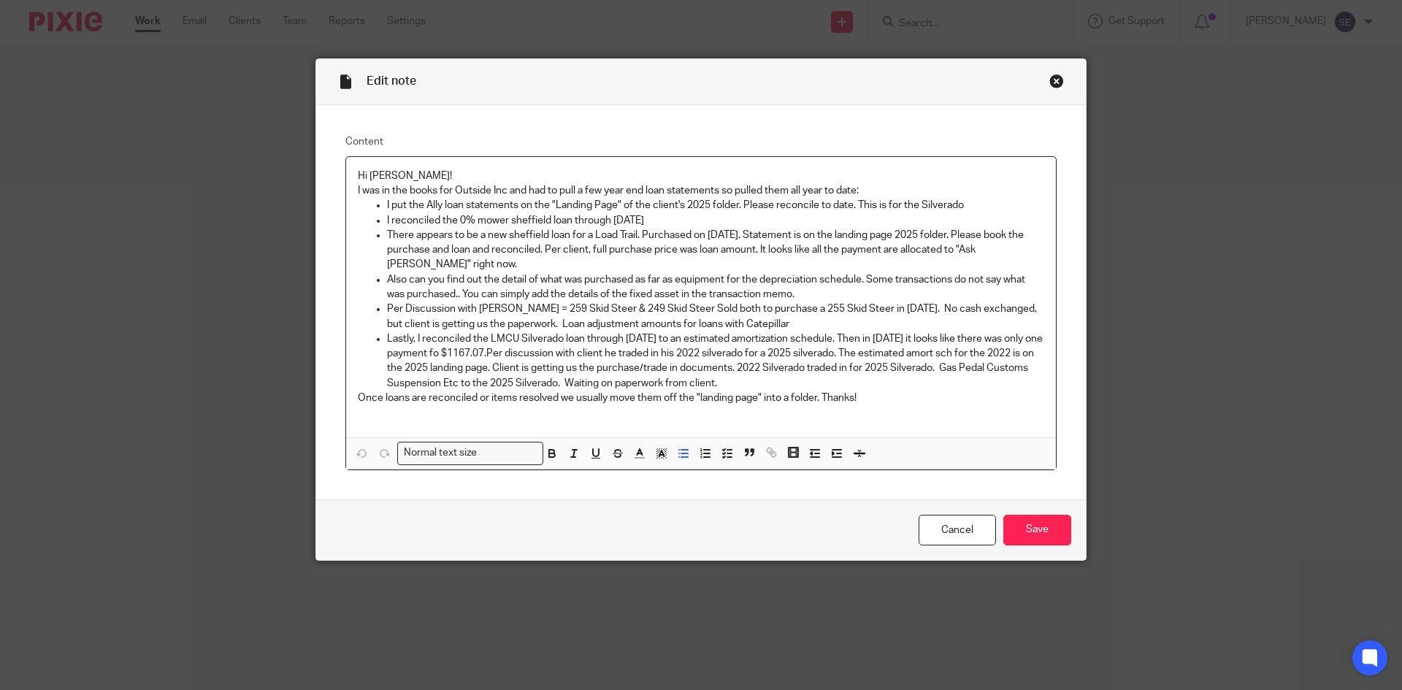
click at [647, 366] on p "Lastly, I reconciled the LMCU Silverado loan through 12.31.24 to an estimated a…" at bounding box center [715, 360] width 657 height 59
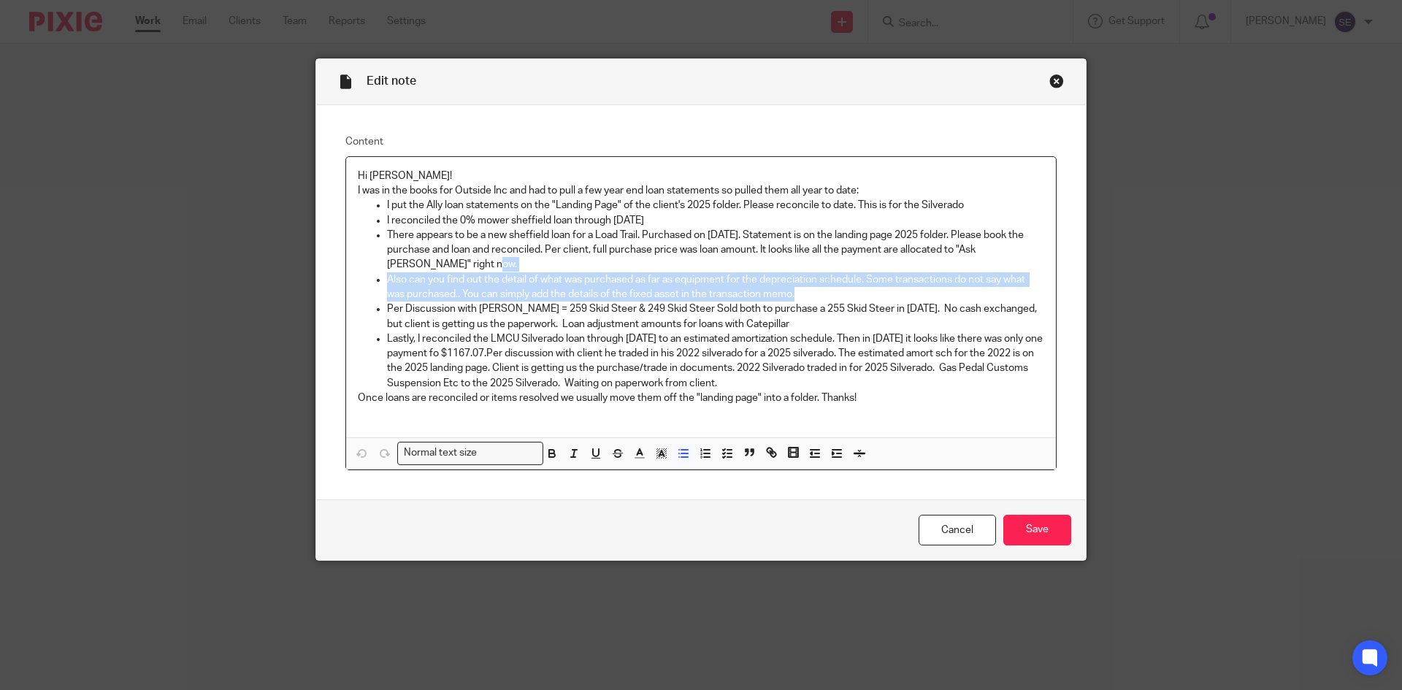
drag, startPoint x: 815, startPoint y: 292, endPoint x: 766, endPoint y: 270, distance: 53.6
click at [766, 270] on ul "I put the Ally loan statements on the "Landing Page" of the client's 2025 folde…" at bounding box center [701, 294] width 686 height 192
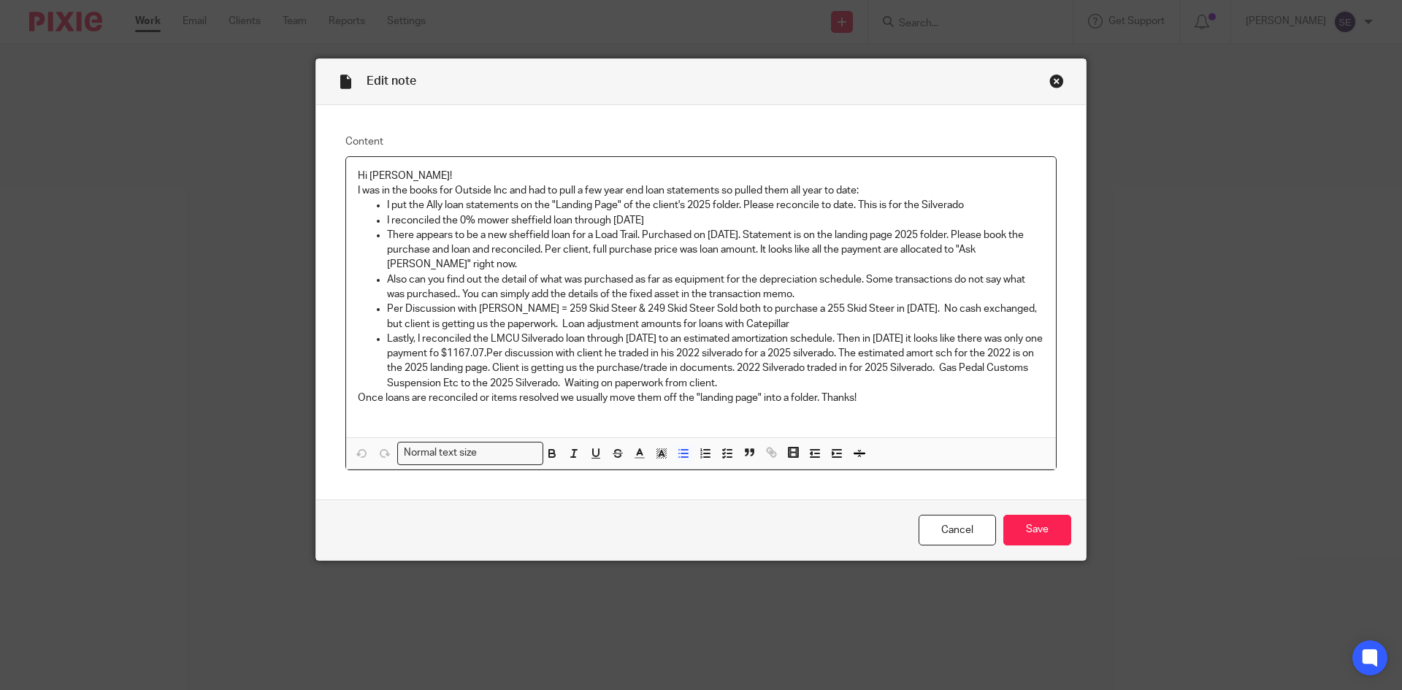
click at [736, 307] on p "Per Discussion with Corey = 259 Skid Steer & 249 Skid Steer Sold both to purcha…" at bounding box center [715, 316] width 657 height 30
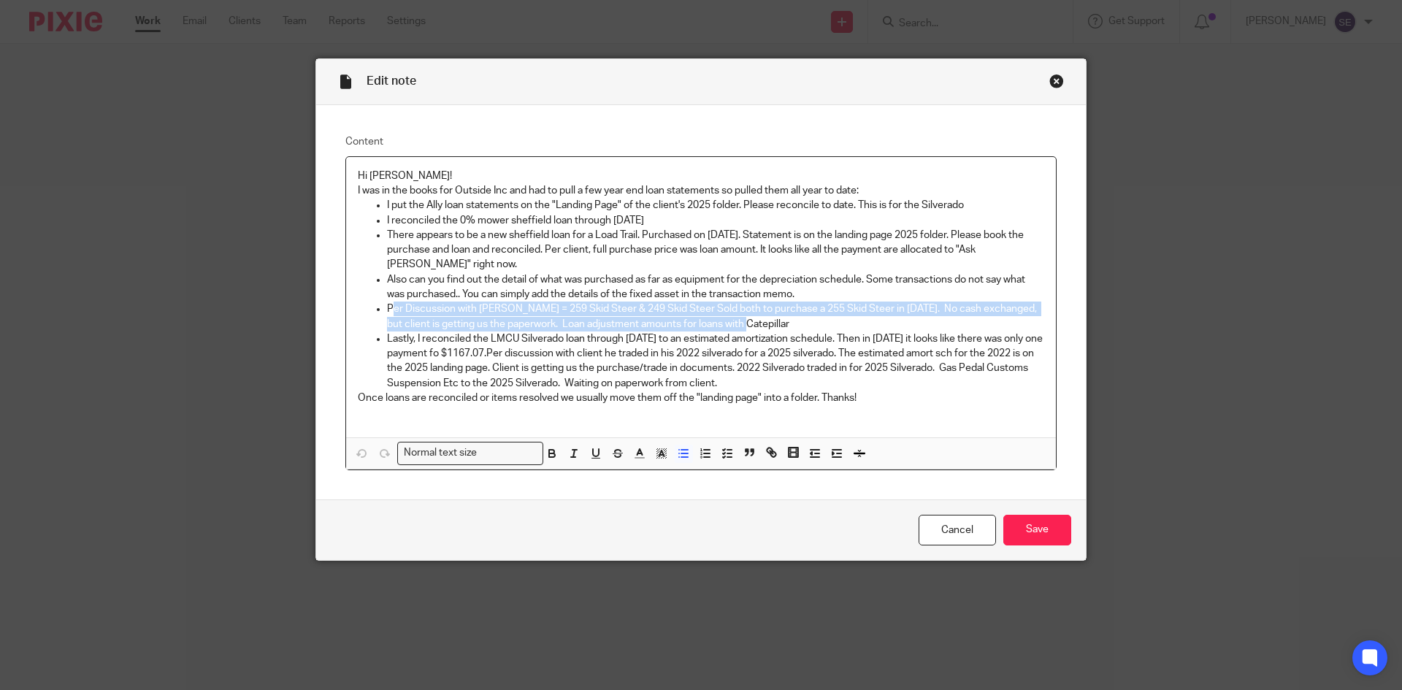
drag, startPoint x: 735, startPoint y: 323, endPoint x: 388, endPoint y: 310, distance: 347.0
click at [388, 310] on p "Per Discussion with Corey = 259 Skid Steer & 249 Skid Steer Sold both to purcha…" at bounding box center [715, 316] width 657 height 30
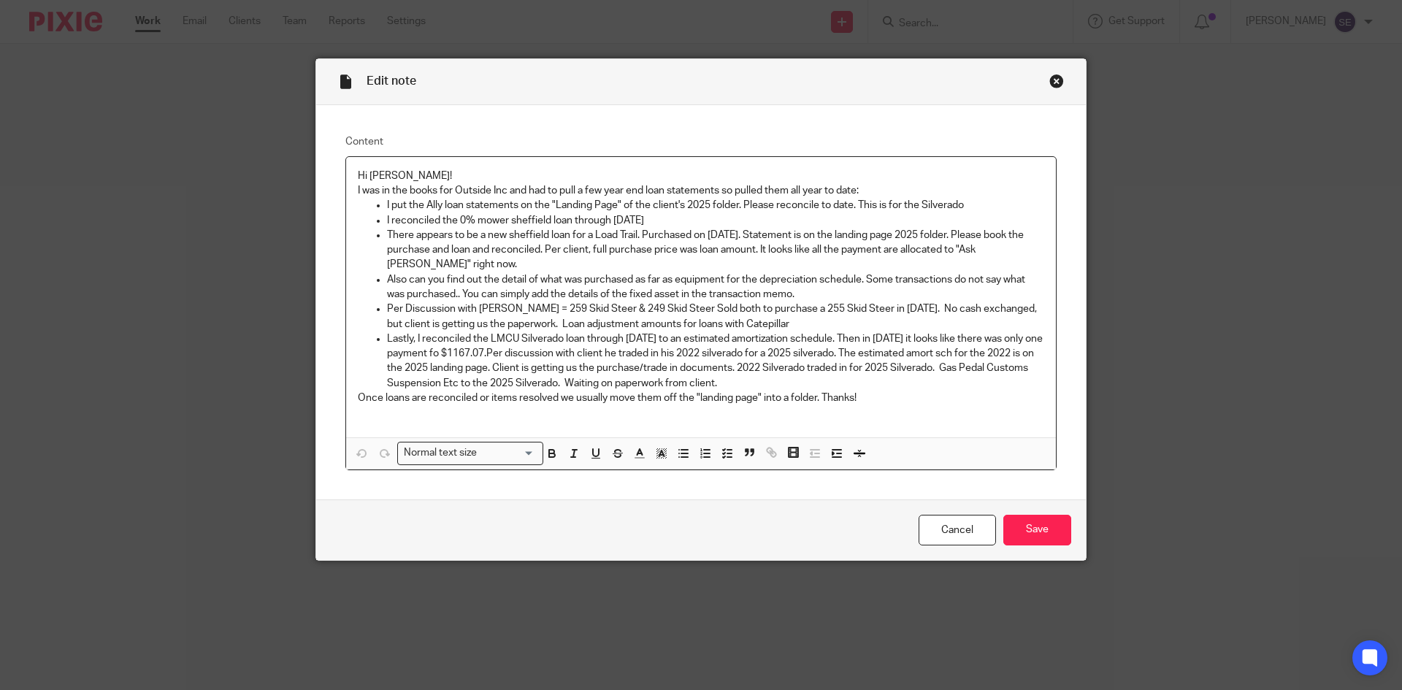
click at [768, 418] on p at bounding box center [701, 412] width 686 height 15
click at [1049, 82] on div "Close this dialog window" at bounding box center [1056, 81] width 15 height 15
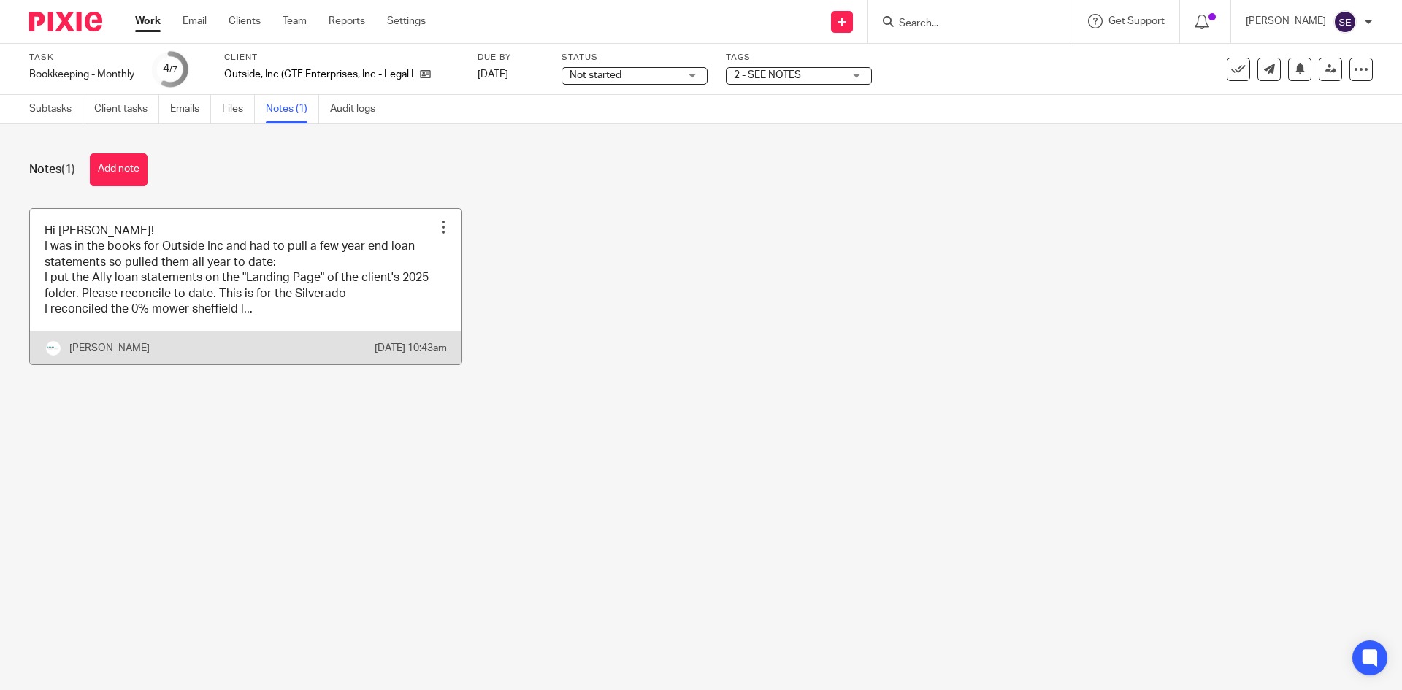
click at [354, 253] on link at bounding box center [245, 287] width 431 height 156
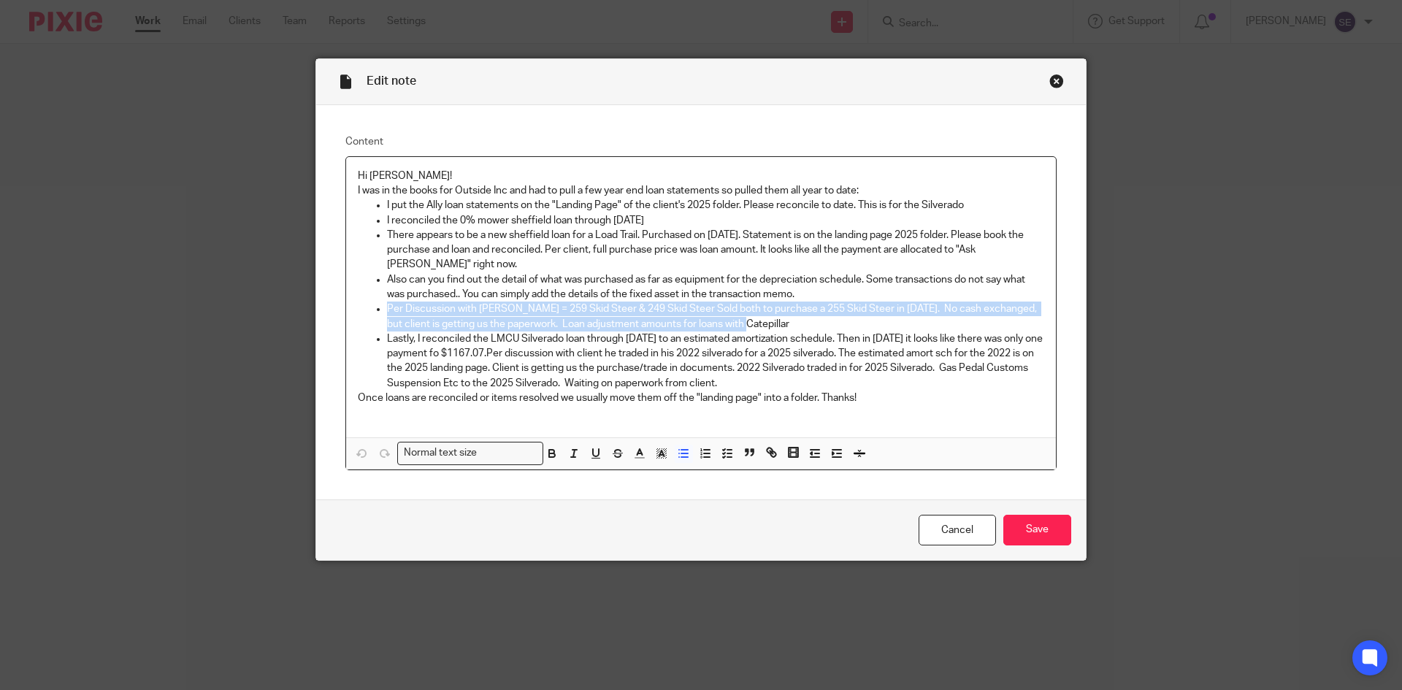
drag, startPoint x: 380, startPoint y: 307, endPoint x: 756, endPoint y: 323, distance: 376.3
click at [756, 323] on ul "I put the Ally loan statements on the "Landing Page" of the client's 2025 folde…" at bounding box center [701, 294] width 686 height 192
copy p "Per Discussion with Corey = 259 Skid Steer & 249 Skid Steer Sold both to purcha…"
click at [1050, 82] on div "Close this dialog window" at bounding box center [1056, 81] width 15 height 15
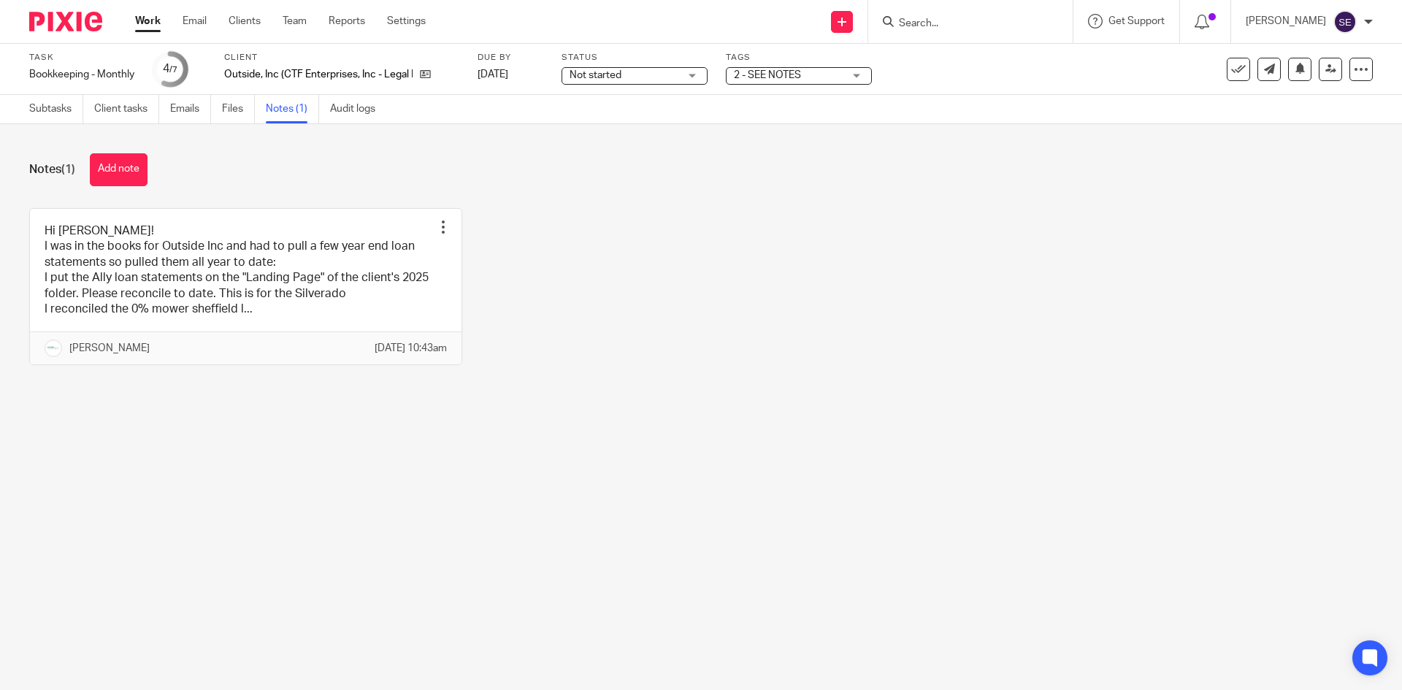
click at [142, 20] on link "Work" at bounding box center [148, 21] width 26 height 15
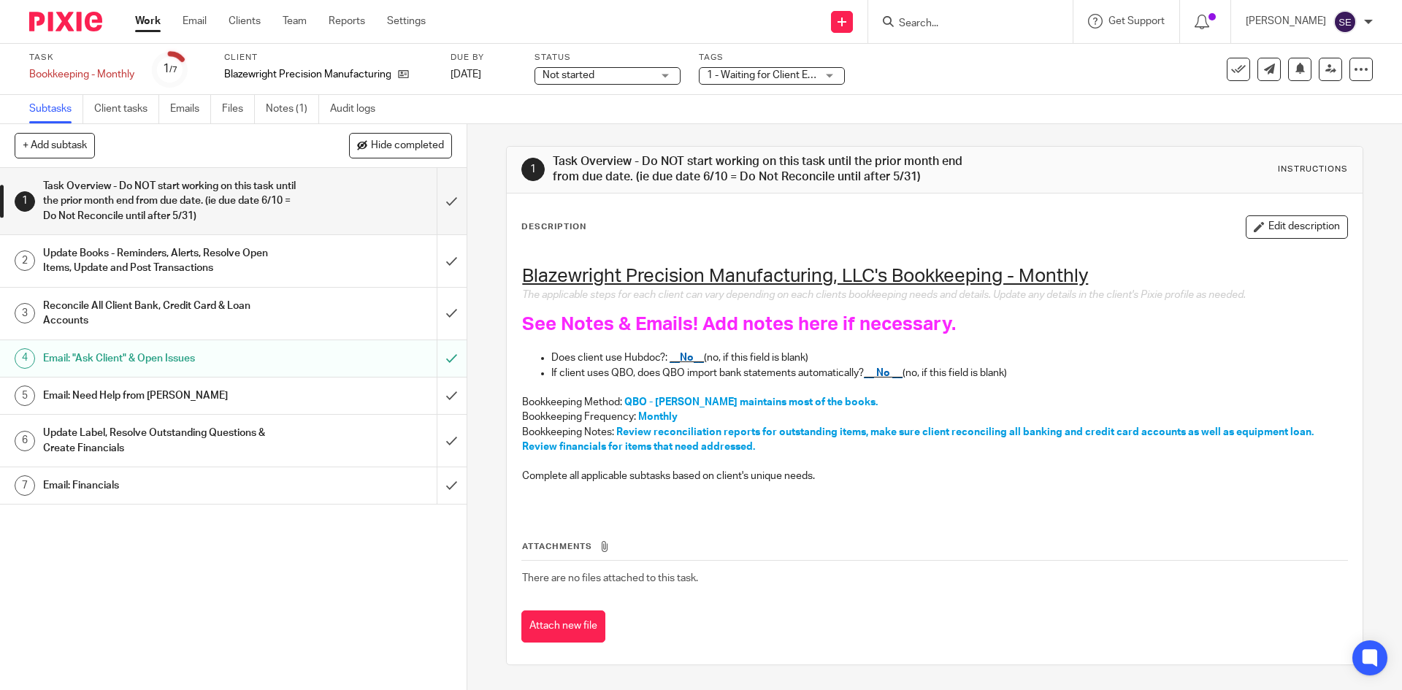
click at [65, 109] on link "Subtasks" at bounding box center [56, 109] width 54 height 28
click at [148, 23] on link "Work" at bounding box center [148, 21] width 26 height 15
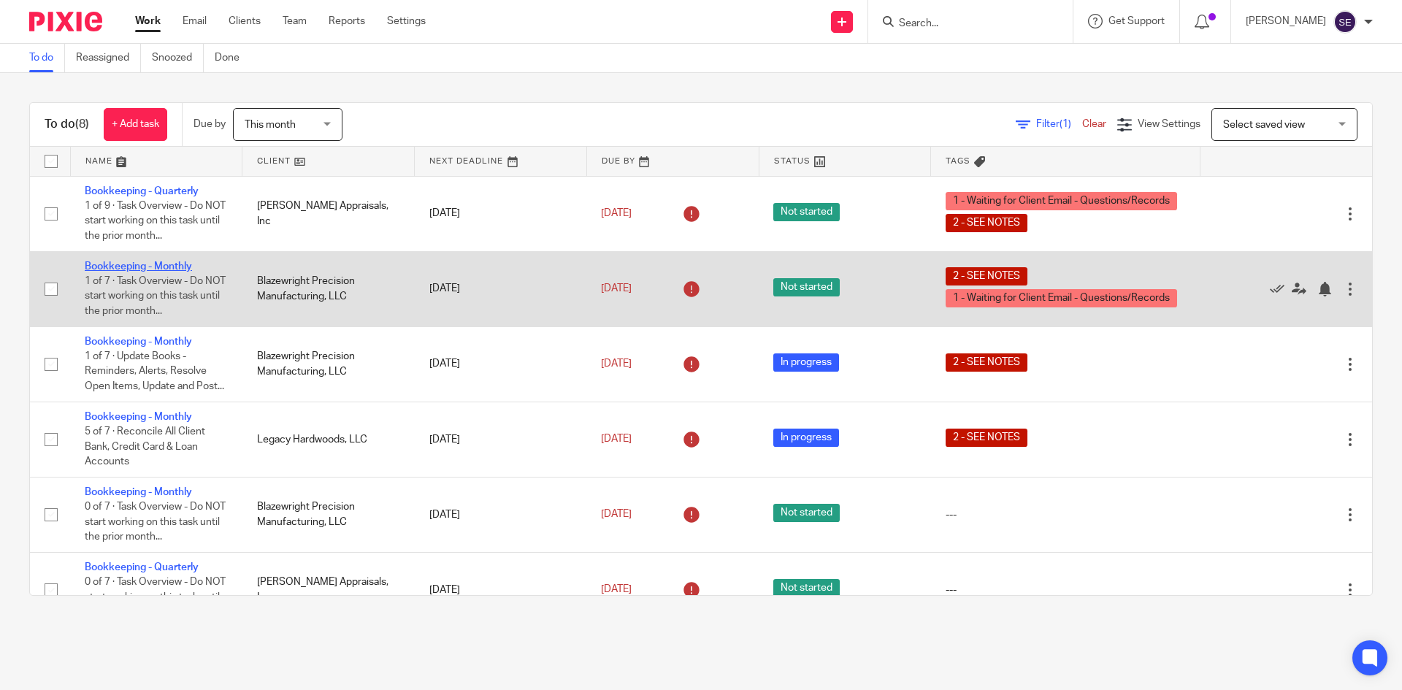
click at [160, 261] on link "Bookkeeping - Monthly" at bounding box center [138, 266] width 107 height 10
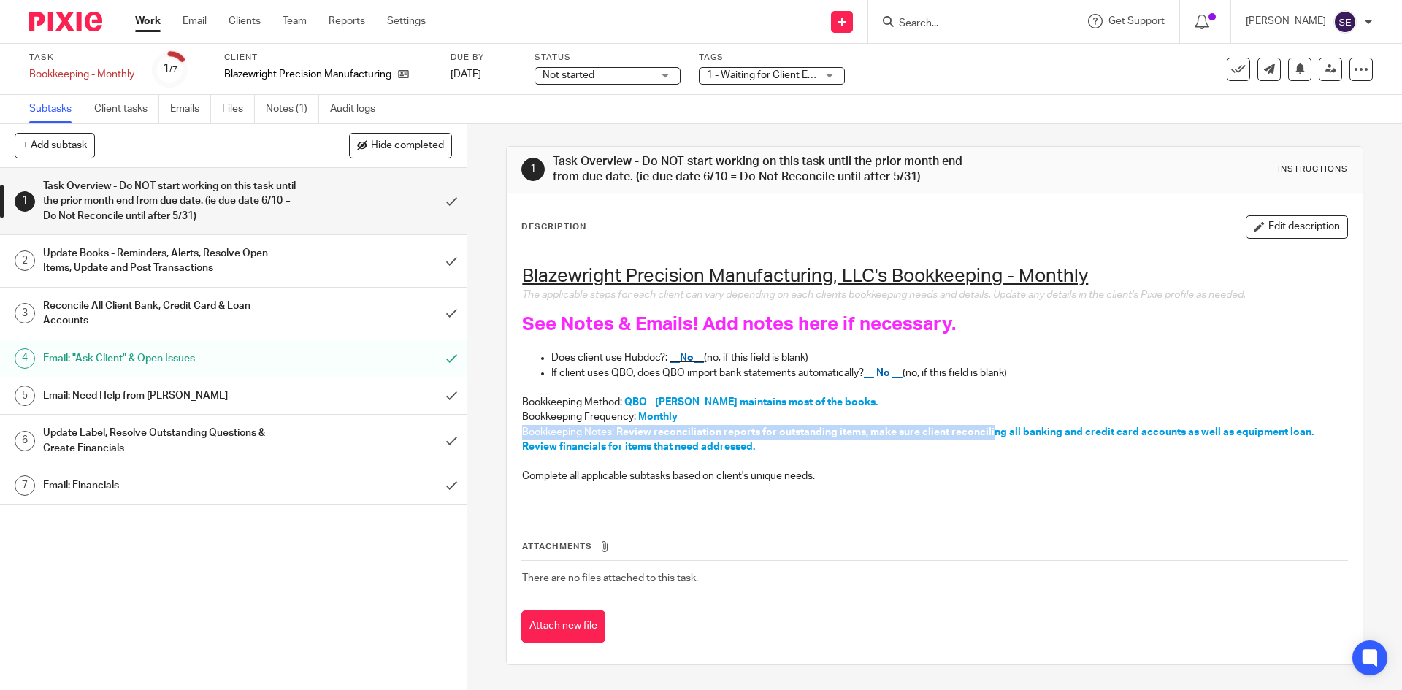
drag, startPoint x: 987, startPoint y: 436, endPoint x: 924, endPoint y: 425, distance: 63.7
click at [924, 425] on p "Bookkeeping Notes: Review reconciliation reports for outstanding items, make su…" at bounding box center [934, 440] width 824 height 30
click at [842, 453] on p "Bookkeeping Notes: Review reconciliation reports for outstanding items, make su…" at bounding box center [934, 440] width 824 height 30
click at [235, 258] on h1 "Update Books - Reminders, Alerts, Resolve Open Items, Update and Post Transacti…" at bounding box center [169, 260] width 253 height 37
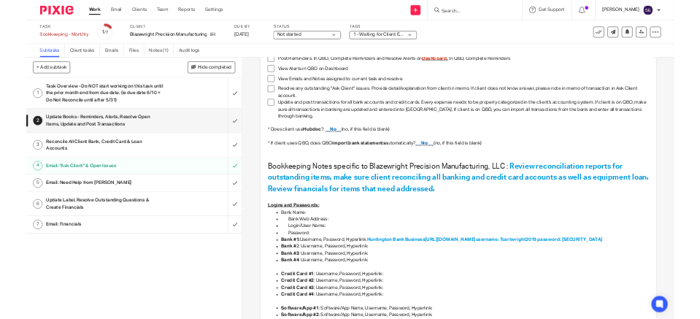
scroll to position [151, 0]
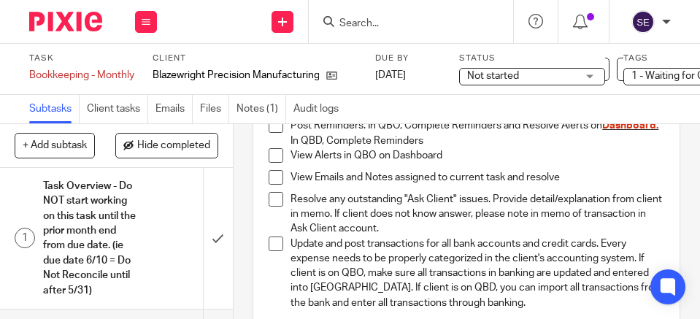
click at [50, 100] on link "Subtasks" at bounding box center [54, 109] width 50 height 28
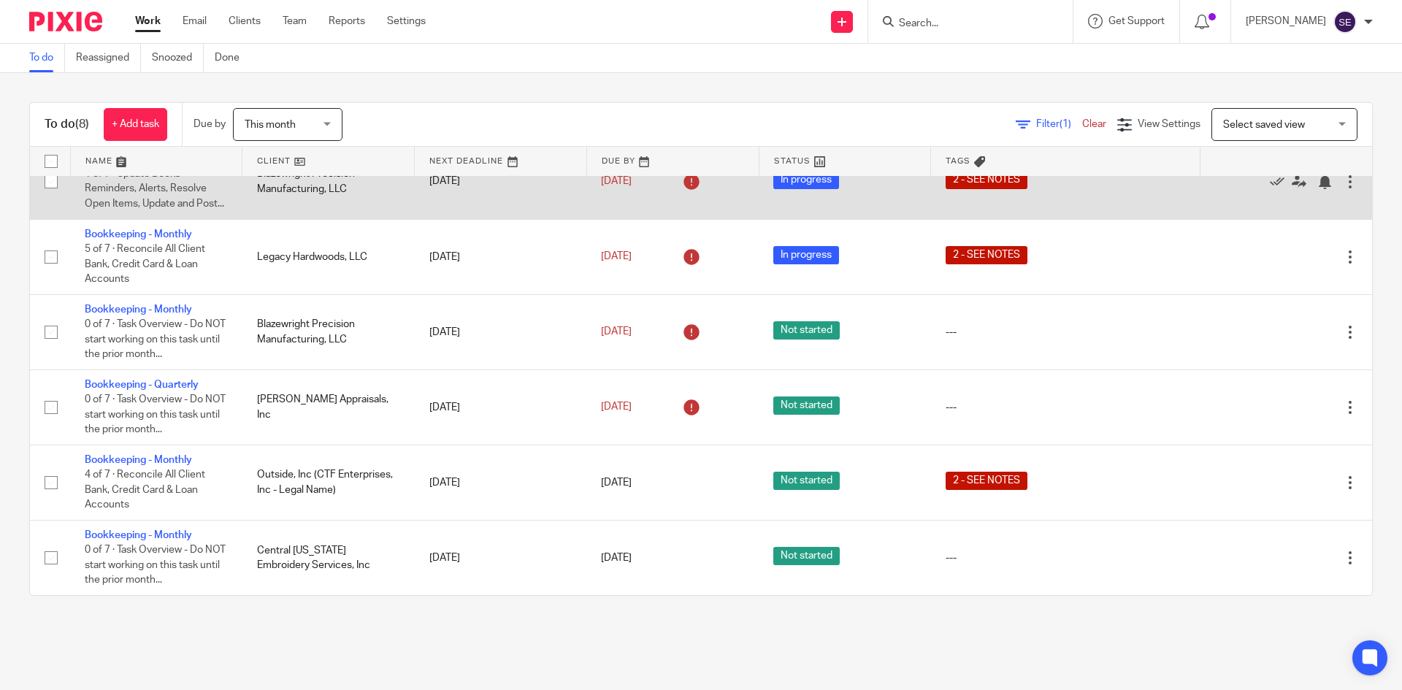
scroll to position [197, 0]
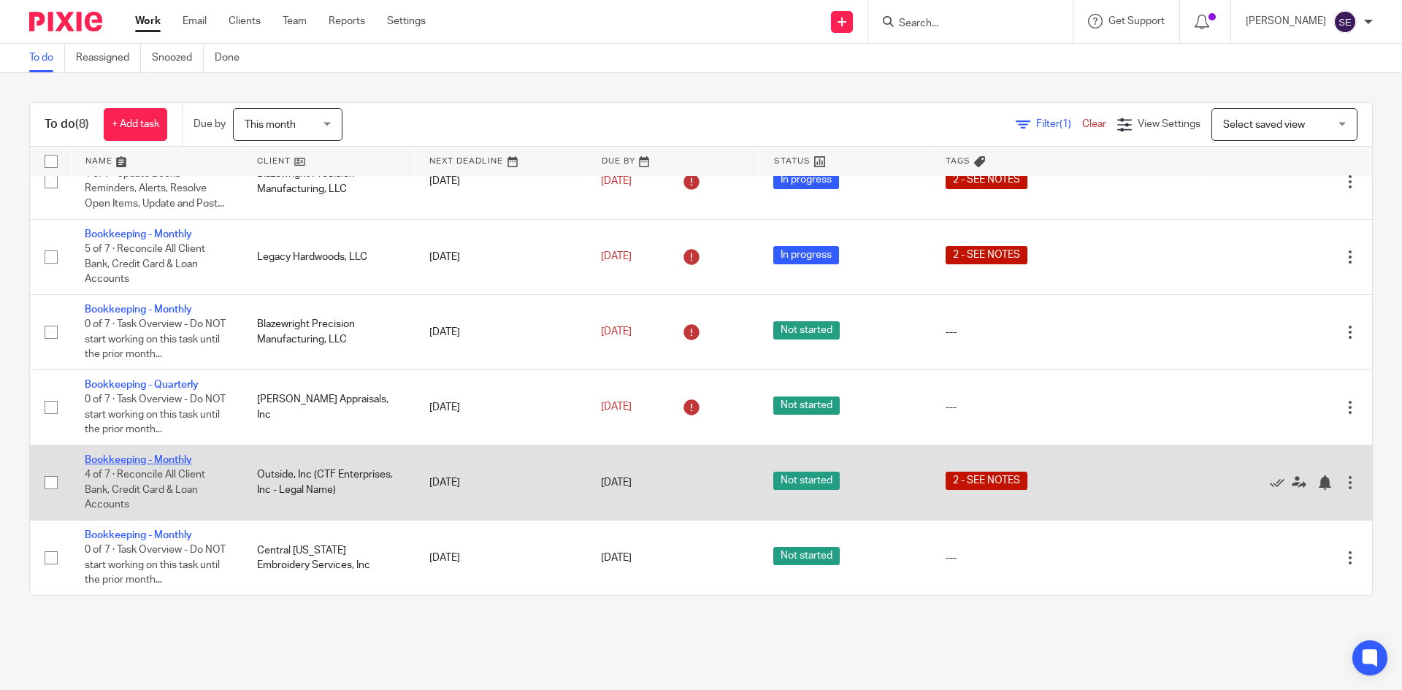
click at [151, 455] on link "Bookkeeping - Monthly" at bounding box center [138, 460] width 107 height 10
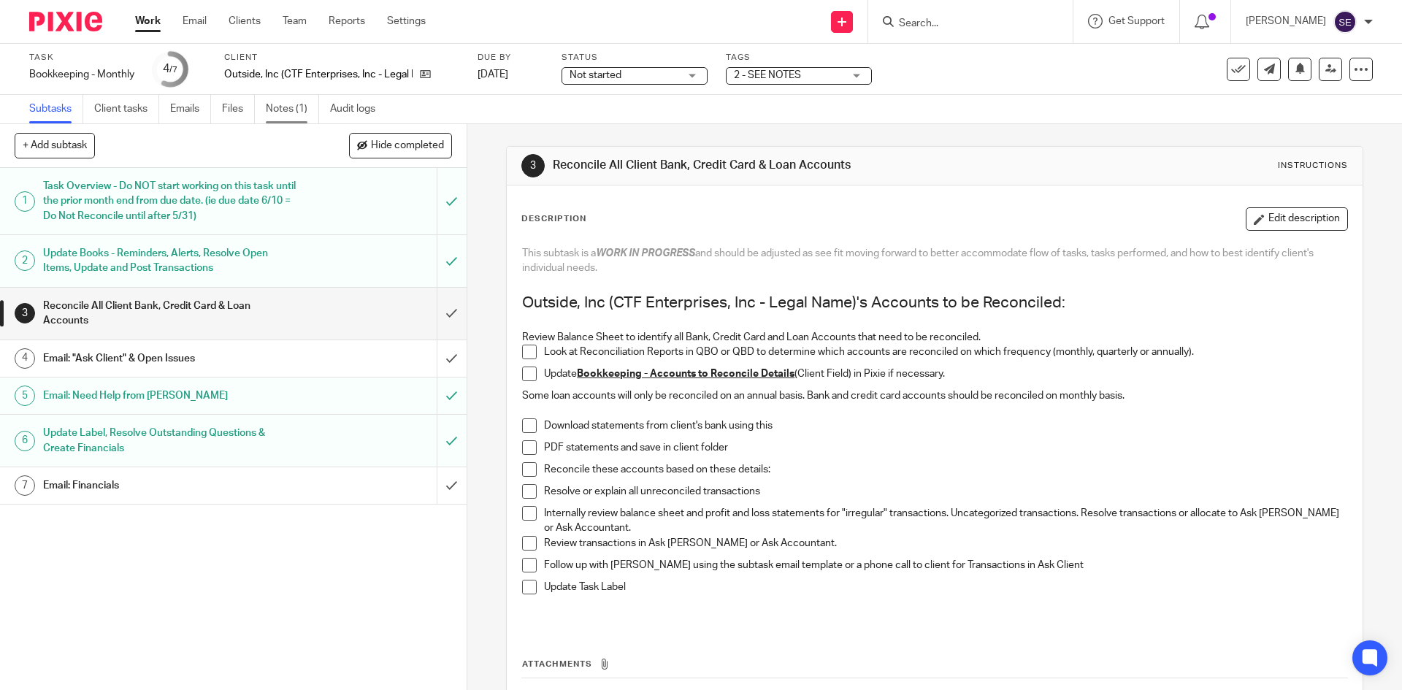
click at [295, 98] on link "Notes (1)" at bounding box center [292, 109] width 53 height 28
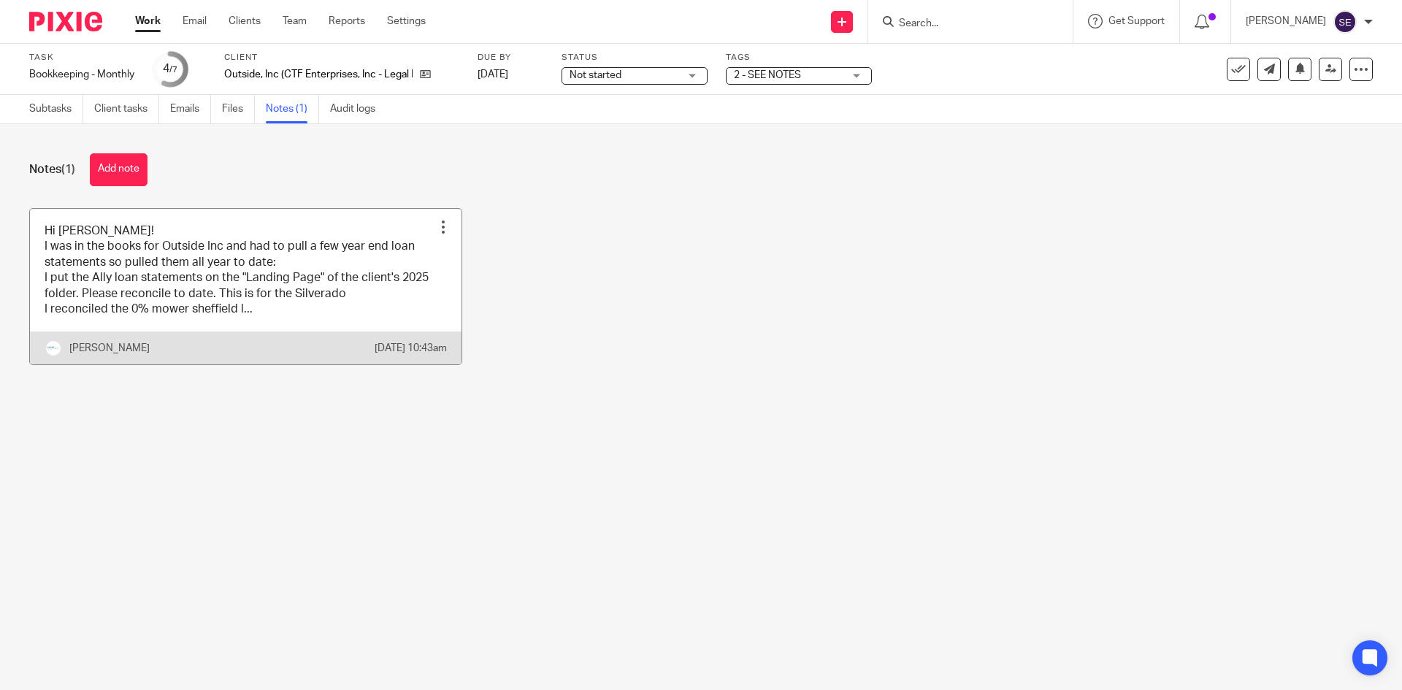
click at [284, 261] on link at bounding box center [245, 287] width 431 height 156
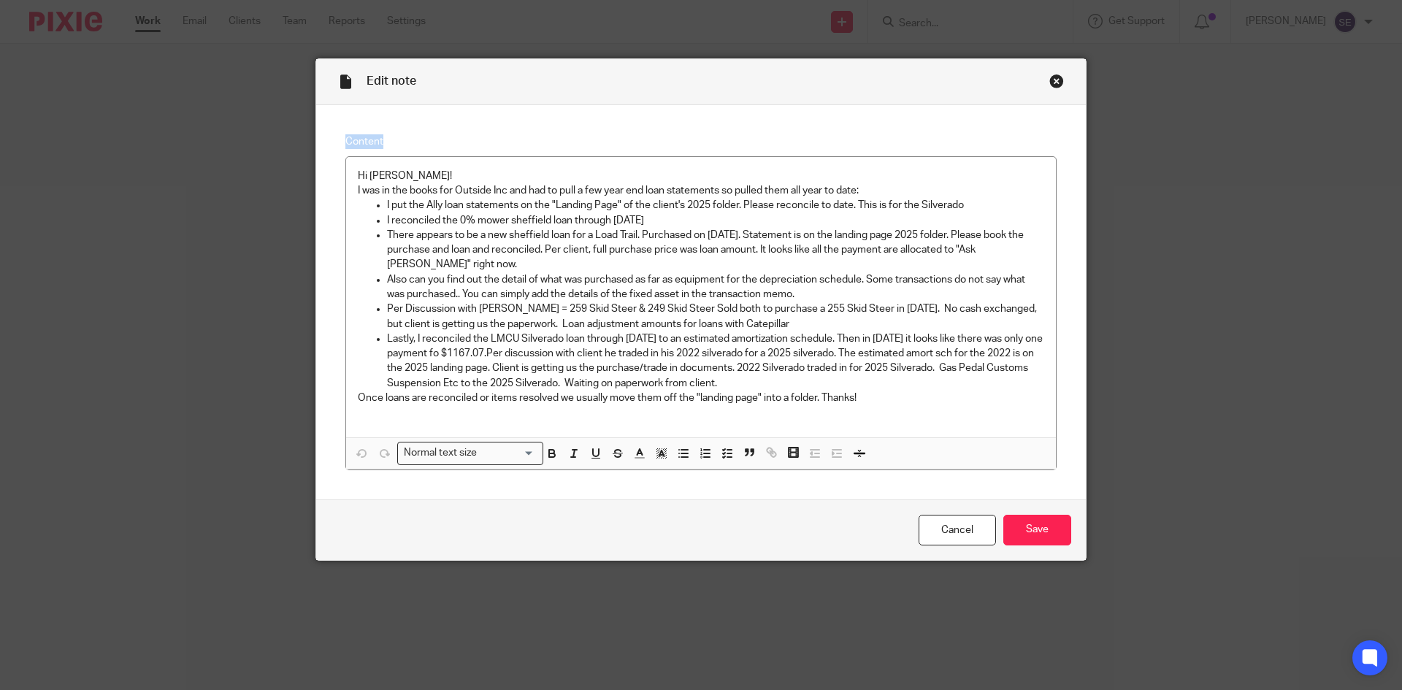
drag, startPoint x: 622, startPoint y: 32, endPoint x: 659, endPoint y: 230, distance: 201.3
click at [660, 222] on div "Edit note Content Hi [PERSON_NAME]! I was in the books for Outside Inc and had …" at bounding box center [701, 345] width 1402 height 690
click at [1179, 426] on div "Edit note Content Hi [PERSON_NAME]! I was in the books for Outside Inc and had …" at bounding box center [701, 345] width 1402 height 690
click at [1049, 82] on div "Close this dialog window" at bounding box center [1056, 81] width 15 height 15
